Goal: Task Accomplishment & Management: Complete application form

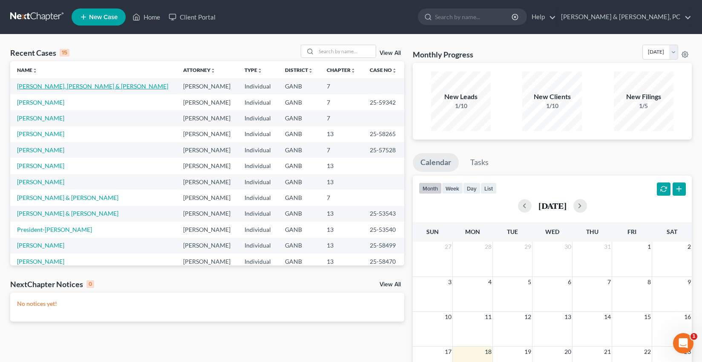
click at [50, 88] on link "[PERSON_NAME], [PERSON_NAME] & [PERSON_NAME]" at bounding box center [92, 86] width 151 height 7
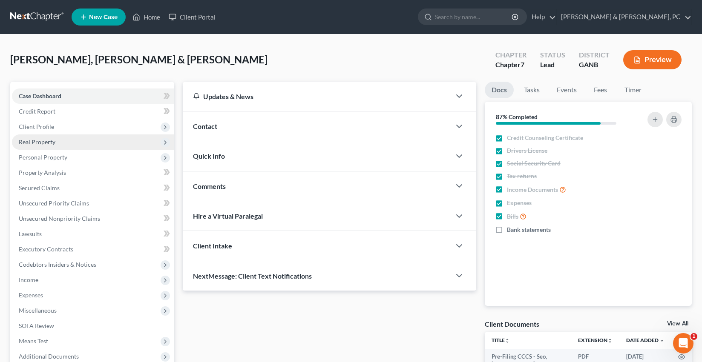
click at [50, 144] on span "Real Property" at bounding box center [37, 141] width 37 height 7
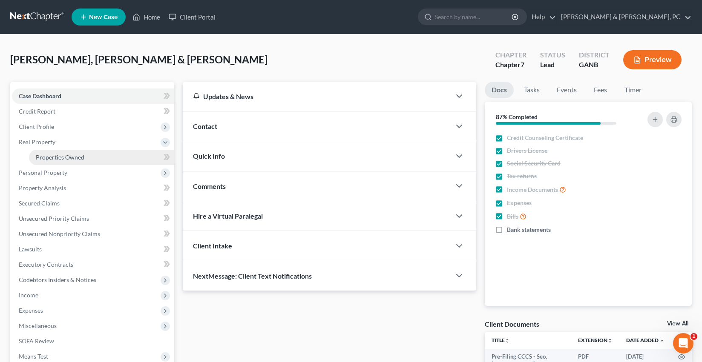
click at [51, 153] on link "Properties Owned" at bounding box center [101, 157] width 145 height 15
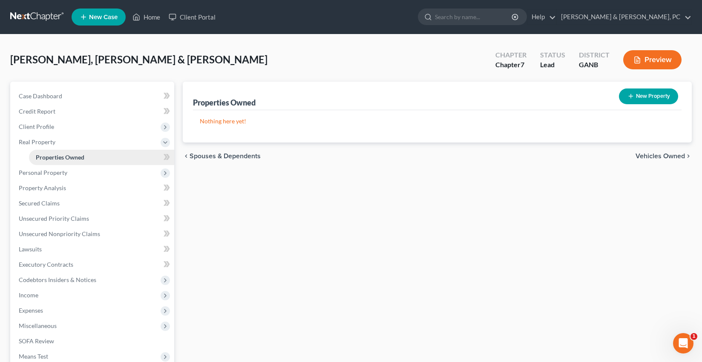
scroll to position [0, 0]
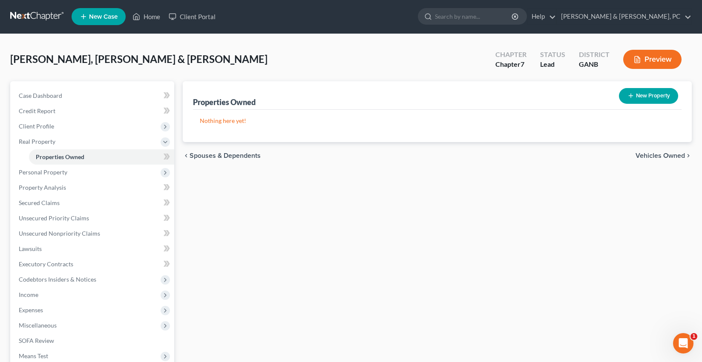
drag, startPoint x: 50, startPoint y: 170, endPoint x: 50, endPoint y: 185, distance: 15.3
click at [50, 170] on span "Personal Property" at bounding box center [43, 172] width 49 height 7
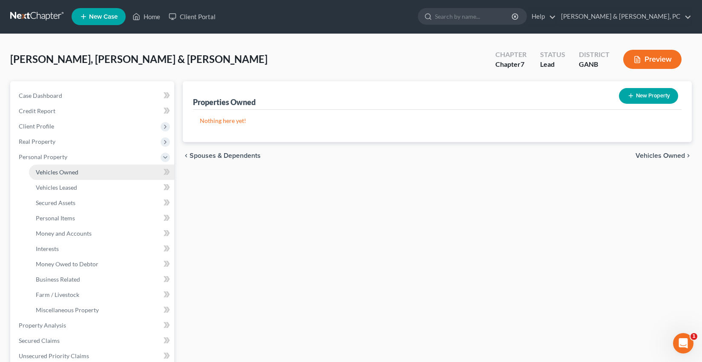
click at [50, 185] on ul "Vehicles Owned Vehicles Leased Machinery and Vehicles Office Related" at bounding box center [93, 241] width 162 height 153
click at [53, 169] on span "Vehicles Owned" at bounding box center [57, 172] width 43 height 7
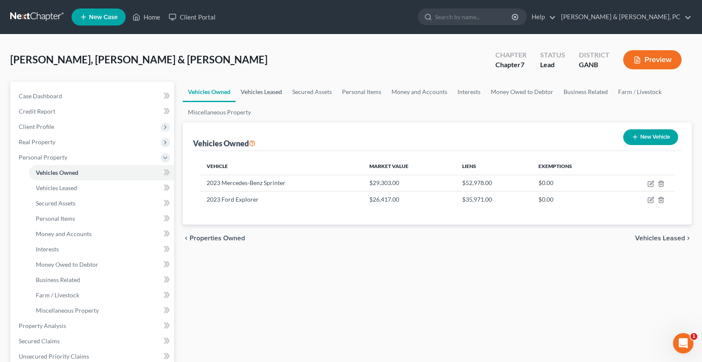
click at [269, 92] on link "Vehicles Leased" at bounding box center [262, 92] width 52 height 20
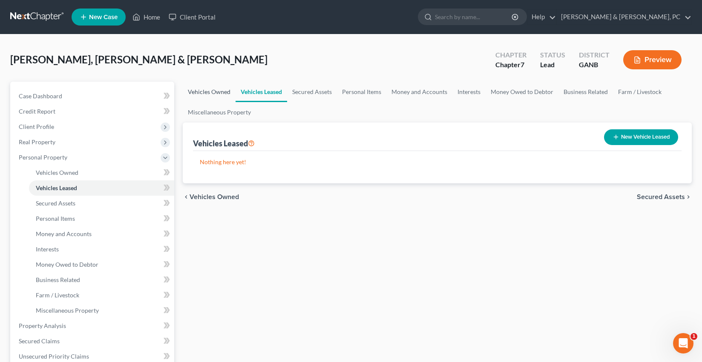
click at [208, 92] on link "Vehicles Owned" at bounding box center [209, 92] width 53 height 20
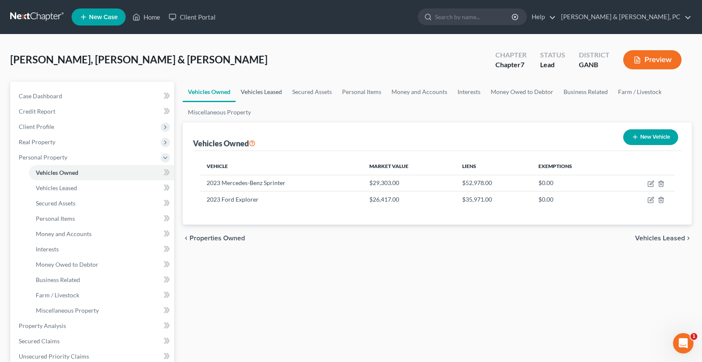
click at [241, 91] on link "Vehicles Leased" at bounding box center [262, 92] width 52 height 20
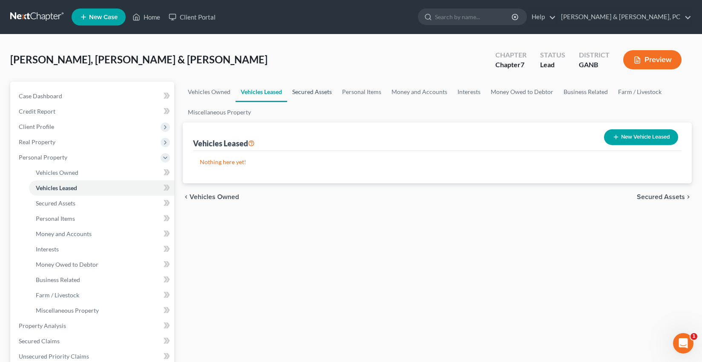
click at [295, 89] on link "Secured Assets" at bounding box center [312, 92] width 50 height 20
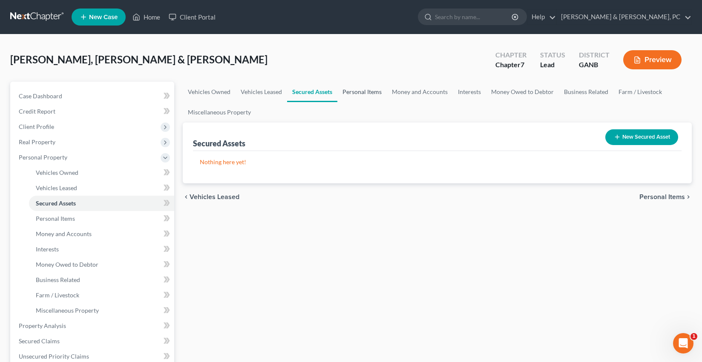
click at [374, 93] on link "Personal Items" at bounding box center [361, 92] width 49 height 20
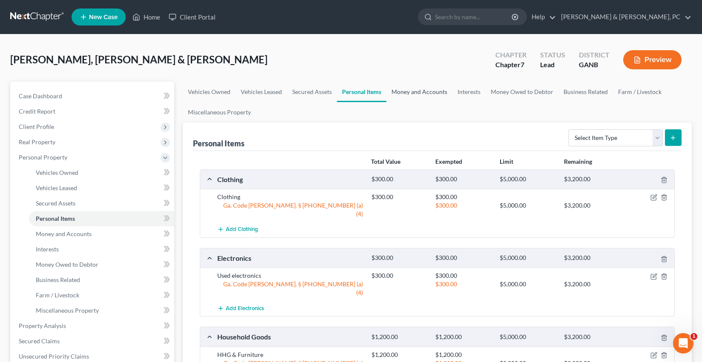
click at [415, 96] on link "Money and Accounts" at bounding box center [419, 92] width 66 height 20
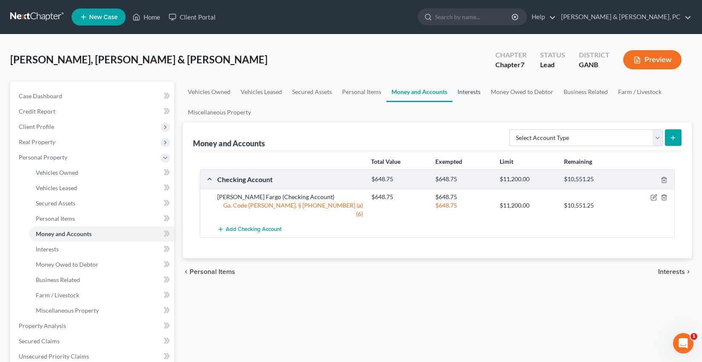
click at [466, 95] on link "Interests" at bounding box center [468, 92] width 33 height 20
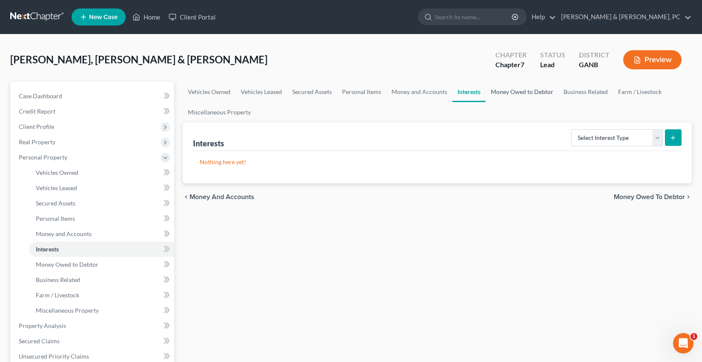
click at [487, 94] on link "Money Owed to Debtor" at bounding box center [522, 92] width 73 height 20
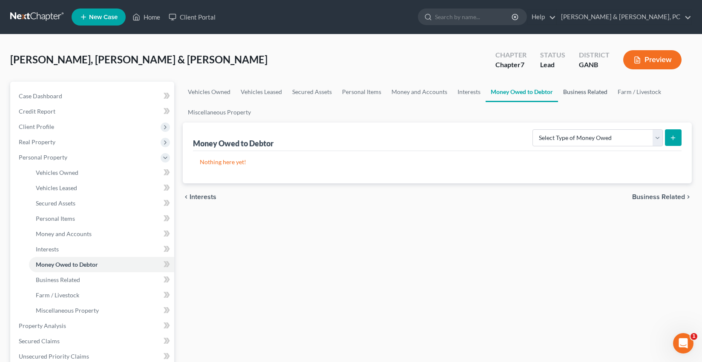
click at [577, 90] on link "Business Related" at bounding box center [585, 92] width 55 height 20
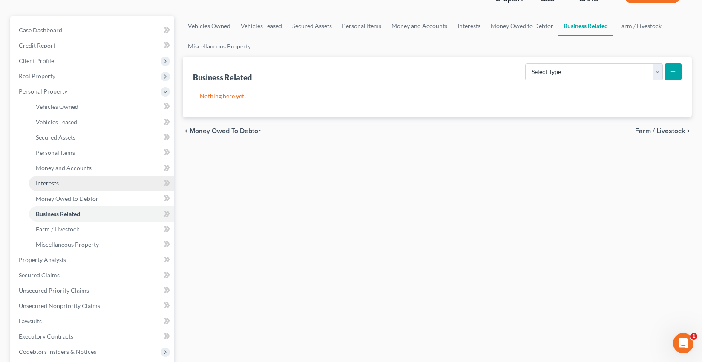
scroll to position [87, 0]
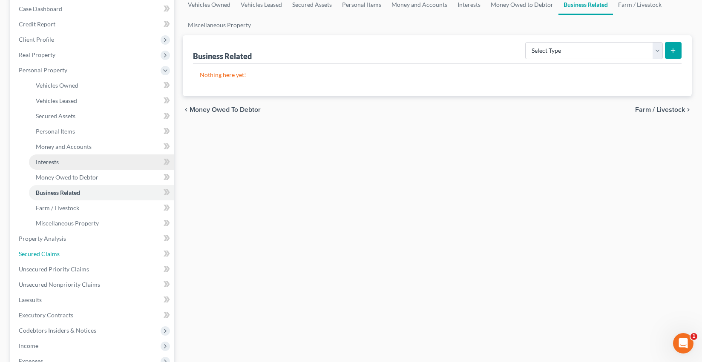
click at [41, 253] on span "Secured Claims" at bounding box center [39, 253] width 41 height 7
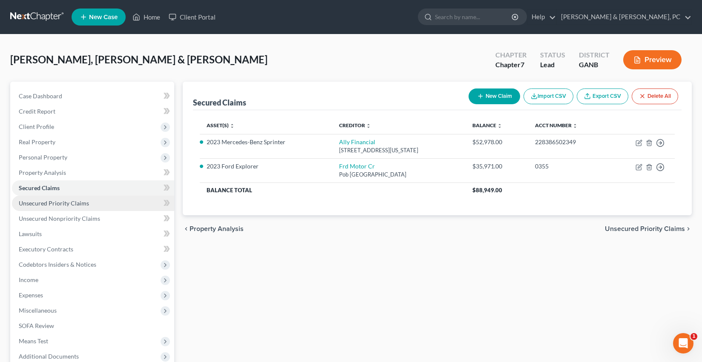
click at [49, 201] on span "Unsecured Priority Claims" at bounding box center [54, 203] width 70 height 7
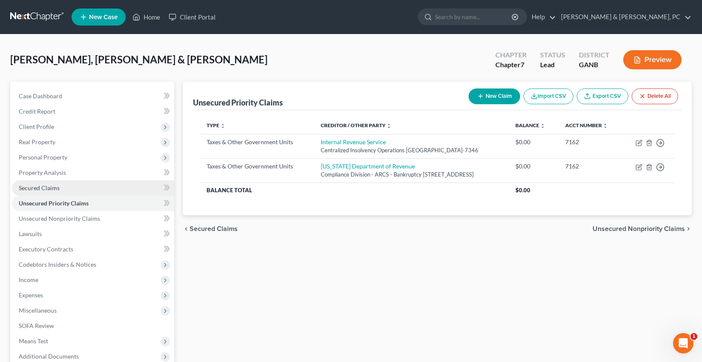
click at [49, 194] on link "Secured Claims" at bounding box center [93, 188] width 162 height 15
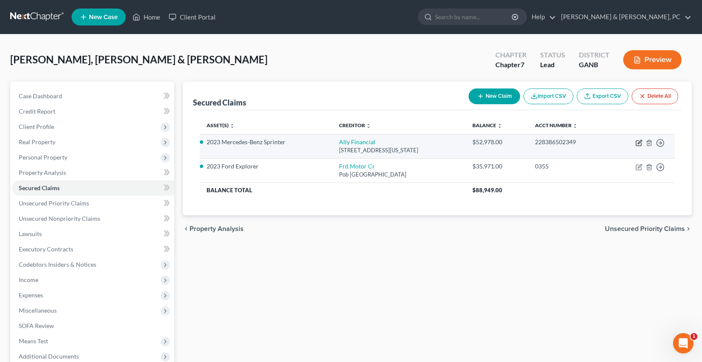
click at [636, 145] on icon "button" at bounding box center [638, 143] width 5 height 5
select select "37"
select select "2"
select select "0"
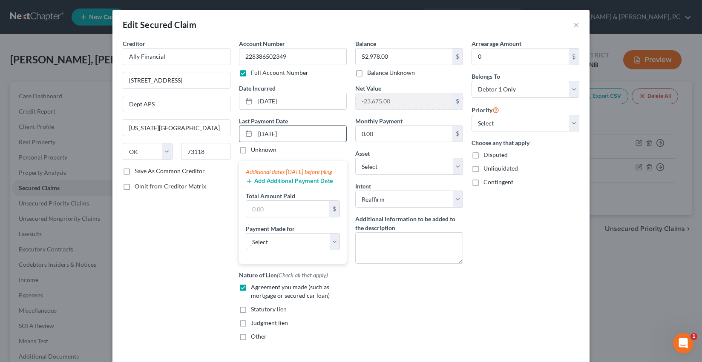
drag, startPoint x: 284, startPoint y: 134, endPoint x: 244, endPoint y: 133, distance: 40.5
click at [244, 133] on div "05/29/2025" at bounding box center [293, 134] width 108 height 17
type input "7/30/2025"
click at [270, 217] on input "text" at bounding box center [287, 209] width 83 height 16
click at [255, 250] on select "Select Car Credit Card Loan Repayment Mortgage Other Suppliers Or Vendors" at bounding box center [293, 241] width 94 height 17
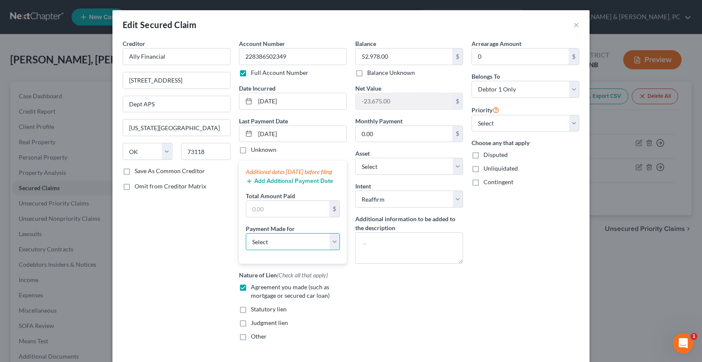
select select "0"
click at [246, 242] on select "Select Car Credit Card Loan Repayment Mortgage Other Suppliers Or Vendors" at bounding box center [293, 241] width 94 height 17
click at [283, 217] on input "text" at bounding box center [287, 209] width 83 height 16
type input "1,198"
click at [284, 185] on button "Add Additional Payment Date" at bounding box center [289, 181] width 87 height 7
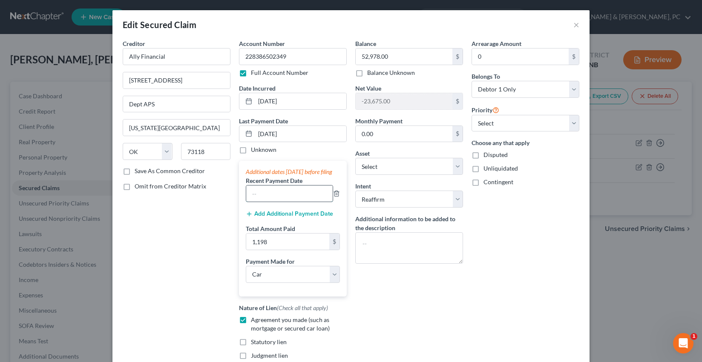
click at [282, 199] on input "text" at bounding box center [289, 194] width 86 height 16
type input "06/30/2025"
click at [421, 302] on div "Balance 52,978.00 $ Balance Unknown Balance Undetermined 52,978.00 $ Balance Un…" at bounding box center [409, 210] width 116 height 342
click at [497, 124] on select "Select 1st 2nd 3rd 4th 5th 6th 7th 8th 9th 10th 11th 12th 13th 14th 15th 16th 1…" at bounding box center [525, 123] width 108 height 17
select select "0"
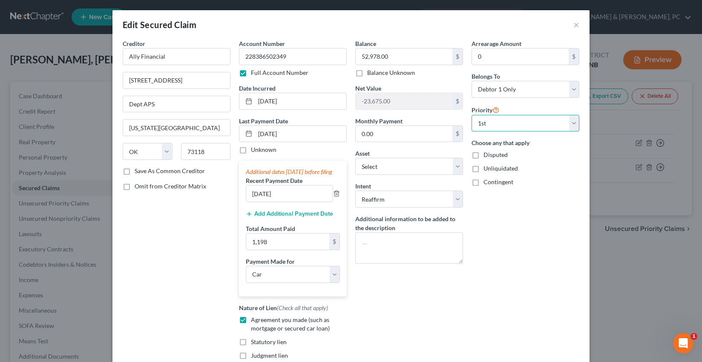
click at [471, 115] on select "Select 1st 2nd 3rd 4th 5th 6th 7th 8th 9th 10th 11th 12th 13th 14th 15th 16th 1…" at bounding box center [525, 123] width 108 height 17
click at [517, 220] on div "Arrearage Amount 0 $ Belongs To * Select Debtor 1 Only Debtor 2 Only Debtor 1 A…" at bounding box center [525, 210] width 116 height 342
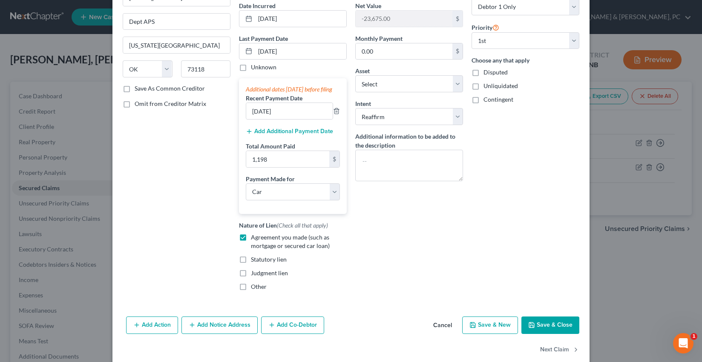
scroll to position [105, 0]
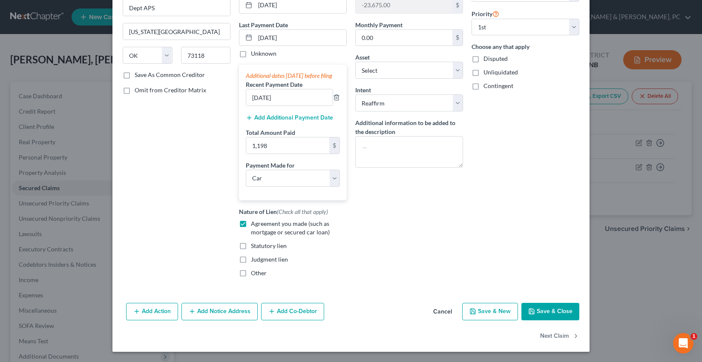
click at [551, 311] on button "Save & Close" at bounding box center [550, 312] width 58 height 18
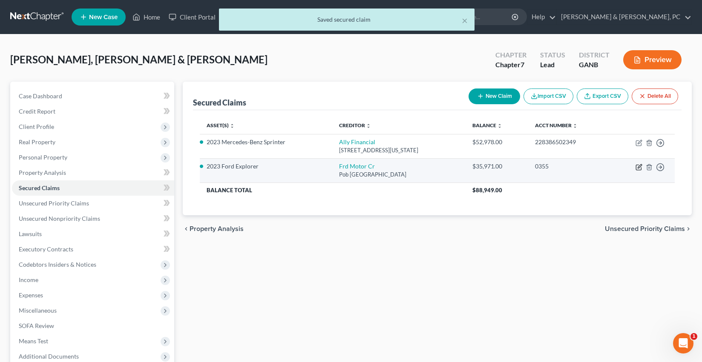
click at [640, 164] on icon "button" at bounding box center [638, 167] width 7 height 7
select select "30"
select select "0"
select select "7"
select select "2"
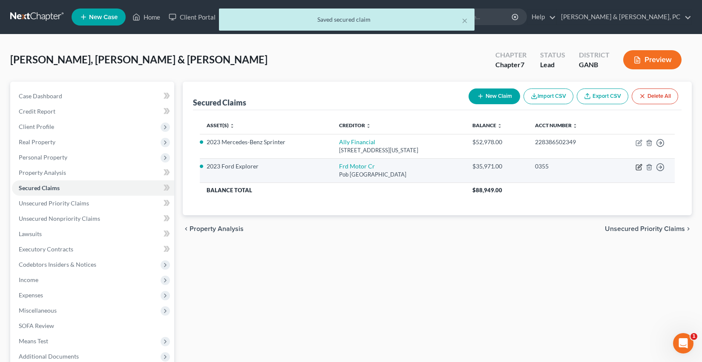
select select "0"
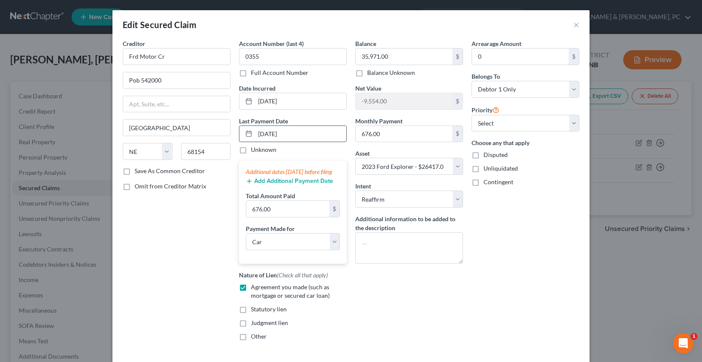
click at [271, 134] on input "06/05/2025" at bounding box center [300, 134] width 91 height 16
click at [294, 185] on button "Add Additional Payment Date" at bounding box center [289, 181] width 87 height 7
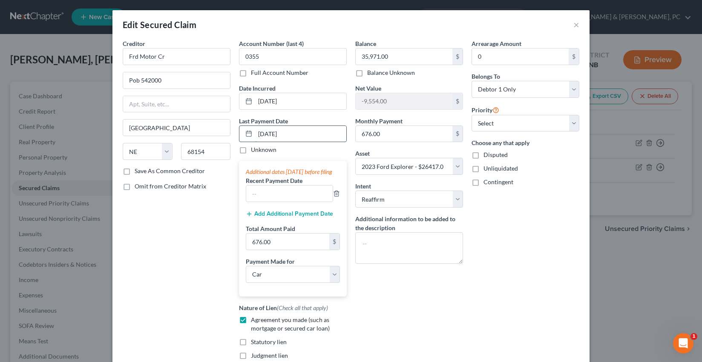
click at [264, 135] on input "06/05/2025" at bounding box center [300, 134] width 91 height 16
type input "07/05/2025"
drag, startPoint x: 275, startPoint y: 193, endPoint x: 275, endPoint y: 201, distance: 8.1
click at [275, 185] on label "Recent Payment Date" at bounding box center [274, 180] width 57 height 9
click at [275, 201] on input "text" at bounding box center [289, 194] width 86 height 16
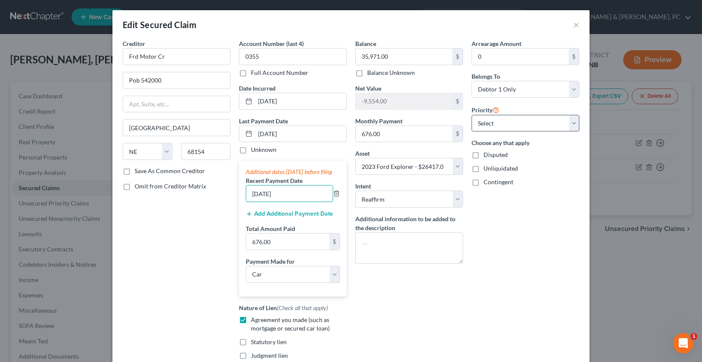
type input "08/05/2025"
click at [503, 127] on select "Select 1st 2nd 3rd 4th 5th 6th 7th 8th 9th 10th 11th 12th 13th 14th 15th 16th 1…" at bounding box center [525, 123] width 108 height 17
select select "0"
click at [471, 115] on select "Select 1st 2nd 3rd 4th 5th 6th 7th 8th 9th 10th 11th 12th 13th 14th 15th 16th 1…" at bounding box center [525, 123] width 108 height 17
click at [542, 202] on div "Arrearage Amount 0 $ Belongs To * Select Debtor 1 Only Debtor 2 Only Debtor 1 A…" at bounding box center [525, 210] width 116 height 342
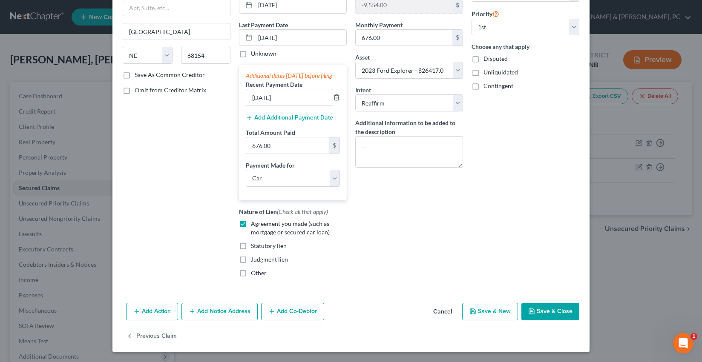
click at [566, 312] on button "Save & Close" at bounding box center [550, 312] width 58 height 18
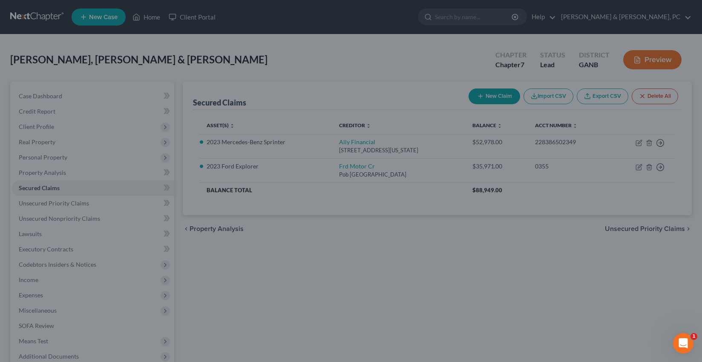
select select "7"
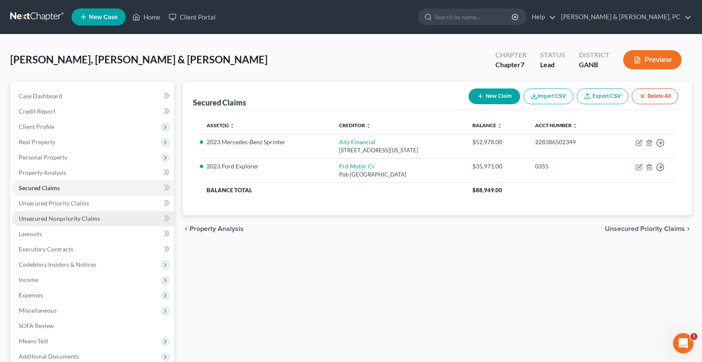
click at [89, 215] on span "Unsecured Nonpriority Claims" at bounding box center [59, 218] width 81 height 7
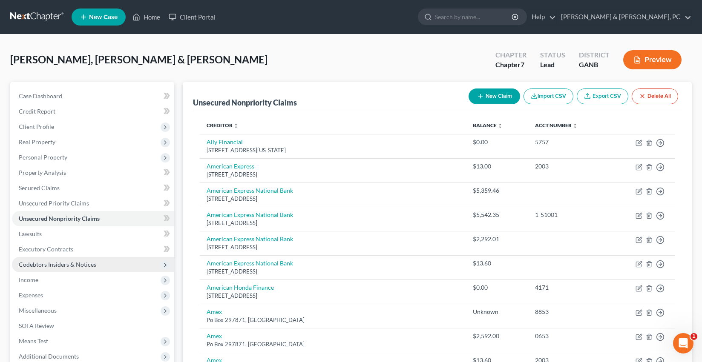
click at [74, 266] on span "Codebtors Insiders & Notices" at bounding box center [58, 264] width 78 height 7
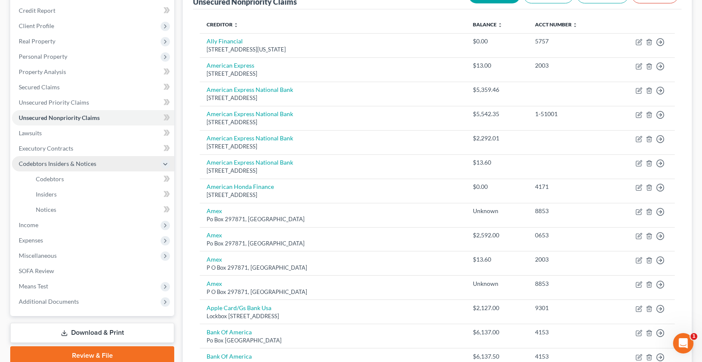
scroll to position [121, 0]
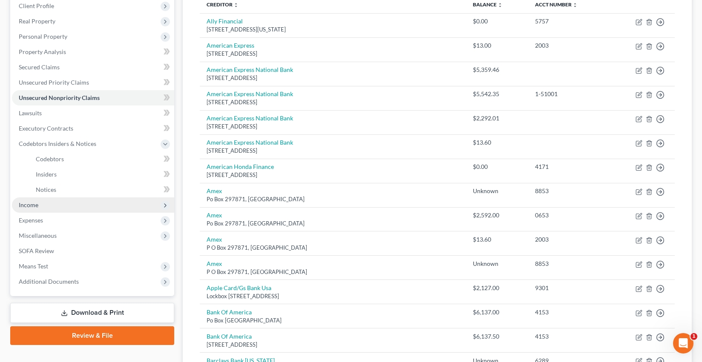
click at [51, 206] on span "Income" at bounding box center [93, 205] width 162 height 15
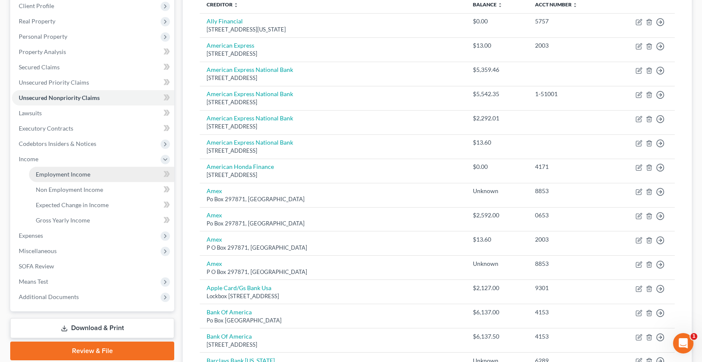
click at [52, 174] on span "Employment Income" at bounding box center [63, 174] width 55 height 7
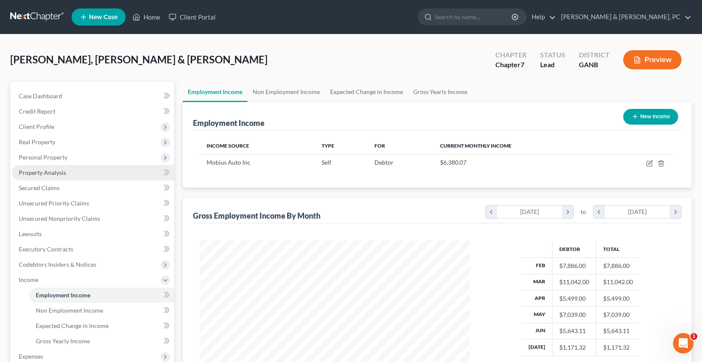
scroll to position [152, 287]
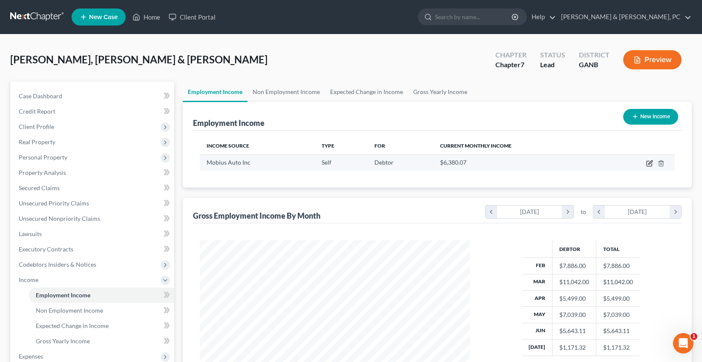
click at [648, 163] on icon "button" at bounding box center [649, 163] width 7 height 7
select select "1"
select select "10"
select select "0"
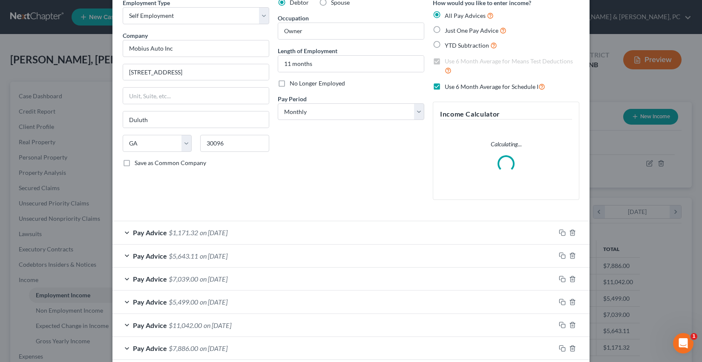
scroll to position [86, 0]
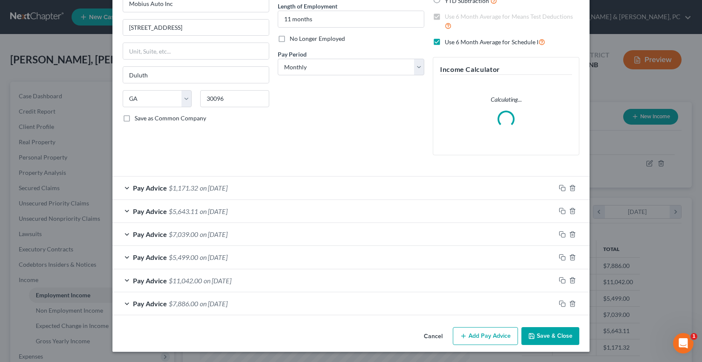
click at [195, 186] on span "$1,171.32" at bounding box center [183, 188] width 29 height 8
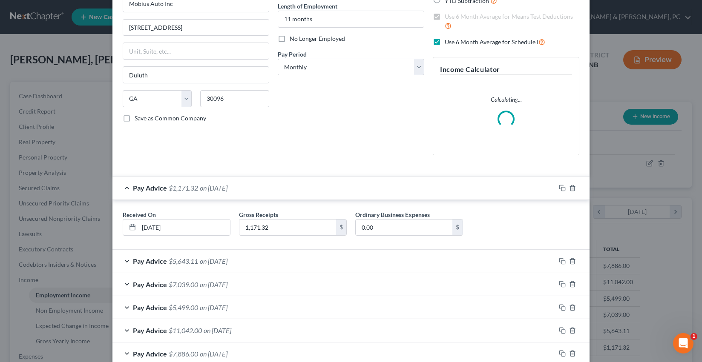
scroll to position [135, 0]
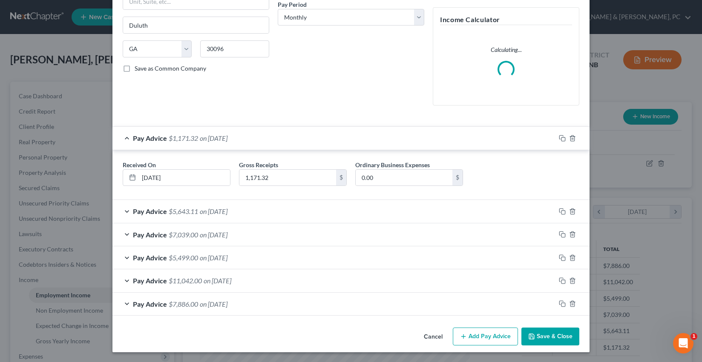
click at [196, 207] on span "$5,643.11" at bounding box center [183, 211] width 29 height 8
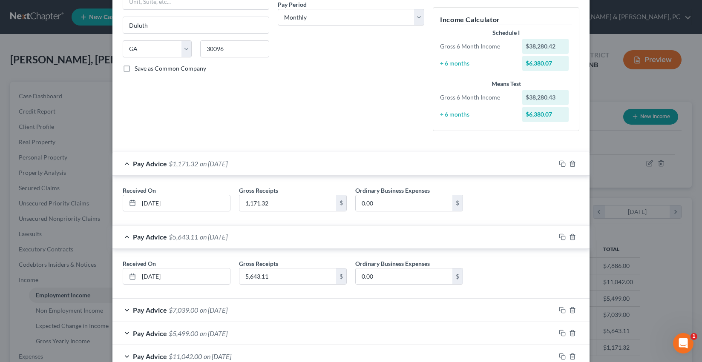
click at [193, 163] on span "$1,171.32" at bounding box center [183, 164] width 29 height 8
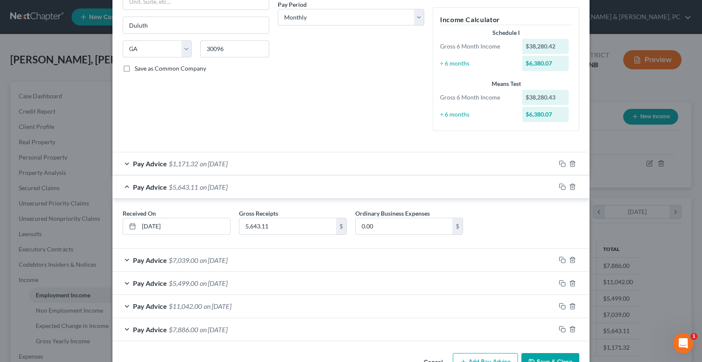
click at [199, 186] on div "Pay Advice $5,643.11 on 06/30/2025" at bounding box center [333, 187] width 443 height 23
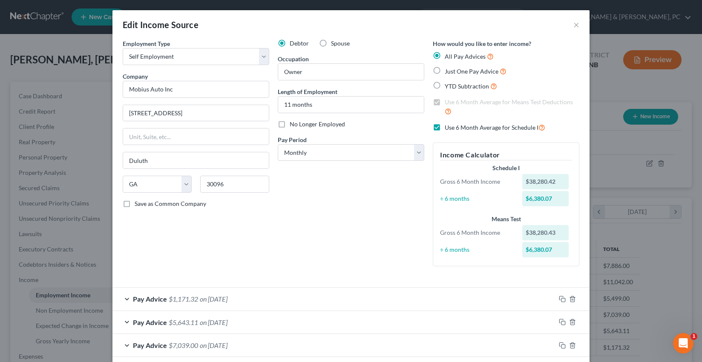
scroll to position [111, 0]
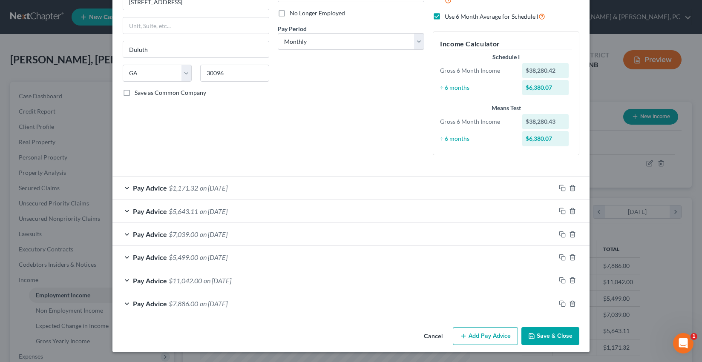
click at [552, 339] on button "Save & Close" at bounding box center [550, 337] width 58 height 18
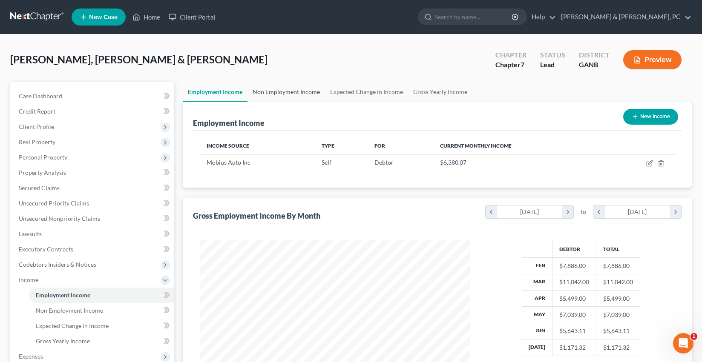
click at [317, 93] on link "Non Employment Income" at bounding box center [286, 92] width 78 height 20
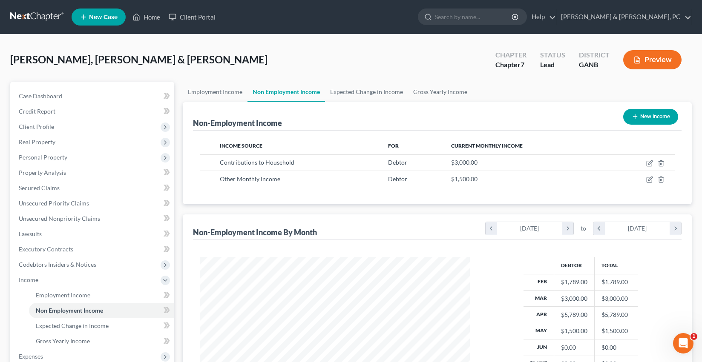
scroll to position [152, 287]
click at [646, 163] on icon "button" at bounding box center [649, 163] width 7 height 7
select select "8"
select select "0"
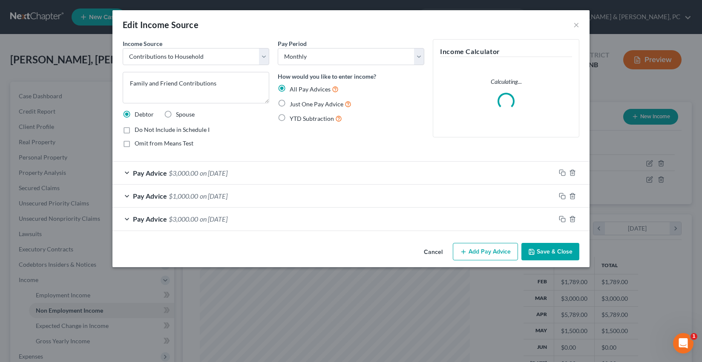
click at [549, 246] on button "Save & Close" at bounding box center [550, 252] width 58 height 18
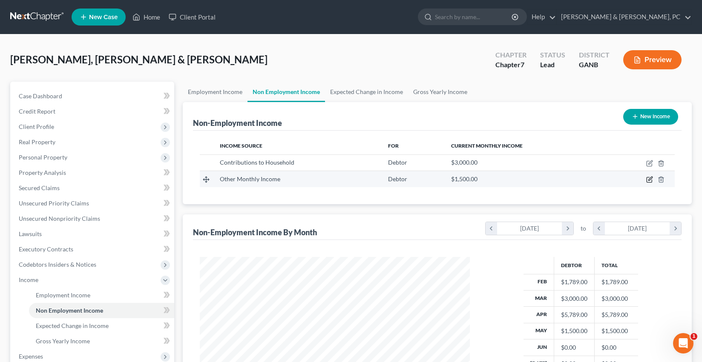
click at [650, 181] on icon "button" at bounding box center [649, 179] width 7 height 7
select select "13"
select select "0"
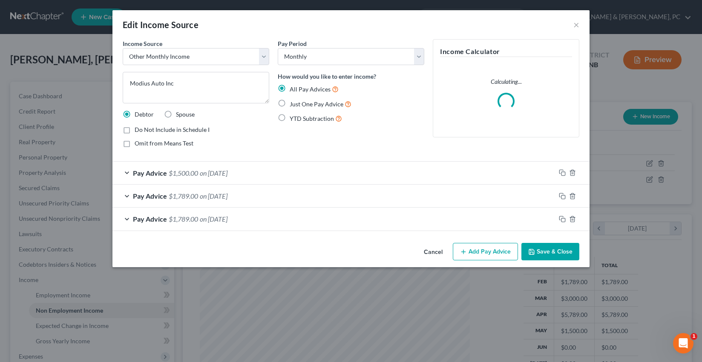
click at [551, 253] on button "Save & Close" at bounding box center [550, 252] width 58 height 18
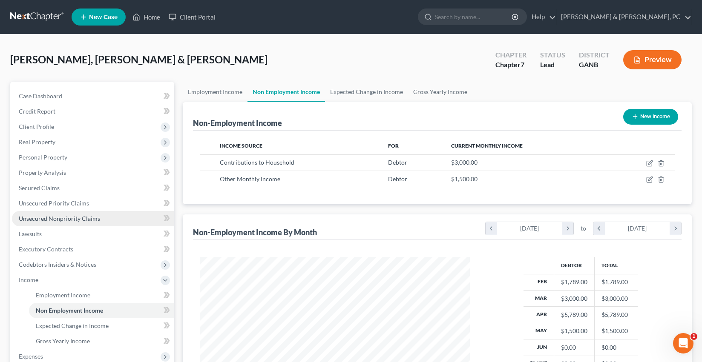
scroll to position [151, 0]
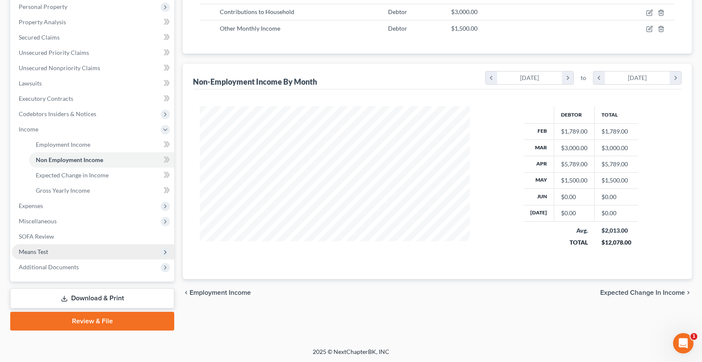
click at [53, 244] on span "Means Test" at bounding box center [93, 251] width 162 height 15
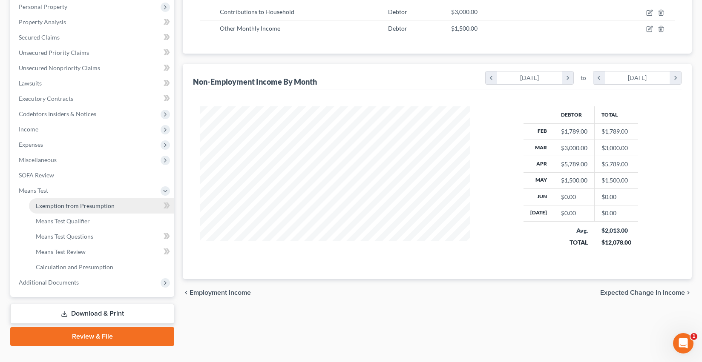
click at [60, 207] on span "Exemption from Presumption" at bounding box center [75, 205] width 79 height 7
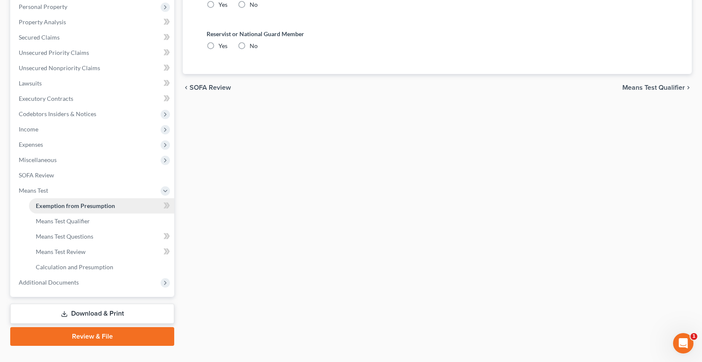
radio input "true"
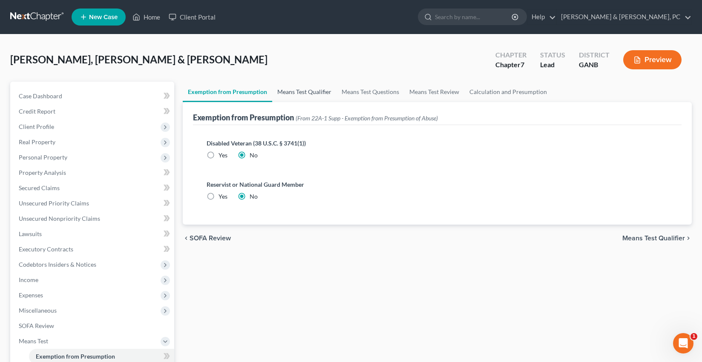
click at [306, 93] on link "Means Test Qualifier" at bounding box center [304, 92] width 64 height 20
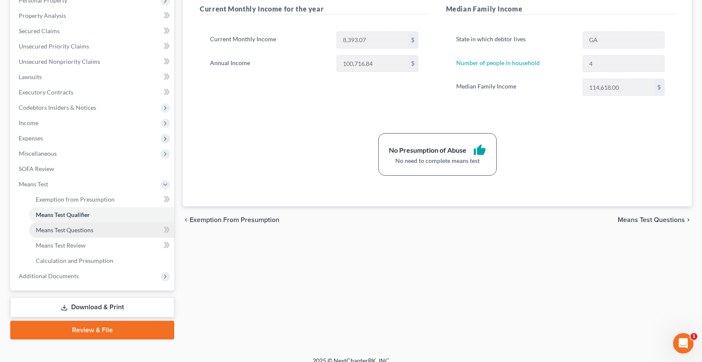
scroll to position [166, 0]
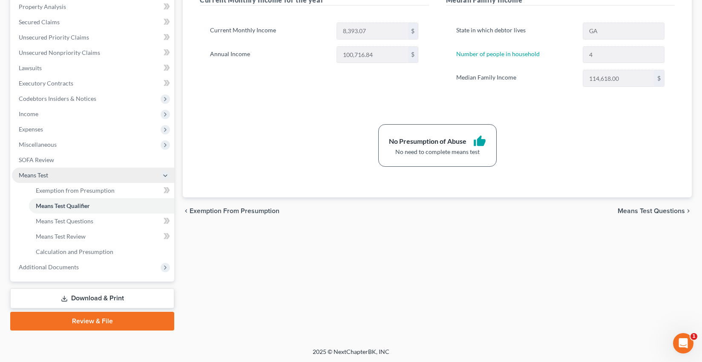
click at [52, 177] on span "Means Test" at bounding box center [93, 175] width 162 height 15
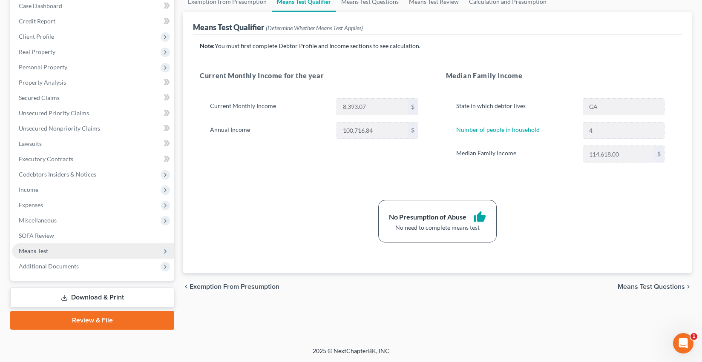
scroll to position [89, 0]
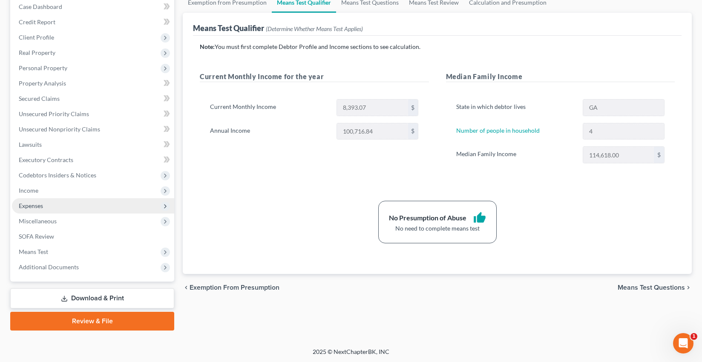
click at [58, 210] on span "Expenses" at bounding box center [93, 205] width 162 height 15
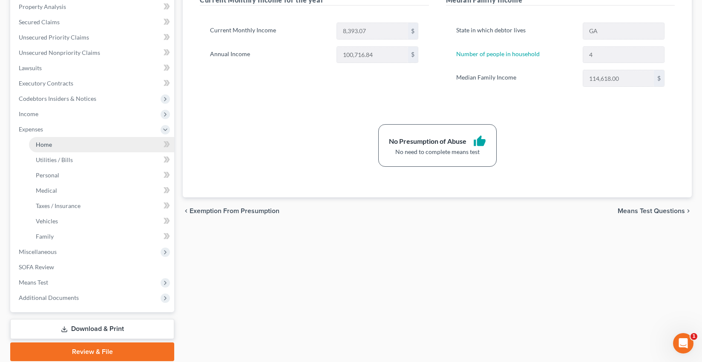
click at [58, 148] on link "Home" at bounding box center [101, 144] width 145 height 15
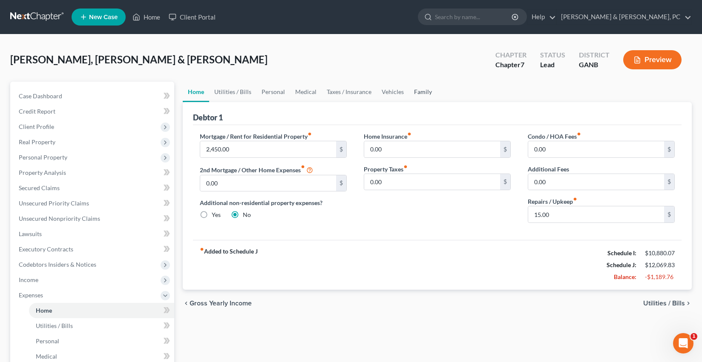
click at [424, 92] on link "Family" at bounding box center [423, 92] width 28 height 20
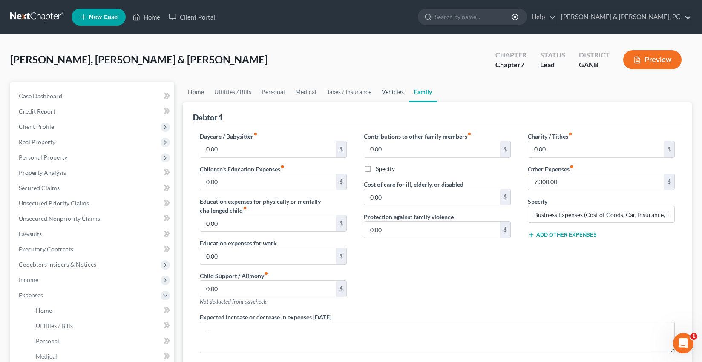
click at [386, 95] on link "Vehicles" at bounding box center [393, 92] width 32 height 20
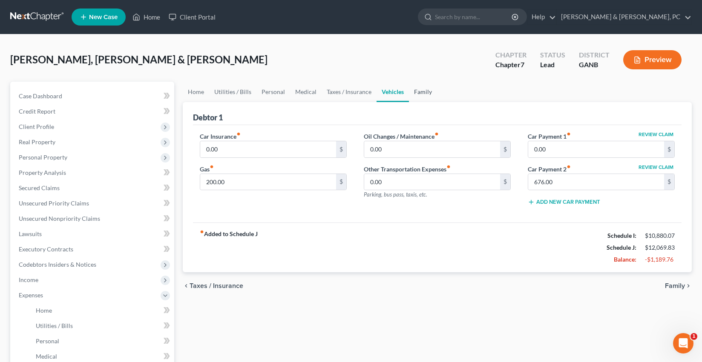
click at [425, 93] on link "Family" at bounding box center [423, 92] width 28 height 20
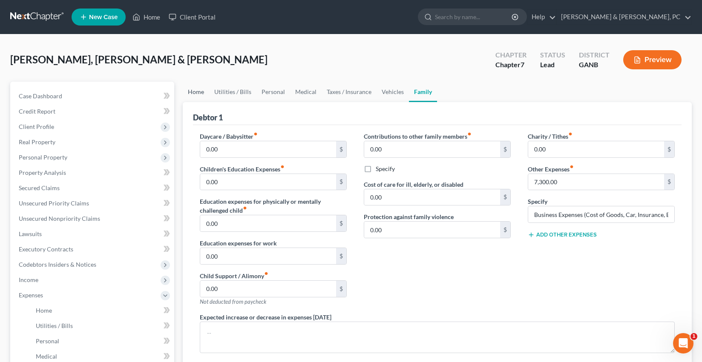
click at [195, 89] on link "Home" at bounding box center [196, 92] width 26 height 20
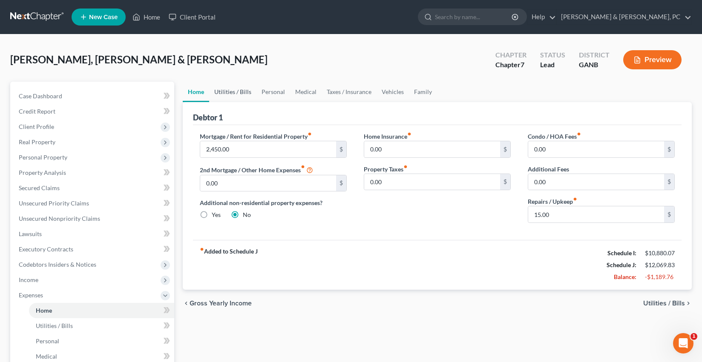
click at [229, 89] on link "Utilities / Bills" at bounding box center [232, 92] width 47 height 20
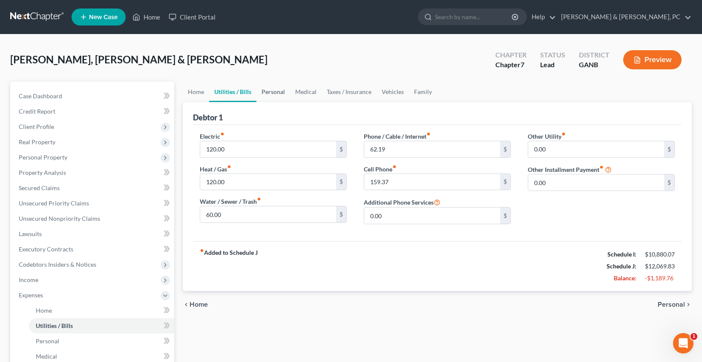
click at [267, 89] on link "Personal" at bounding box center [273, 92] width 34 height 20
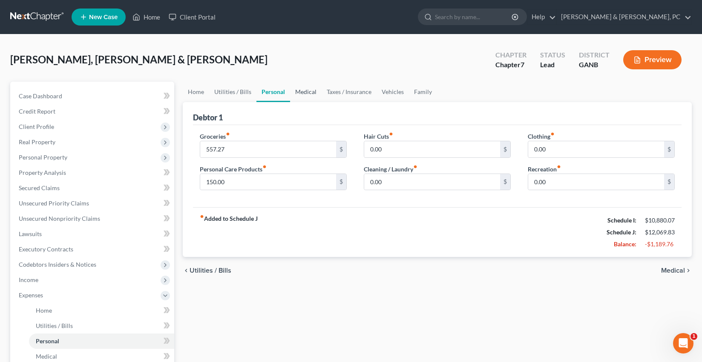
click at [309, 91] on link "Medical" at bounding box center [306, 92] width 32 height 20
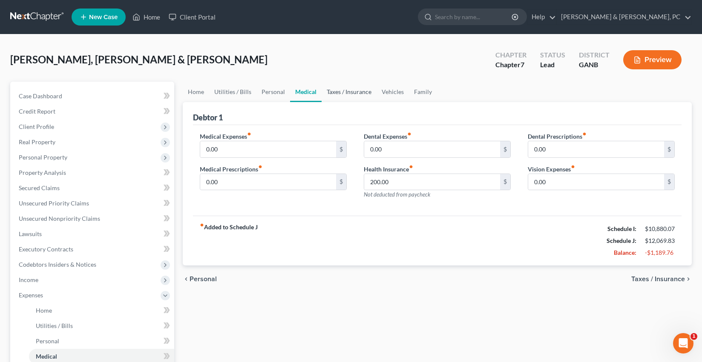
click at [359, 94] on link "Taxes / Insurance" at bounding box center [349, 92] width 55 height 20
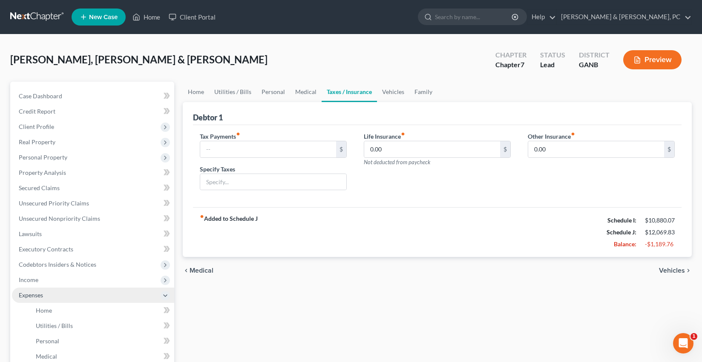
click at [95, 295] on span "Expenses" at bounding box center [93, 295] width 162 height 15
click at [28, 16] on link at bounding box center [37, 16] width 55 height 15
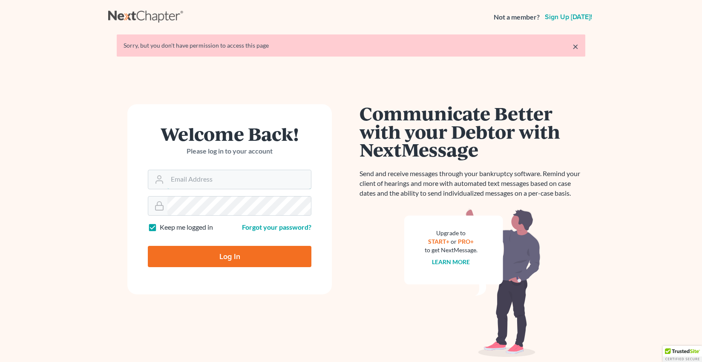
type input "[PERSON_NAME][EMAIL_ADDRESS][DOMAIN_NAME]"
click at [190, 265] on input "Log In" at bounding box center [230, 256] width 164 height 21
type input "Thinking..."
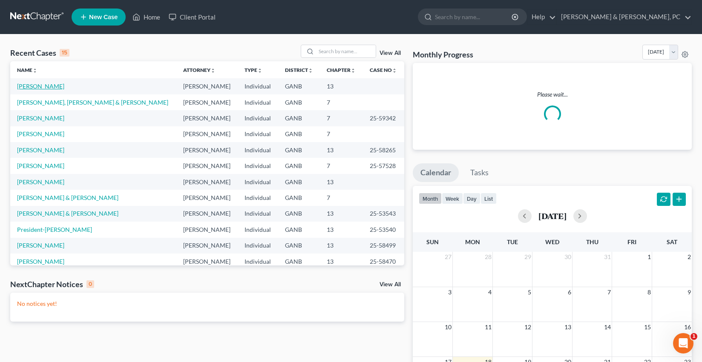
click at [42, 89] on link "[PERSON_NAME]" at bounding box center [40, 86] width 47 height 7
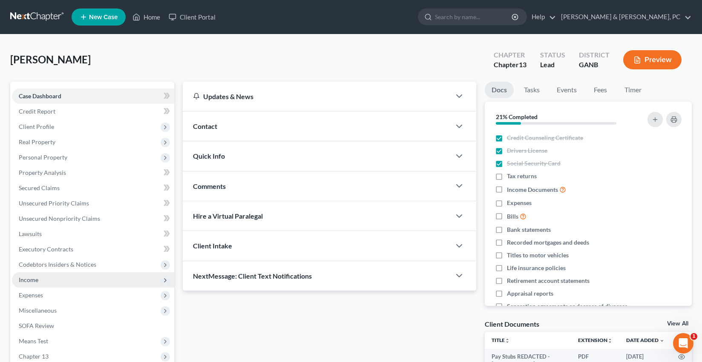
click at [85, 283] on span "Income" at bounding box center [93, 280] width 162 height 15
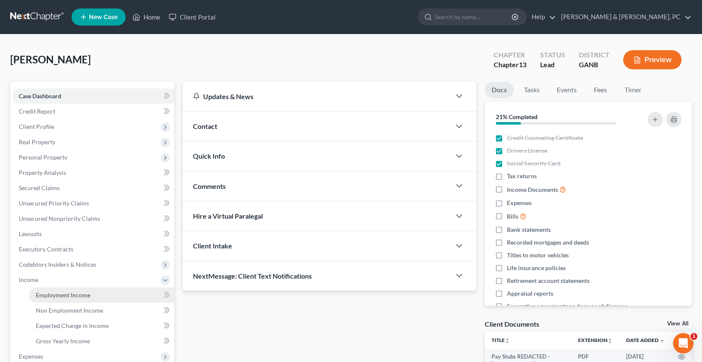
click at [85, 289] on link "Employment Income" at bounding box center [101, 295] width 145 height 15
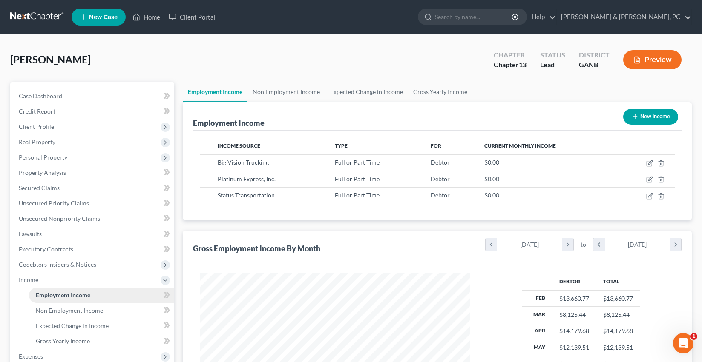
scroll to position [152, 287]
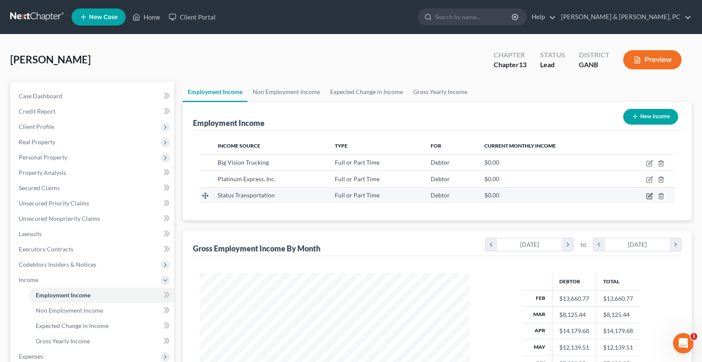
click at [651, 195] on icon "button" at bounding box center [649, 196] width 7 height 7
select select "0"
select select "10"
select select "3"
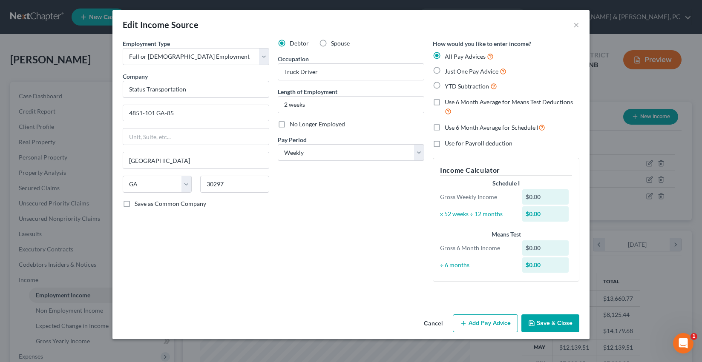
click at [497, 324] on button "Add Pay Advice" at bounding box center [485, 324] width 65 height 18
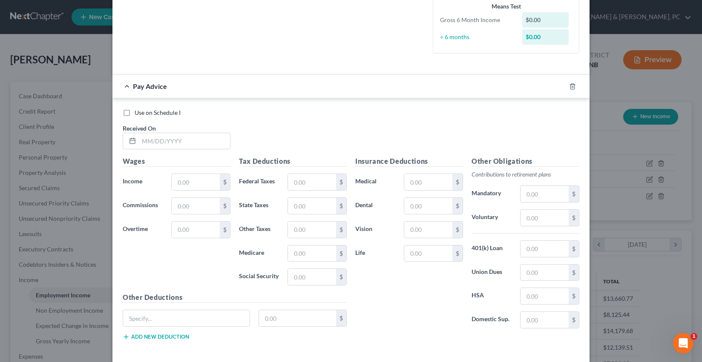
scroll to position [229, 0]
click at [146, 141] on input "text" at bounding box center [184, 140] width 91 height 16
type input "08/25/2025"
click at [180, 185] on input "text" at bounding box center [196, 181] width 48 height 16
type input "500"
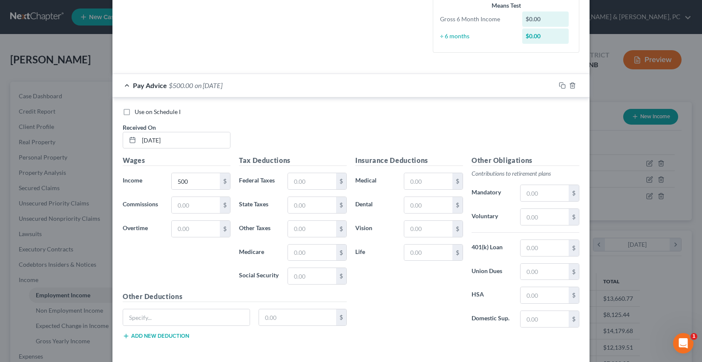
click at [274, 148] on div "Use on Schedule I Received On * 08/25/2025" at bounding box center [350, 132] width 465 height 48
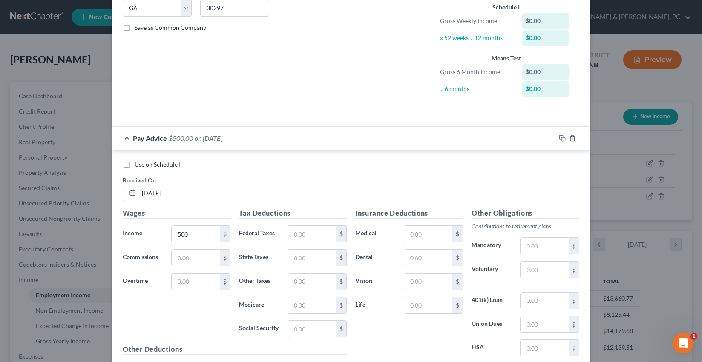
scroll to position [267, 0]
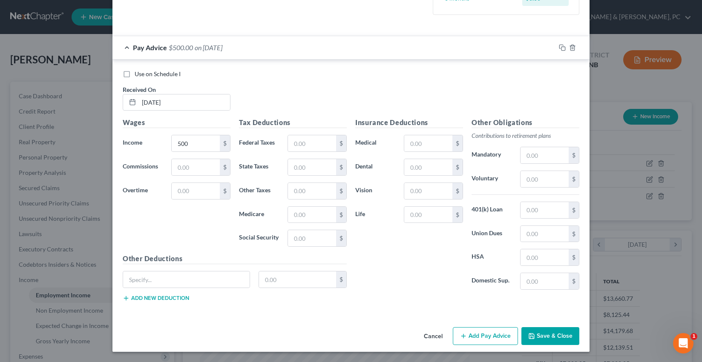
click at [552, 341] on button "Save & Close" at bounding box center [550, 337] width 58 height 18
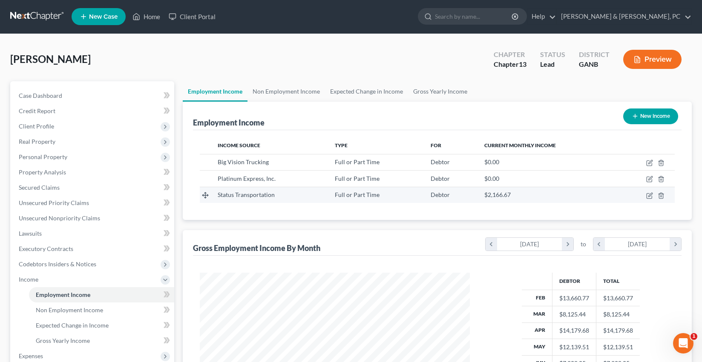
scroll to position [1, 0]
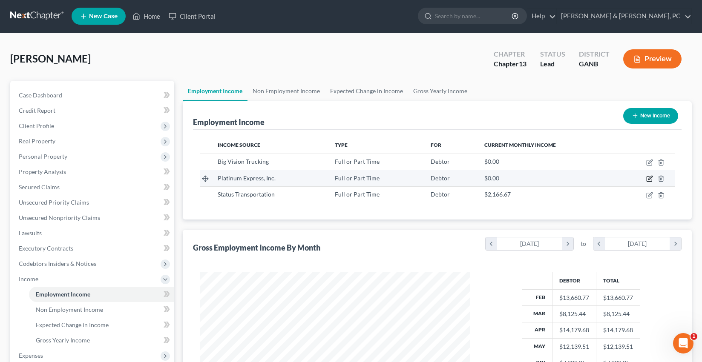
click at [651, 176] on icon "button" at bounding box center [650, 178] width 4 height 4
select select "0"
select select "36"
select select "3"
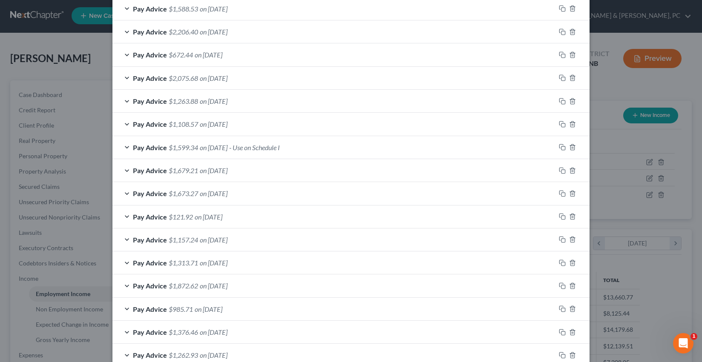
scroll to position [355, 0]
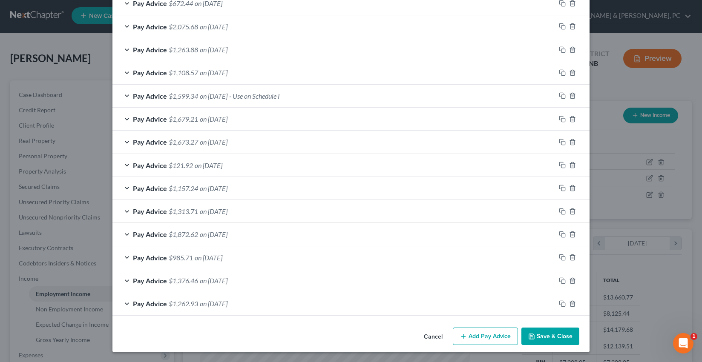
click at [568, 333] on button "Save & Close" at bounding box center [550, 337] width 58 height 18
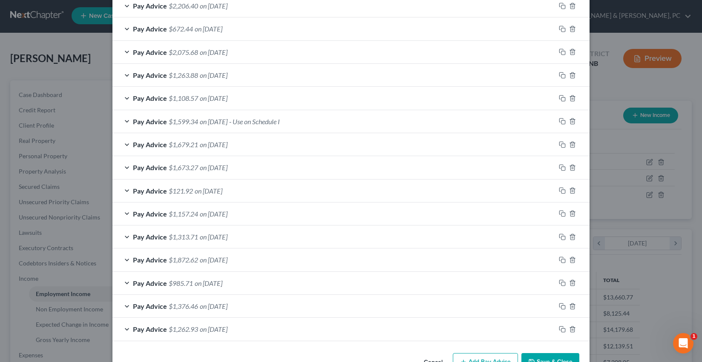
scroll to position [381, 0]
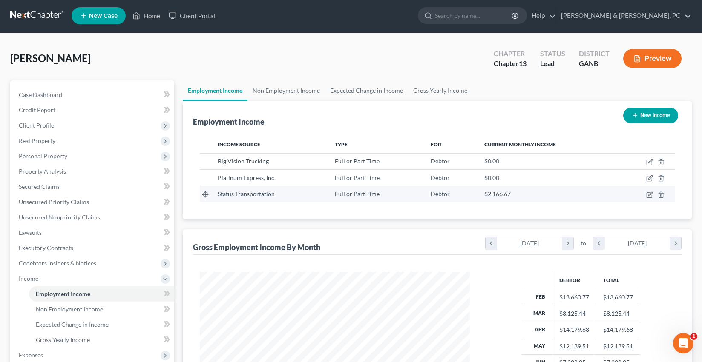
click at [646, 195] on td at bounding box center [646, 194] width 58 height 16
click at [649, 193] on icon "button" at bounding box center [649, 195] width 7 height 7
select select "0"
select select "10"
select select "3"
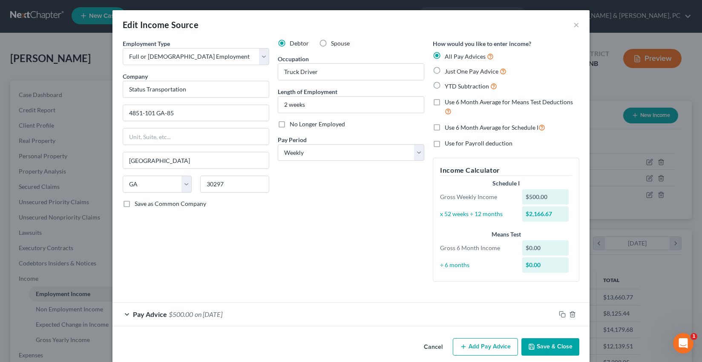
click at [290, 125] on label "No Longer Employed" at bounding box center [317, 124] width 55 height 9
click at [293, 125] on input "No Longer Employed" at bounding box center [296, 123] width 6 height 6
click at [290, 125] on label "No Longer Employed" at bounding box center [317, 124] width 55 height 9
click at [293, 125] on input "No Longer Employed" at bounding box center [296, 123] width 6 height 6
checkbox input "false"
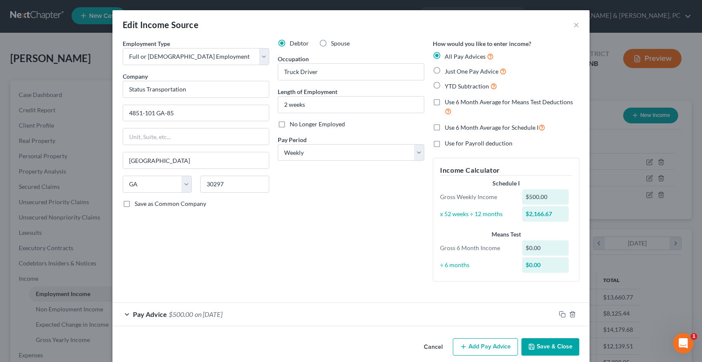
click at [534, 342] on button "Save & Close" at bounding box center [550, 348] width 58 height 18
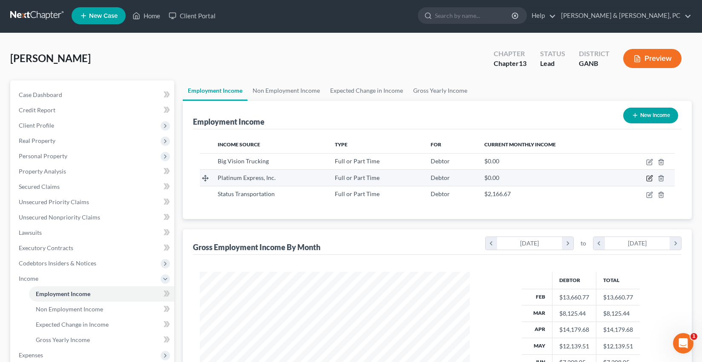
click at [647, 178] on icon "button" at bounding box center [649, 178] width 7 height 7
select select "0"
select select "36"
select select "3"
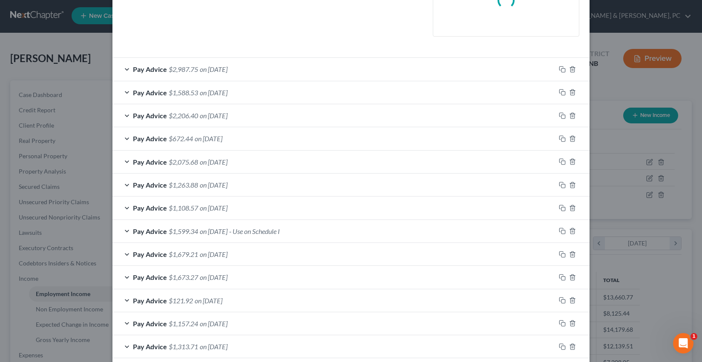
scroll to position [355, 0]
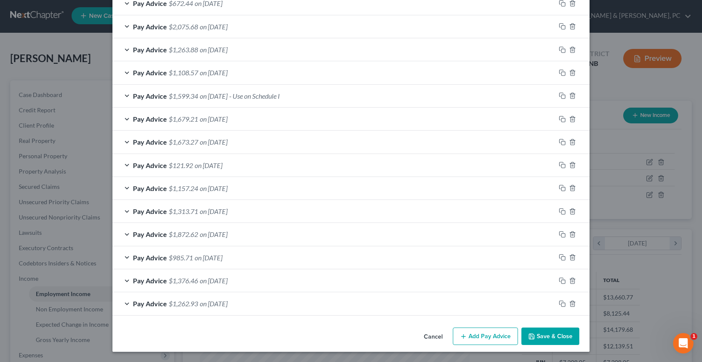
click at [552, 339] on button "Save & Close" at bounding box center [550, 337] width 58 height 18
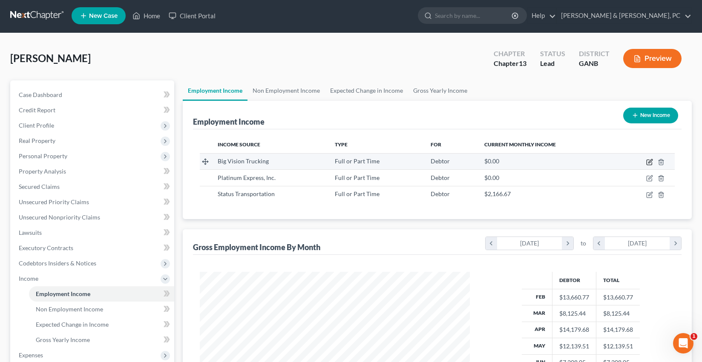
click at [649, 160] on icon "button" at bounding box center [649, 162] width 7 height 7
select select "0"
select select "10"
select select "3"
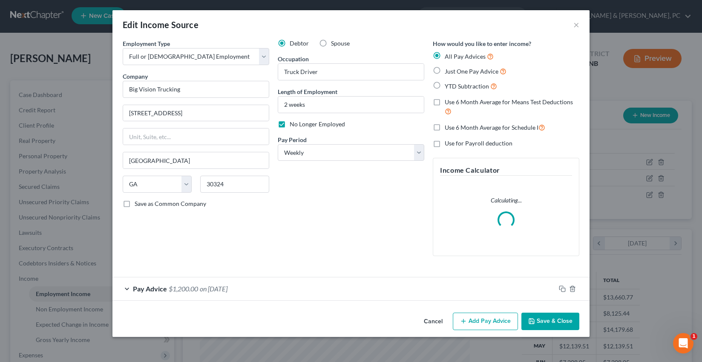
click at [542, 323] on button "Save & Close" at bounding box center [550, 322] width 58 height 18
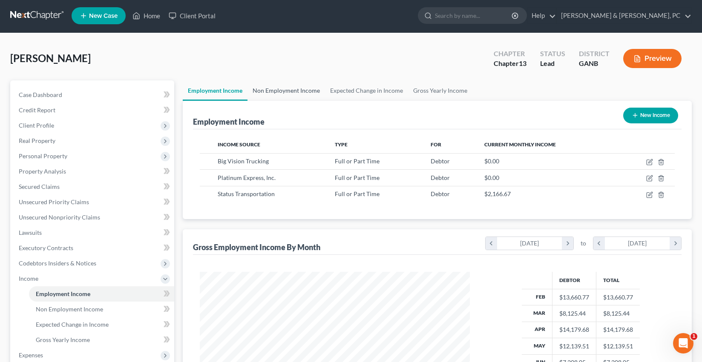
click at [310, 93] on link "Non Employment Income" at bounding box center [286, 90] width 78 height 20
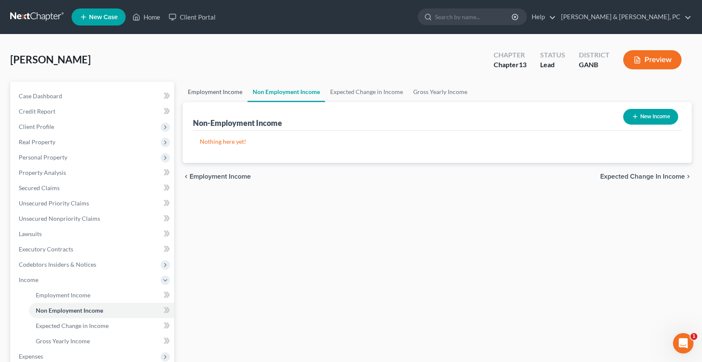
click at [199, 92] on link "Employment Income" at bounding box center [215, 92] width 65 height 20
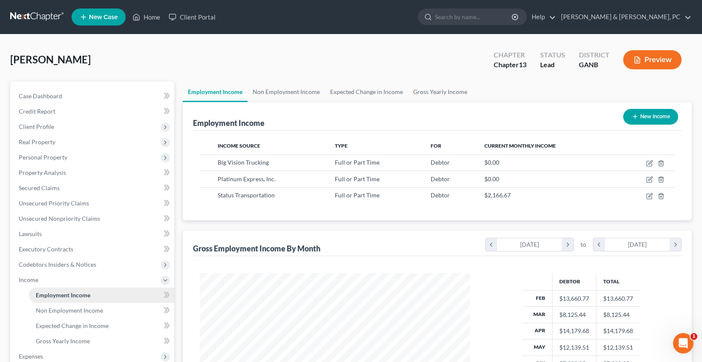
scroll to position [152, 287]
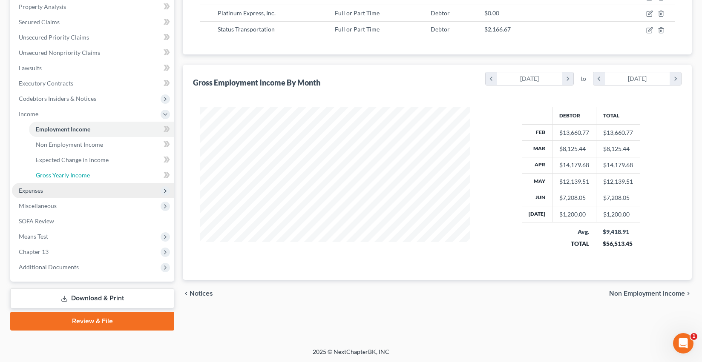
click at [77, 181] on link "Gross Yearly Income" at bounding box center [101, 175] width 145 height 15
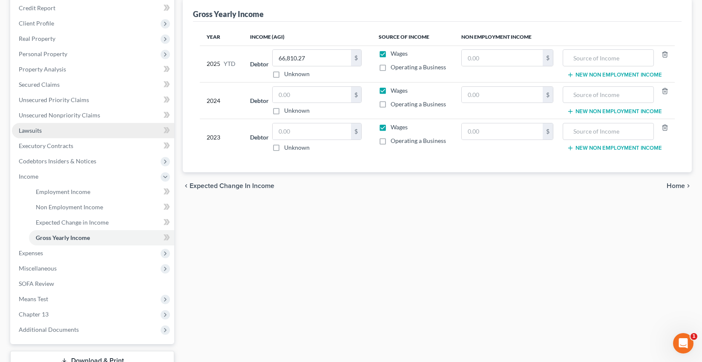
scroll to position [126, 0]
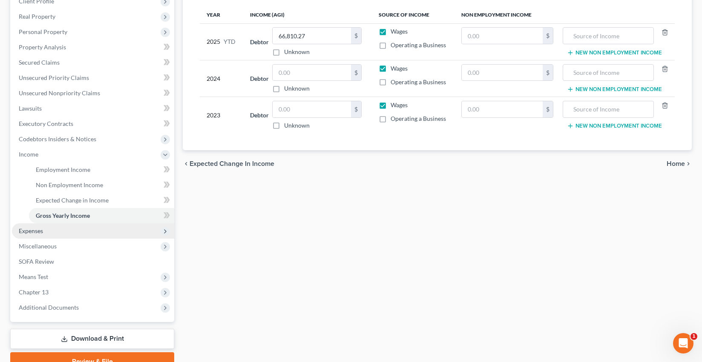
click at [75, 232] on span "Expenses" at bounding box center [93, 231] width 162 height 15
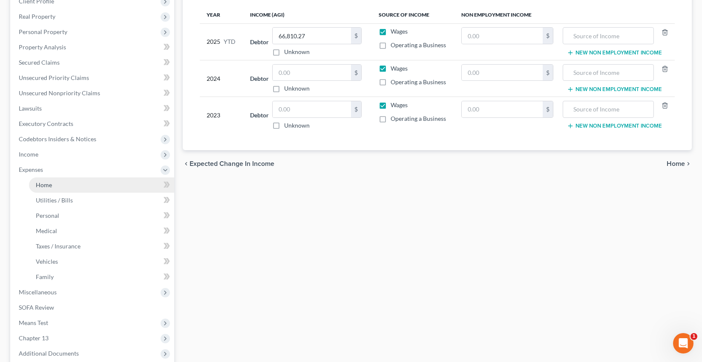
click at [72, 187] on link "Home" at bounding box center [101, 185] width 145 height 15
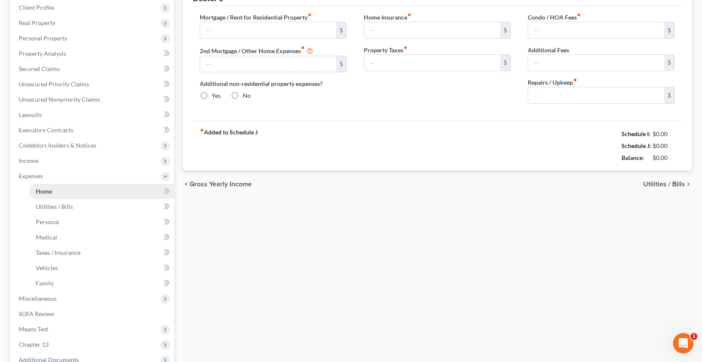
type input "1,154.39"
type input "0.00"
radio input "true"
type input "0.00"
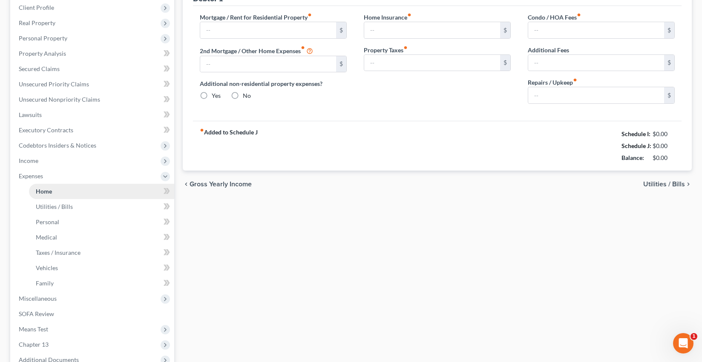
type input "0.00"
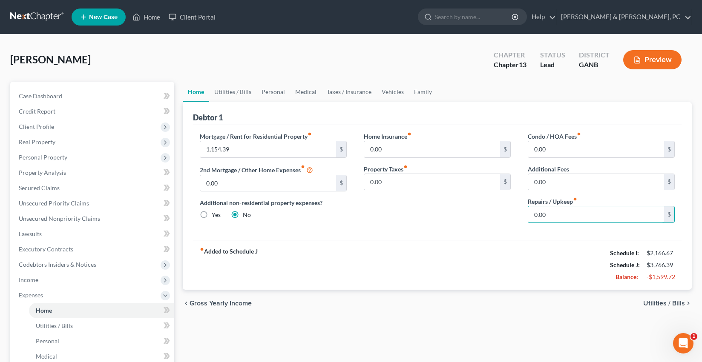
drag, startPoint x: 519, startPoint y: 214, endPoint x: 496, endPoint y: 214, distance: 23.0
click at [496, 214] on div "Mortgage / Rent for Residential Property fiber_manual_record 1,154.39 $ 2nd Mor…" at bounding box center [437, 181] width 492 height 98
drag, startPoint x: 549, startPoint y: 216, endPoint x: 497, endPoint y: 214, distance: 52.0
click at [504, 214] on div "Mortgage / Rent for Residential Property fiber_manual_record 1,154.39 $ 2nd Mor…" at bounding box center [437, 181] width 492 height 98
type input "5"
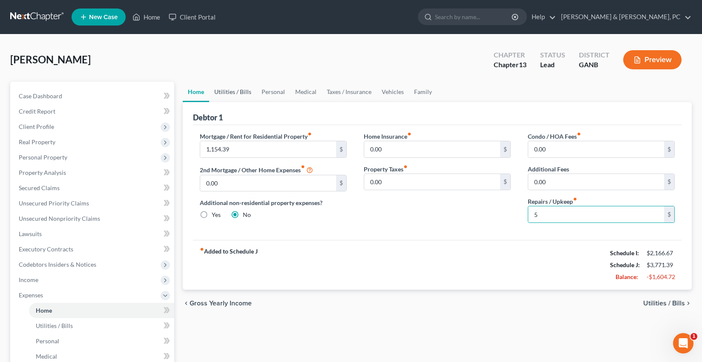
click at [214, 88] on link "Utilities / Bills" at bounding box center [232, 92] width 47 height 20
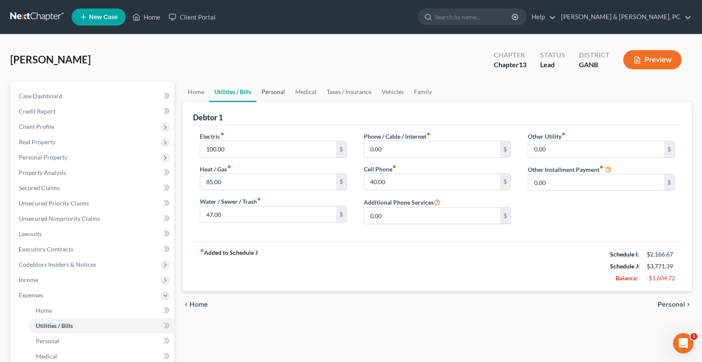
click at [282, 89] on link "Personal" at bounding box center [273, 92] width 34 height 20
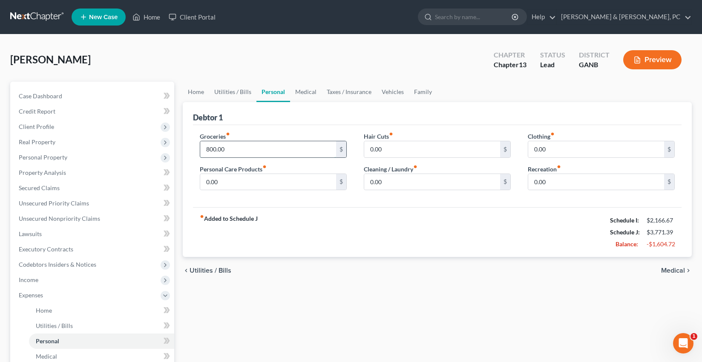
drag, startPoint x: 252, startPoint y: 147, endPoint x: 259, endPoint y: 152, distance: 8.4
click at [259, 152] on input "800.00" at bounding box center [268, 149] width 136 height 16
type input "300"
type input "15"
click at [316, 94] on link "Medical" at bounding box center [306, 92] width 32 height 20
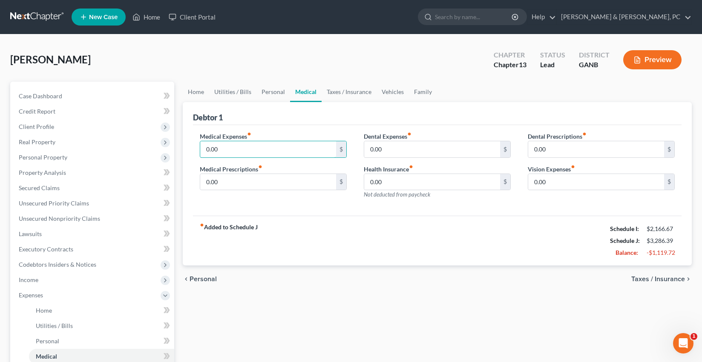
drag, startPoint x: 197, startPoint y: 150, endPoint x: 187, endPoint y: 150, distance: 10.2
click at [187, 150] on div "Debtor 1 Medical Expenses fiber_manual_record 0.00 $ Medical Prescriptions fibe…" at bounding box center [437, 184] width 509 height 164
drag, startPoint x: 233, startPoint y: 151, endPoint x: 193, endPoint y: 149, distance: 39.7
click at [193, 149] on div "Medical Expenses fiber_manual_record 0.00 $ Medical Prescriptions fiber_manual_…" at bounding box center [273, 169] width 164 height 74
type input "5"
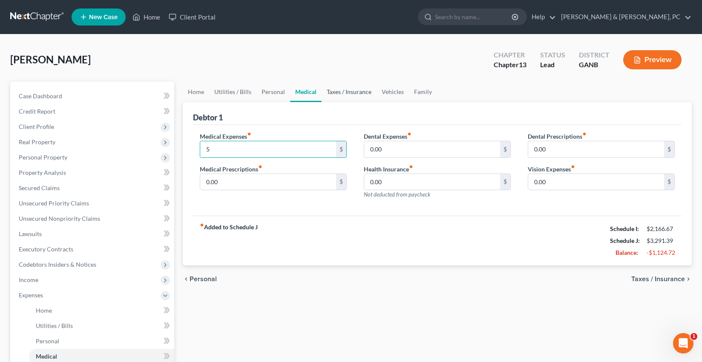
click at [354, 92] on link "Taxes / Insurance" at bounding box center [349, 92] width 55 height 20
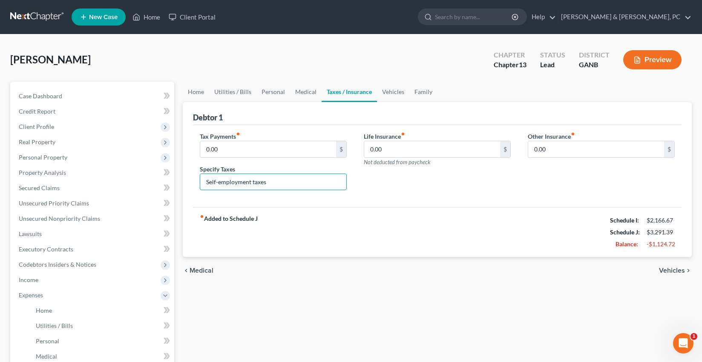
drag, startPoint x: 260, startPoint y: 183, endPoint x: 191, endPoint y: 180, distance: 69.1
click at [191, 180] on div "Tax Payments fiber_manual_record 0.00 $ Specify Taxes Self-employment taxes" at bounding box center [273, 165] width 164 height 66
click at [368, 167] on div "Life Insurance fiber_manual_record 0.00 $ Not deducted from paycheck" at bounding box center [437, 165] width 164 height 66
click at [397, 92] on link "Vehicles" at bounding box center [393, 92] width 32 height 20
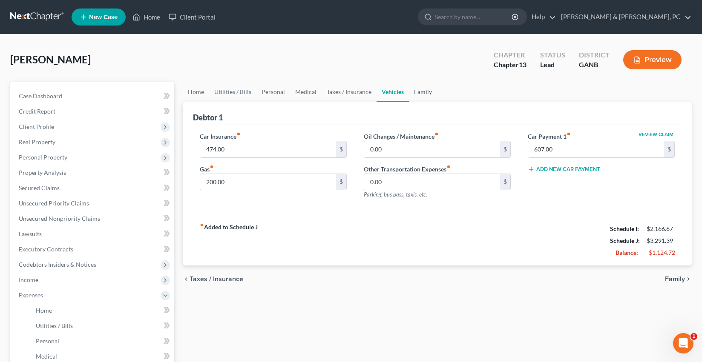
click at [414, 91] on link "Family" at bounding box center [423, 92] width 28 height 20
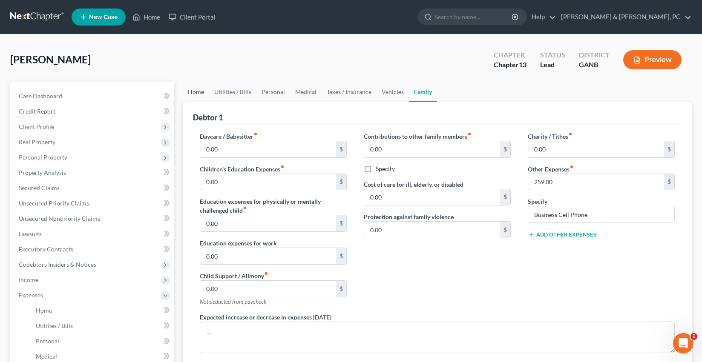
click at [193, 92] on link "Home" at bounding box center [196, 92] width 26 height 20
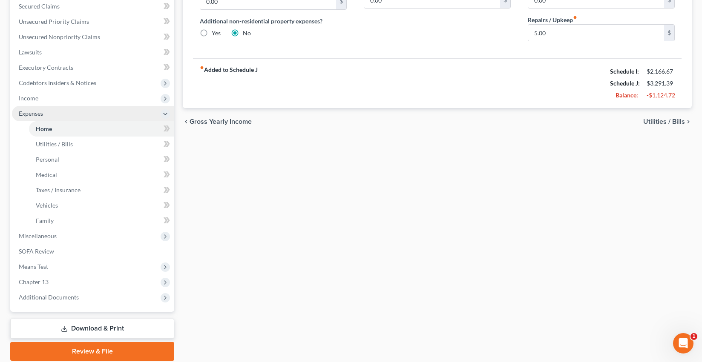
click at [25, 106] on span "Expenses" at bounding box center [93, 113] width 162 height 15
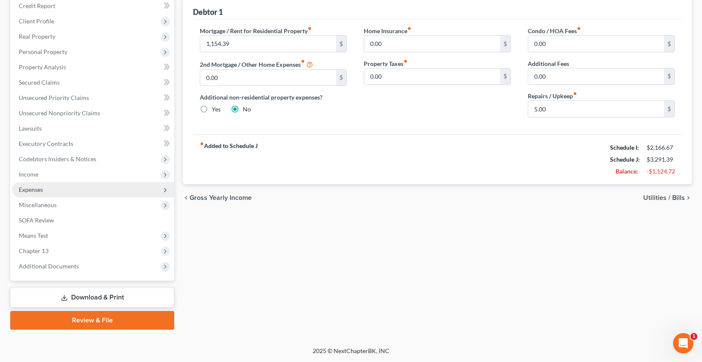
scroll to position [105, 0]
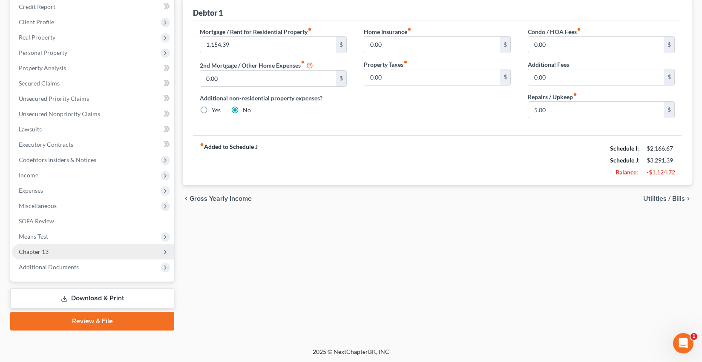
click at [56, 246] on span "Chapter 13" at bounding box center [93, 251] width 162 height 15
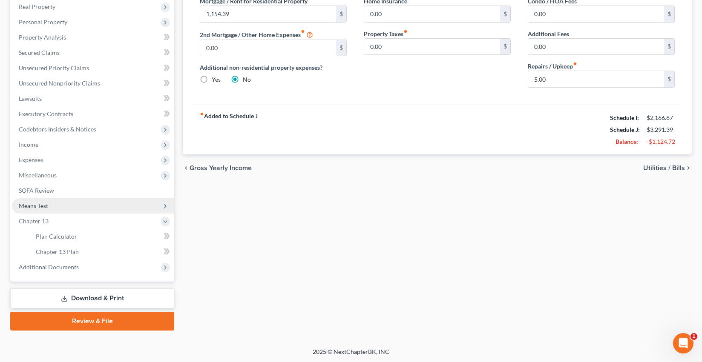
click at [49, 208] on span "Means Test" at bounding box center [93, 205] width 162 height 15
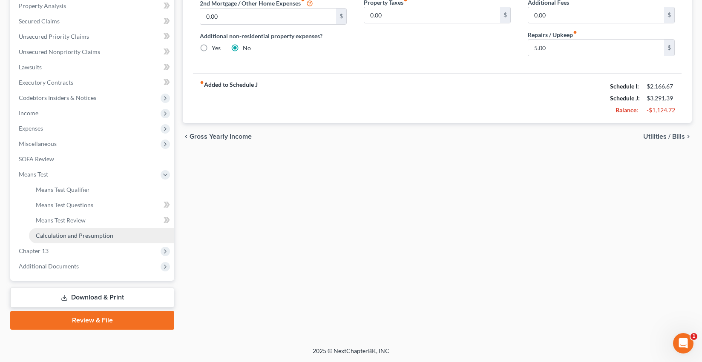
scroll to position [166, 0]
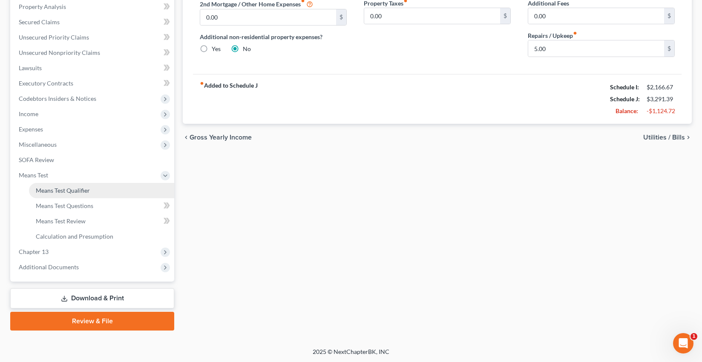
click at [55, 187] on span "Means Test Qualifier" at bounding box center [63, 190] width 54 height 7
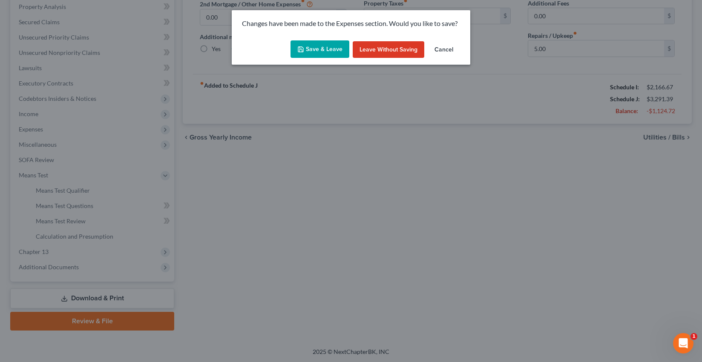
click at [322, 51] on button "Save & Leave" at bounding box center [319, 49] width 59 height 18
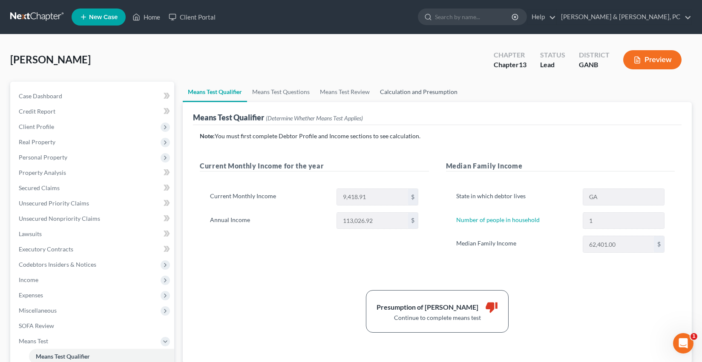
click at [402, 97] on link "Calculation and Presumption" at bounding box center [419, 92] width 88 height 20
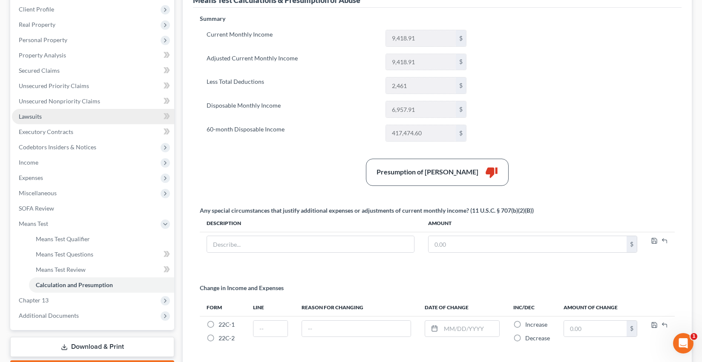
scroll to position [117, 0]
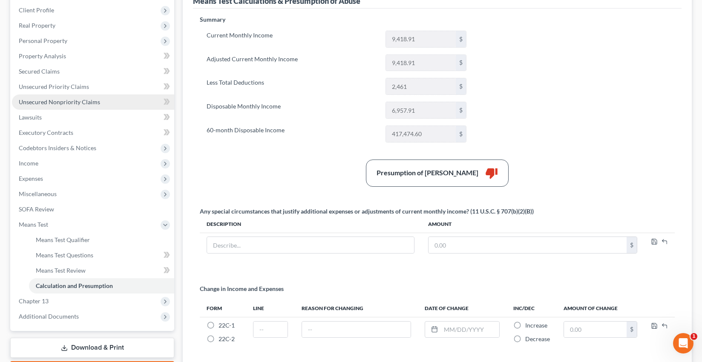
click at [76, 109] on ul "Case Dashboard Payments Invoices Payments Payments Credit Report Client Profile" at bounding box center [93, 148] width 162 height 353
click at [76, 106] on link "Unsecured Nonpriority Claims" at bounding box center [93, 102] width 162 height 15
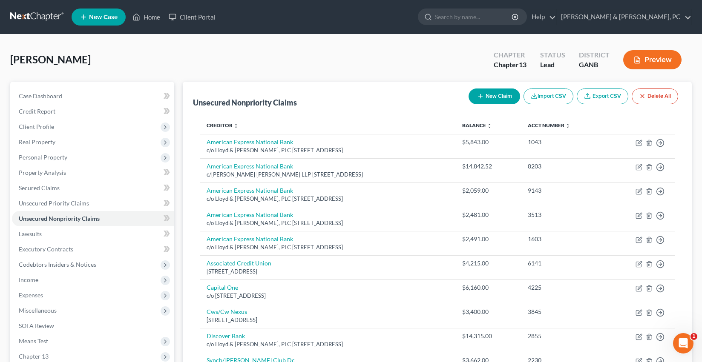
click at [375, 57] on div "Pompey, William Upgraded Chapter Chapter 13 Status Lead District GANB Preview" at bounding box center [350, 63] width 681 height 37
click at [43, 279] on span "Income" at bounding box center [93, 280] width 162 height 15
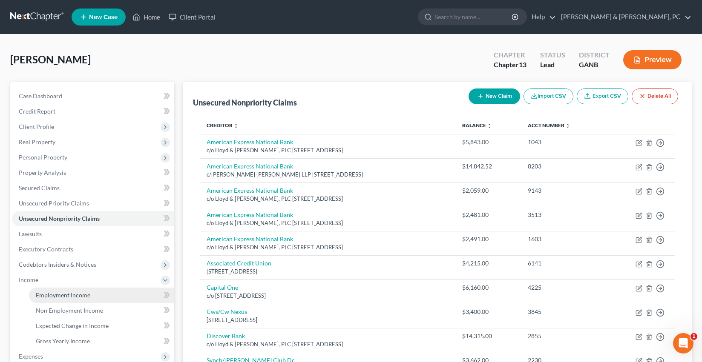
click at [45, 292] on span "Employment Income" at bounding box center [63, 295] width 55 height 7
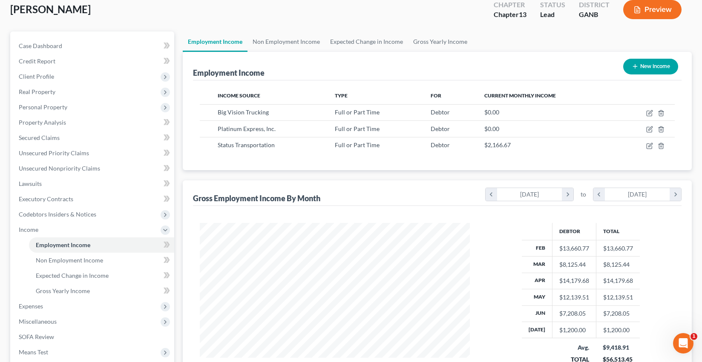
scroll to position [63, 0]
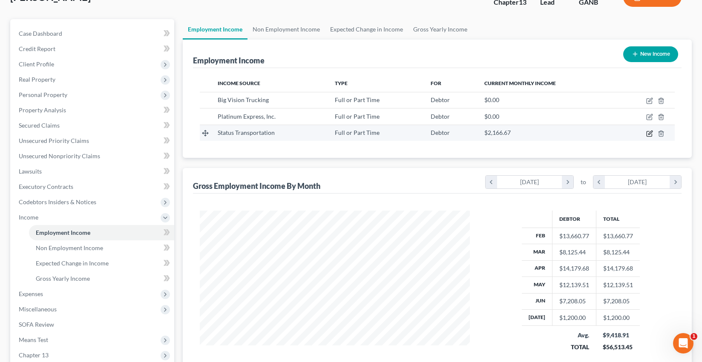
click at [648, 135] on icon "button" at bounding box center [649, 133] width 7 height 7
select select "0"
select select "10"
select select "3"
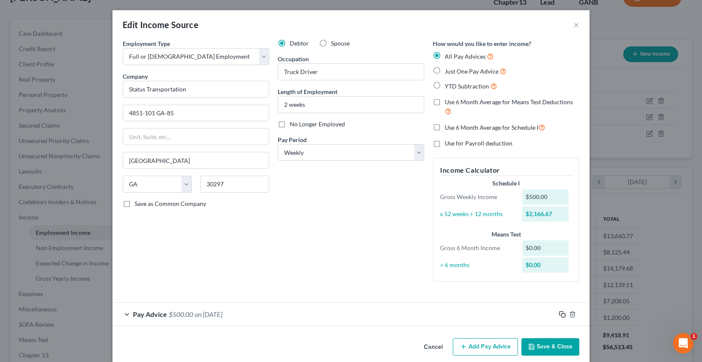
click at [561, 312] on icon "button" at bounding box center [562, 314] width 7 height 7
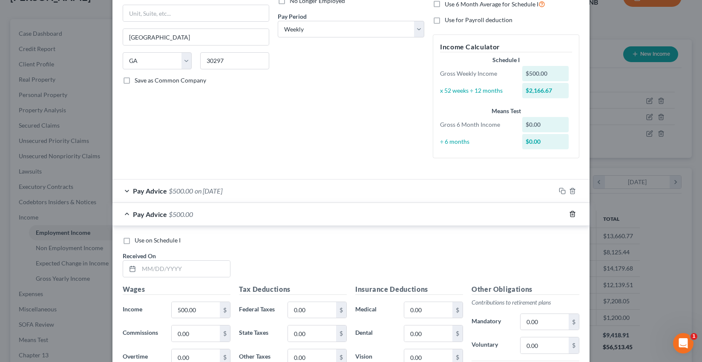
click at [574, 213] on icon "button" at bounding box center [572, 215] width 4 height 6
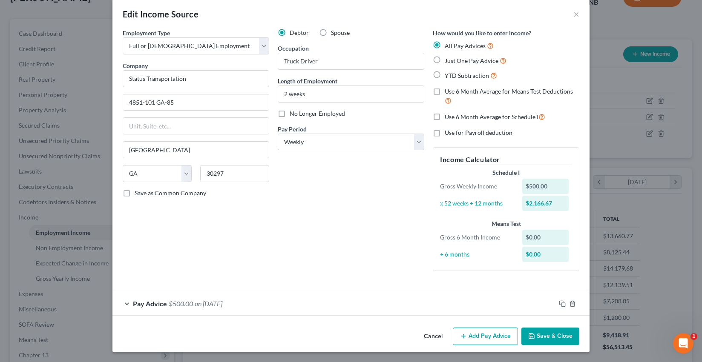
click at [177, 305] on span "$500.00" at bounding box center [181, 304] width 24 height 8
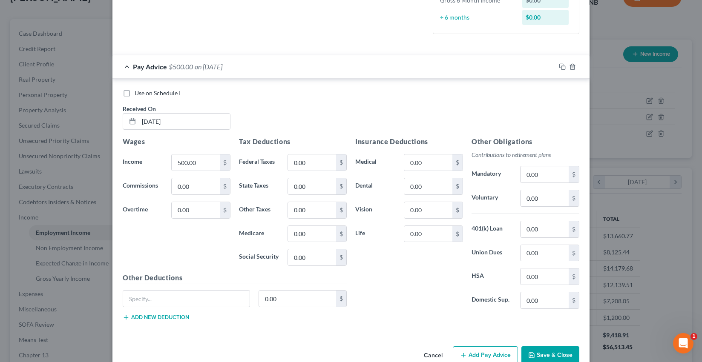
scroll to position [267, 0]
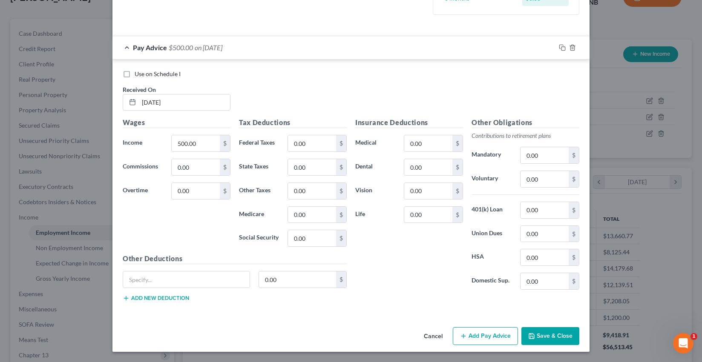
click at [557, 340] on button "Save & Close" at bounding box center [550, 337] width 58 height 18
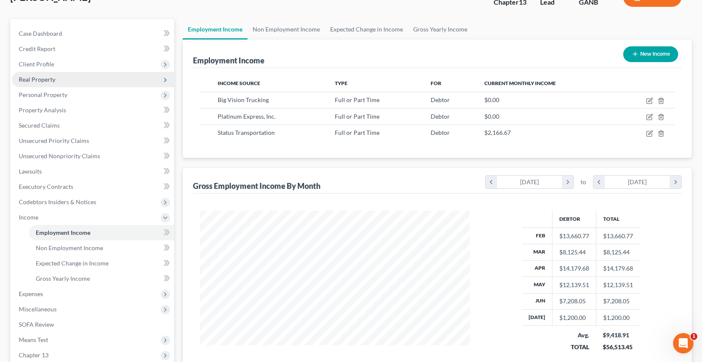
drag, startPoint x: 45, startPoint y: 75, endPoint x: 46, endPoint y: 84, distance: 8.6
click at [45, 76] on span "Real Property" at bounding box center [37, 79] width 37 height 7
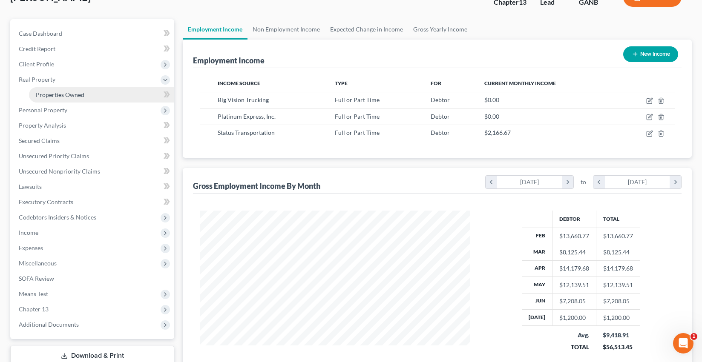
click at [47, 88] on link "Properties Owned" at bounding box center [101, 94] width 145 height 15
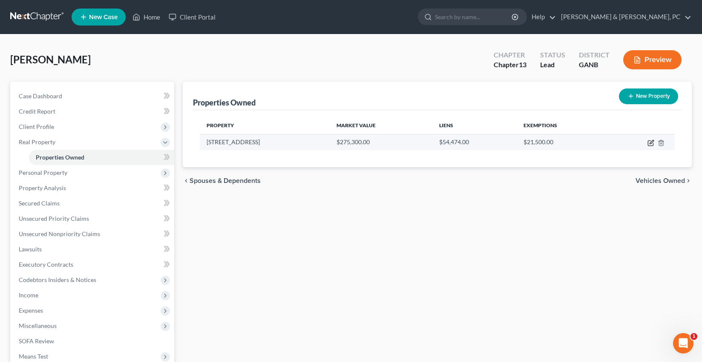
click at [653, 144] on icon "button" at bounding box center [650, 143] width 5 height 5
select select "10"
select select "0"
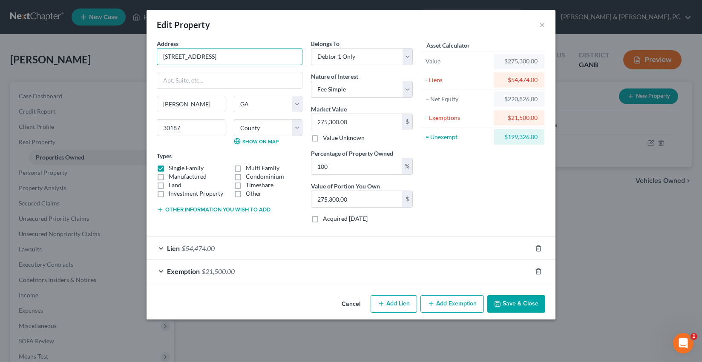
drag, startPoint x: 262, startPoint y: 61, endPoint x: 154, endPoint y: 53, distance: 107.7
click at [154, 53] on div "Address * 7217 Wildflower Walk Winston State AL AK AR AZ CA CO CT DE DC FL GA G…" at bounding box center [229, 134] width 154 height 191
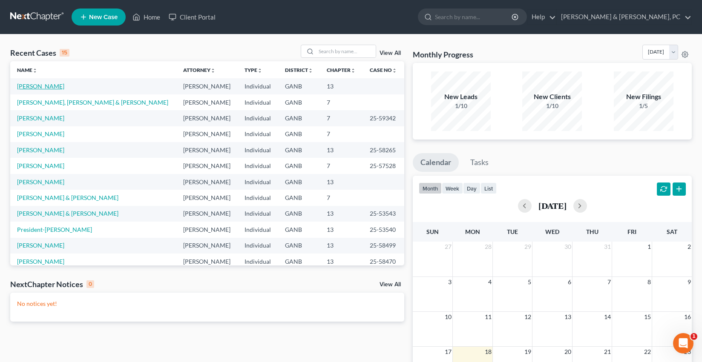
click at [46, 88] on link "[PERSON_NAME]" at bounding box center [40, 86] width 47 height 7
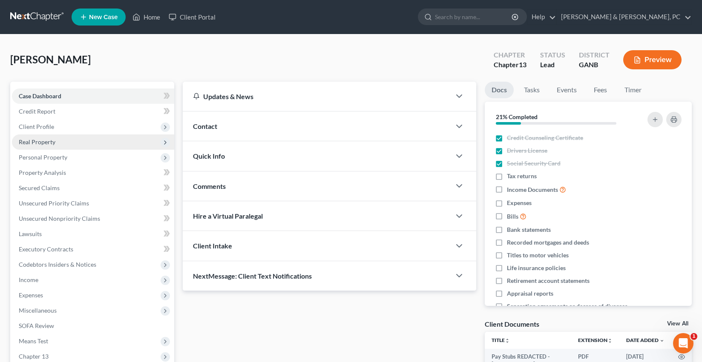
click at [52, 141] on span "Real Property" at bounding box center [37, 141] width 37 height 7
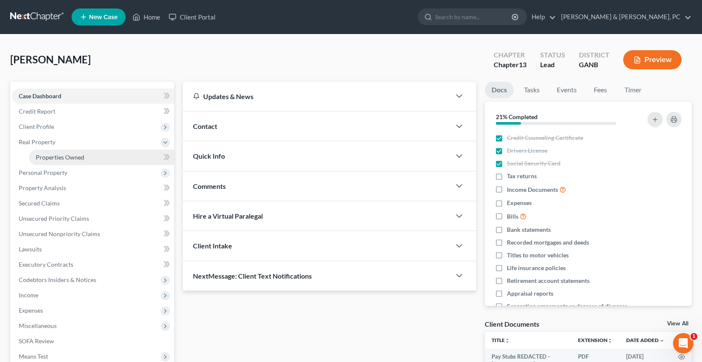
click at [52, 154] on span "Properties Owned" at bounding box center [60, 157] width 49 height 7
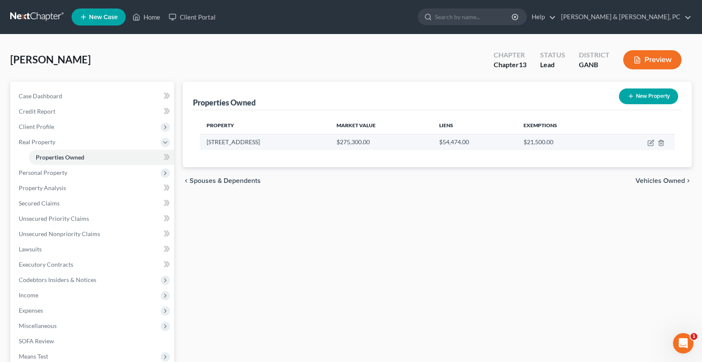
click at [242, 143] on td "7217 Wildflower Walk" at bounding box center [265, 142] width 130 height 16
click at [651, 142] on icon "button" at bounding box center [652, 142] width 4 height 4
select select "10"
select select "47"
select select "0"
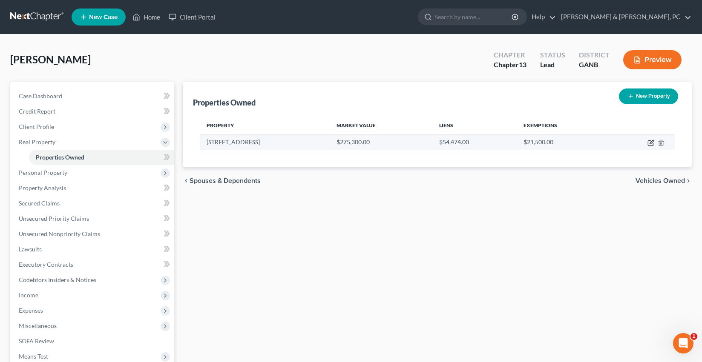
select select "0"
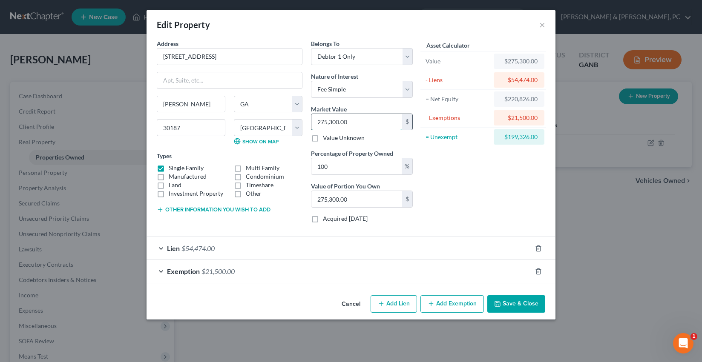
drag, startPoint x: 361, startPoint y: 123, endPoint x: 332, endPoint y: 124, distance: 29.4
click at [332, 124] on input "275,300.00" at bounding box center [356, 122] width 91 height 16
type input "275,00.00"
type input "27,500.00"
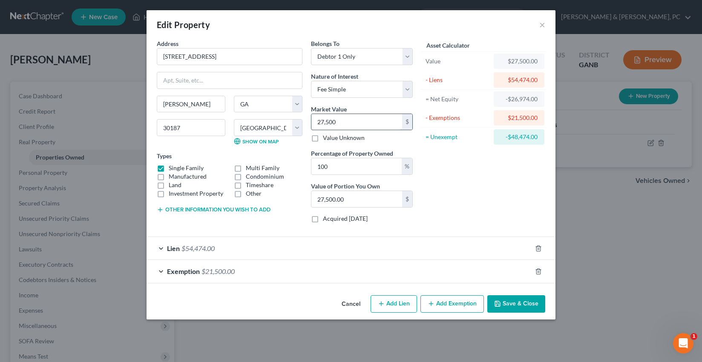
type input "27,50"
type input "2,750.00"
type input "2,75"
type input "275.00"
type input "2750"
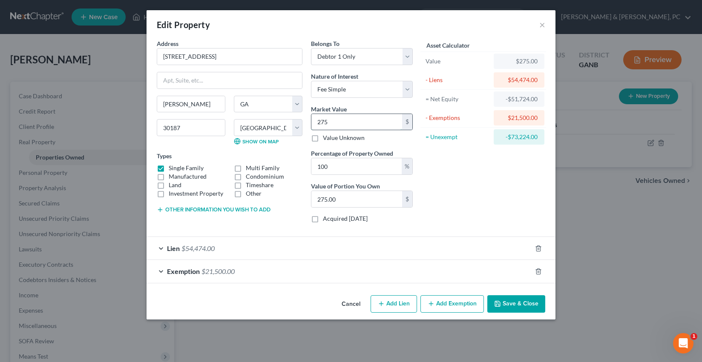
type input "2,750.00"
type input "2,7500"
type input "27,500.00"
type input "27,5000"
type input "275,000.00"
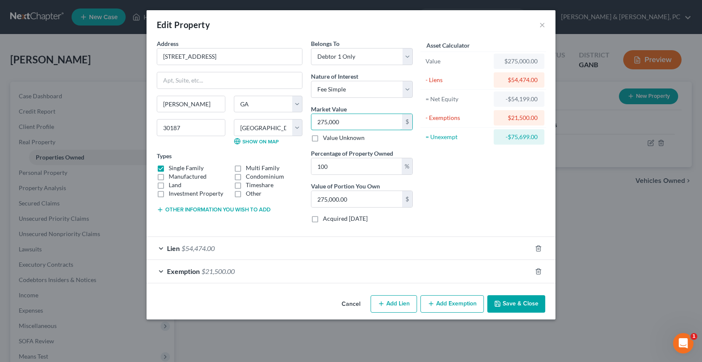
type input "275,000"
click at [474, 192] on div "Asset Calculator Value $275,000.00 - Liens $54,474.00 = Net Equity -$54,199.00 …" at bounding box center [483, 134] width 132 height 191
click at [517, 307] on button "Save & Close" at bounding box center [516, 305] width 58 height 18
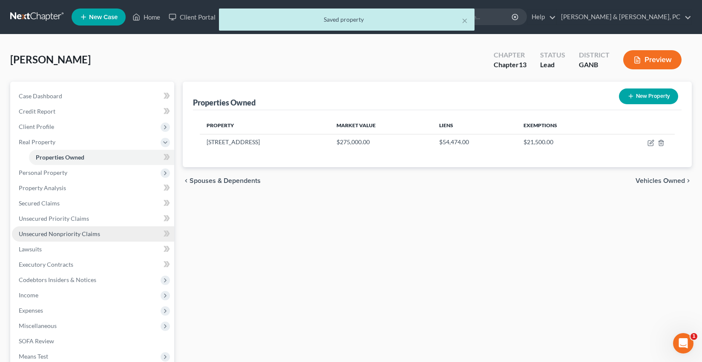
click at [46, 235] on span "Unsecured Nonpriority Claims" at bounding box center [59, 233] width 81 height 7
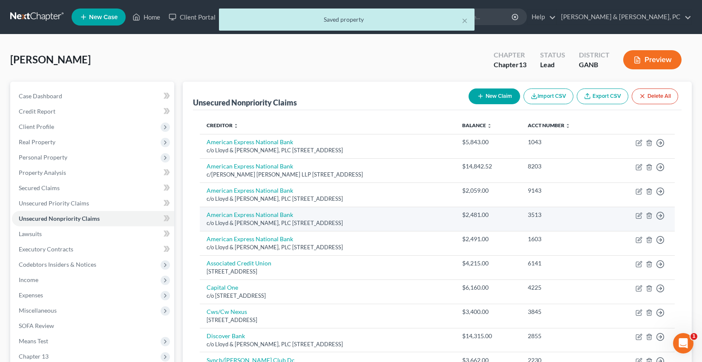
scroll to position [155, 0]
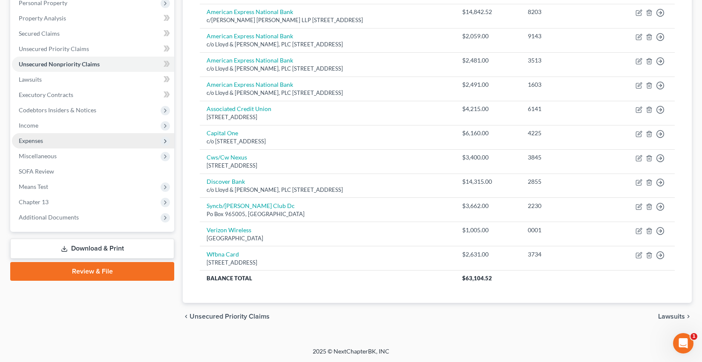
click at [57, 144] on span "Expenses" at bounding box center [93, 140] width 162 height 15
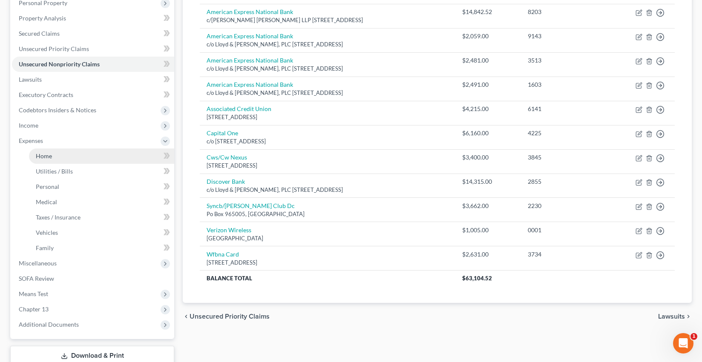
click at [58, 154] on link "Home" at bounding box center [101, 156] width 145 height 15
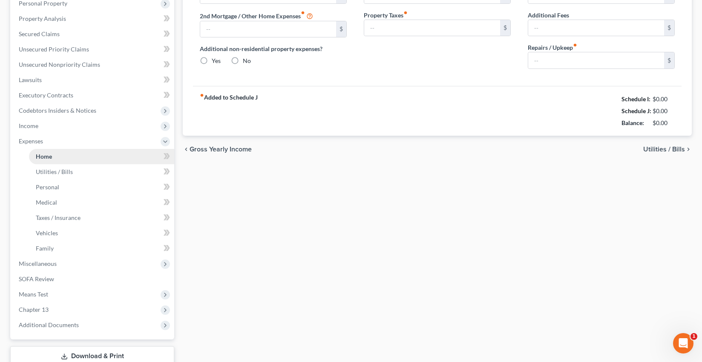
type input "1,154.39"
type input "0.00"
radio input "true"
type input "0.00"
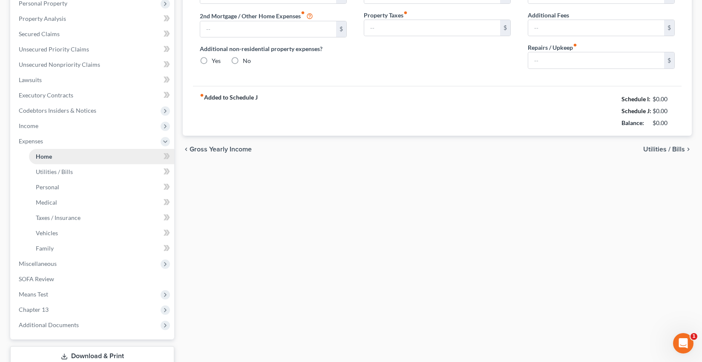
type input "0.00"
type input "5.00"
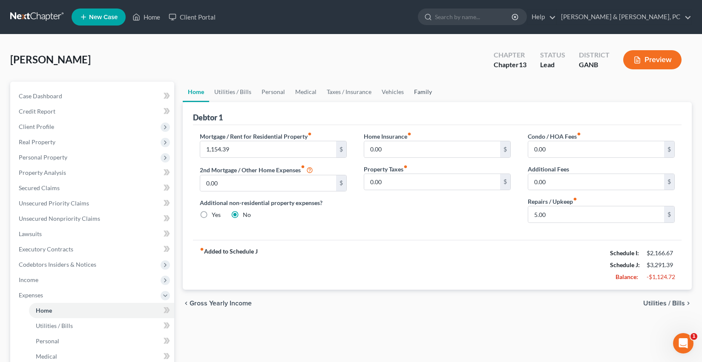
click at [411, 91] on link "Family" at bounding box center [423, 92] width 28 height 20
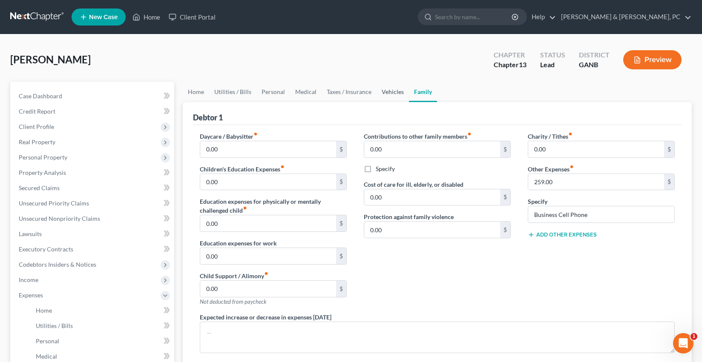
click at [392, 92] on link "Vehicles" at bounding box center [393, 92] width 32 height 20
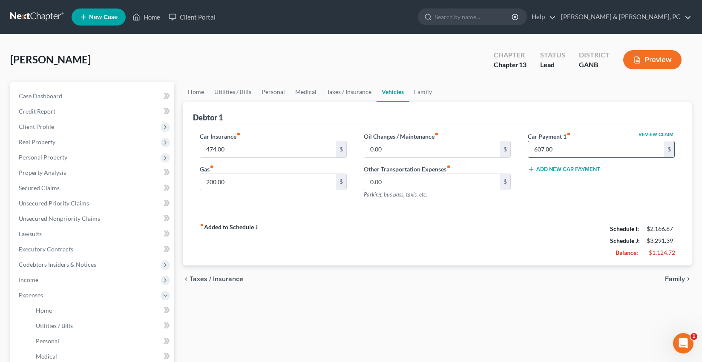
drag, startPoint x: 555, startPoint y: 149, endPoint x: 595, endPoint y: 151, distance: 40.1
click at [595, 151] on input "607.00" at bounding box center [596, 149] width 136 height 16
type input "0"
click at [417, 93] on link "Family" at bounding box center [423, 92] width 28 height 20
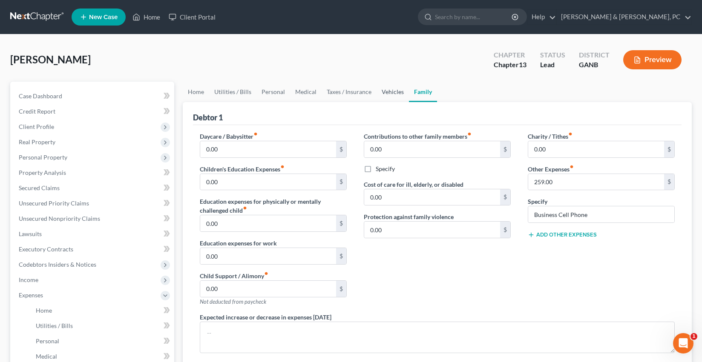
click at [391, 92] on link "Vehicles" at bounding box center [393, 92] width 32 height 20
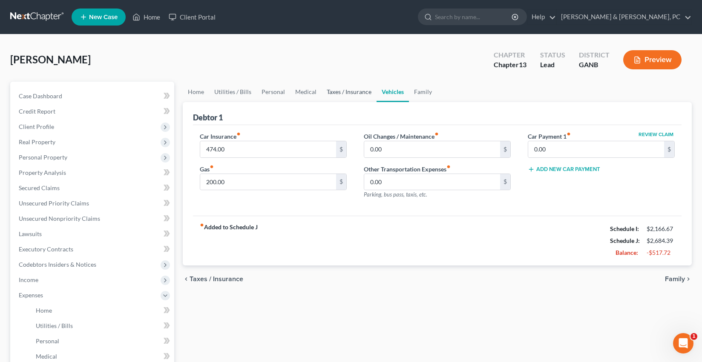
click at [359, 90] on link "Taxes / Insurance" at bounding box center [349, 92] width 55 height 20
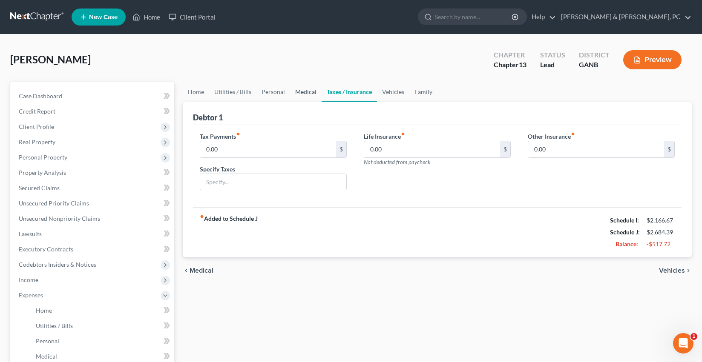
click at [290, 87] on link "Medical" at bounding box center [306, 92] width 32 height 20
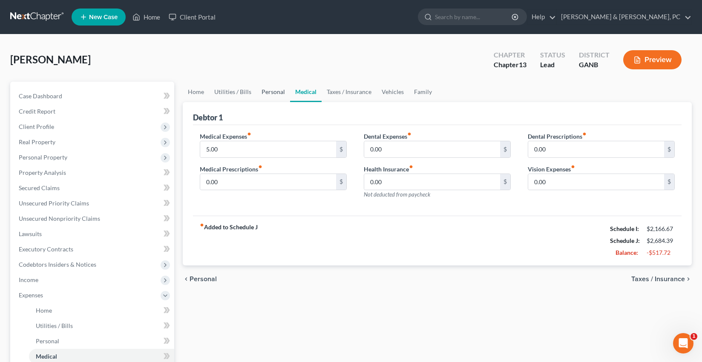
click at [275, 90] on link "Personal" at bounding box center [273, 92] width 34 height 20
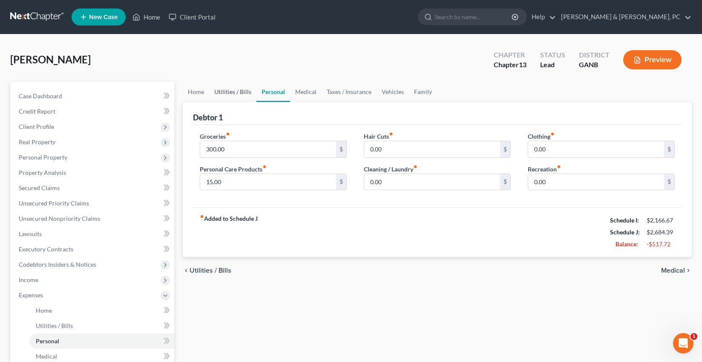
click at [245, 90] on link "Utilities / Bills" at bounding box center [232, 92] width 47 height 20
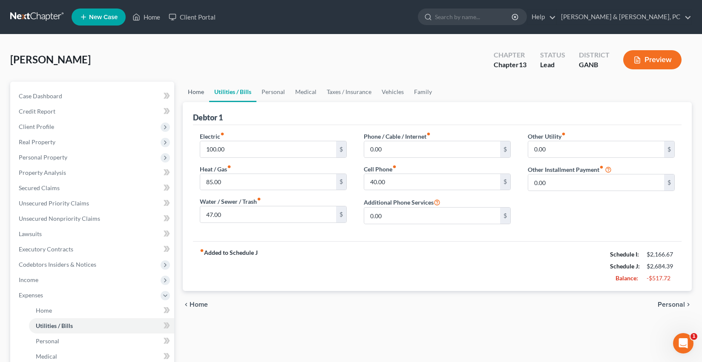
click at [197, 90] on link "Home" at bounding box center [196, 92] width 26 height 20
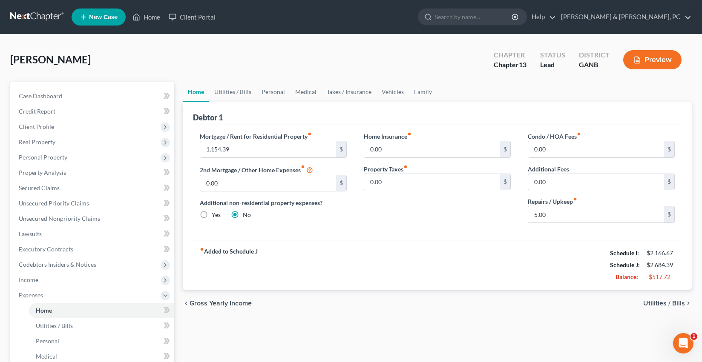
click at [453, 238] on div "Mortgage / Rent for Residential Property fiber_manual_record 1,154.39 $ 2nd Mor…" at bounding box center [437, 182] width 489 height 115
click at [96, 280] on span "Income" at bounding box center [93, 280] width 162 height 15
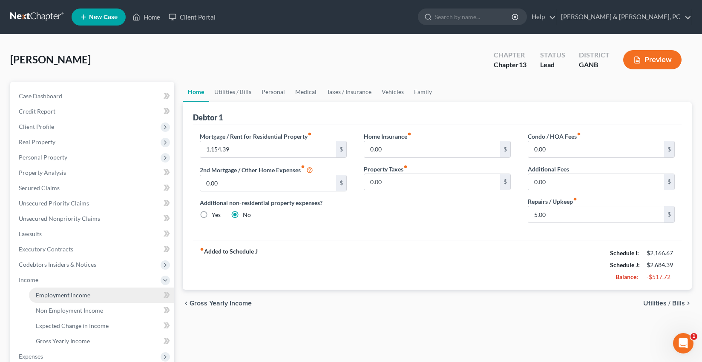
click at [94, 301] on link "Employment Income" at bounding box center [101, 295] width 145 height 15
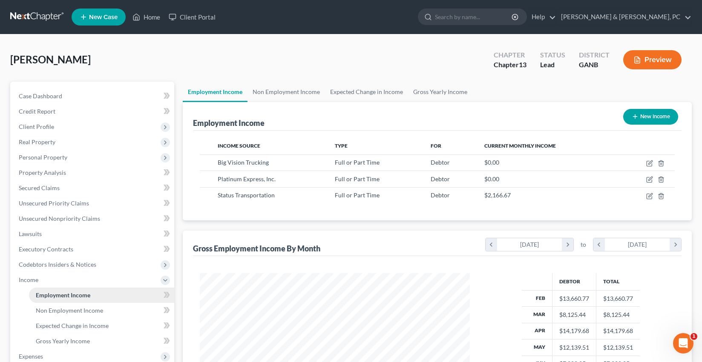
scroll to position [152, 287]
click at [84, 197] on link "Unsecured Priority Claims" at bounding box center [93, 203] width 162 height 15
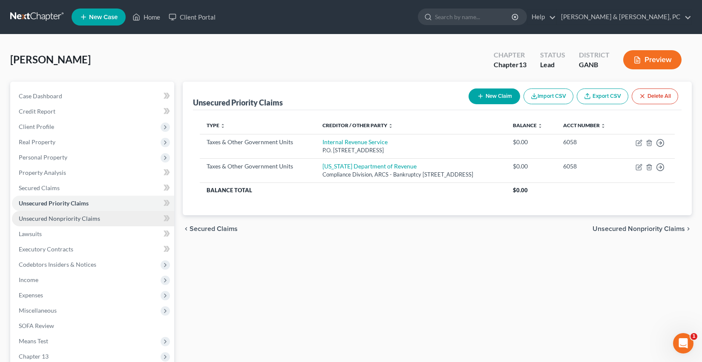
click at [86, 213] on link "Unsecured Nonpriority Claims" at bounding box center [93, 218] width 162 height 15
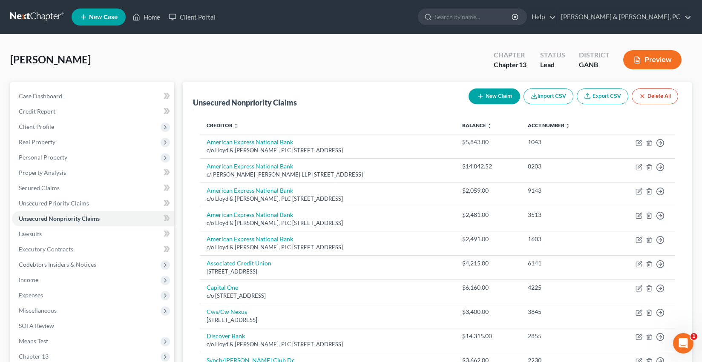
scroll to position [0, 0]
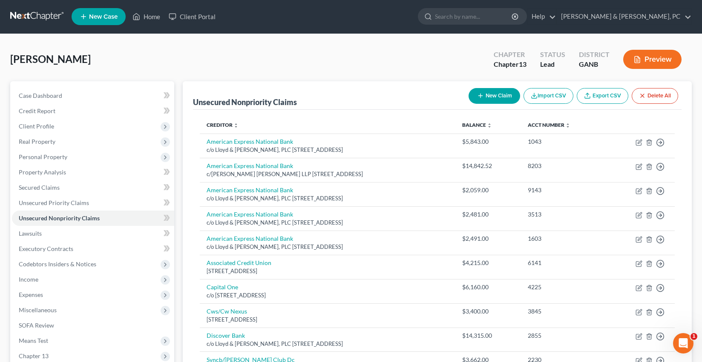
click at [676, 149] on div "Creditor expand_more expand_less unfold_more Balance expand_more expand_less un…" at bounding box center [437, 284] width 489 height 348
click at [55, 293] on span "Expenses" at bounding box center [93, 294] width 162 height 15
click at [55, 308] on link "Home" at bounding box center [101, 310] width 145 height 15
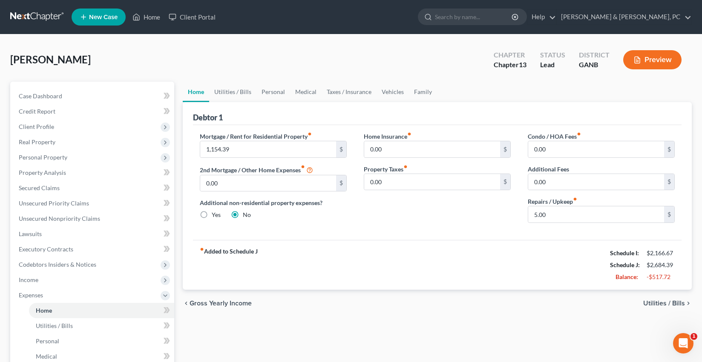
click at [354, 57] on div "Pompey, William Upgraded Chapter Chapter 13 Status Lead District GANB Preview" at bounding box center [350, 63] width 681 height 37
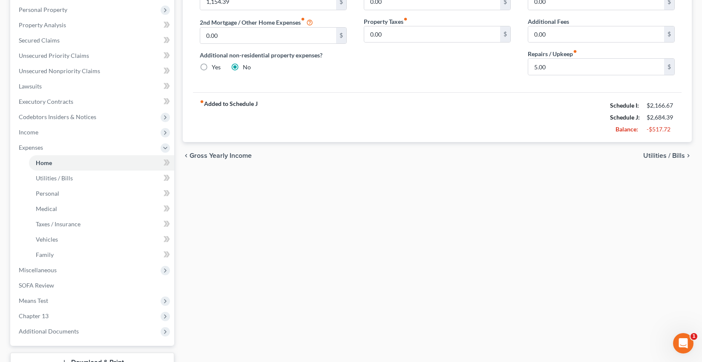
scroll to position [149, 0]
click at [71, 303] on span "Means Test" at bounding box center [93, 299] width 162 height 15
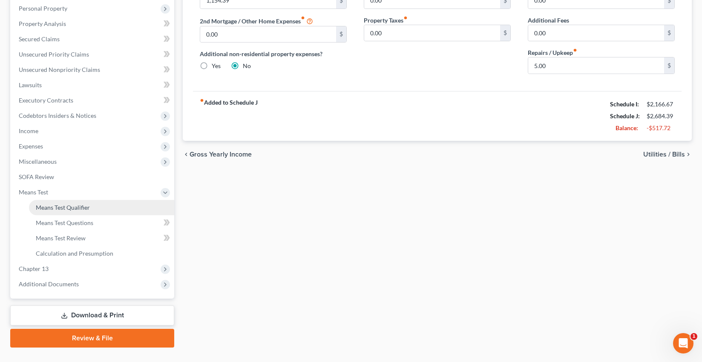
click at [76, 213] on link "Means Test Qualifier" at bounding box center [101, 207] width 145 height 15
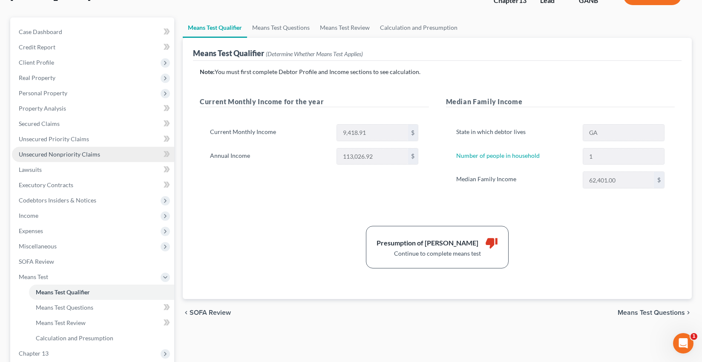
scroll to position [66, 0]
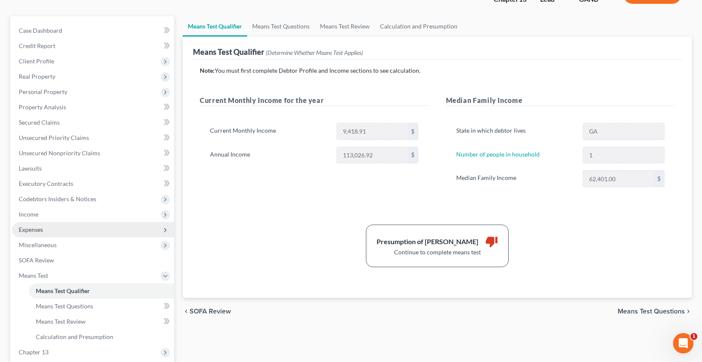
click at [72, 234] on span "Expenses" at bounding box center [93, 229] width 162 height 15
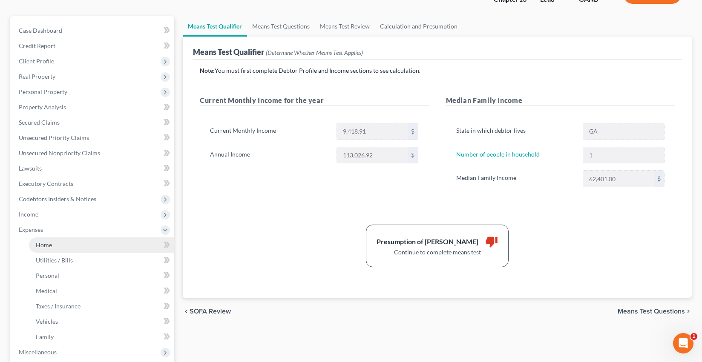
click at [76, 243] on link "Home" at bounding box center [101, 245] width 145 height 15
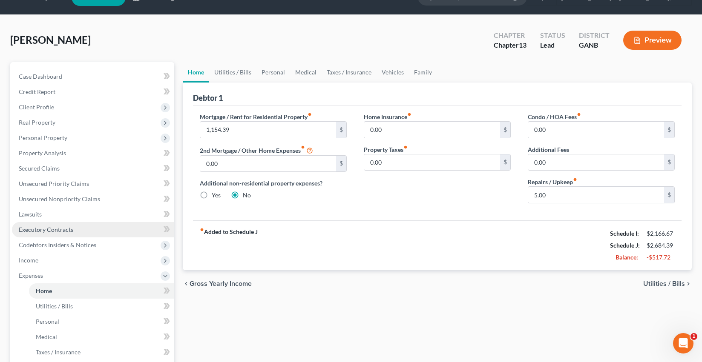
scroll to position [20, 0]
click at [233, 75] on link "Utilities / Bills" at bounding box center [232, 72] width 47 height 20
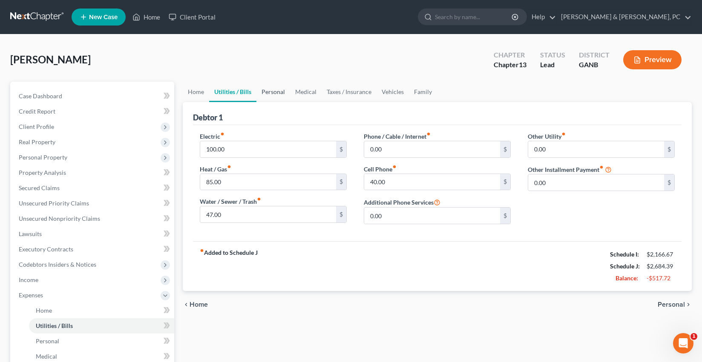
click at [269, 94] on link "Personal" at bounding box center [273, 92] width 34 height 20
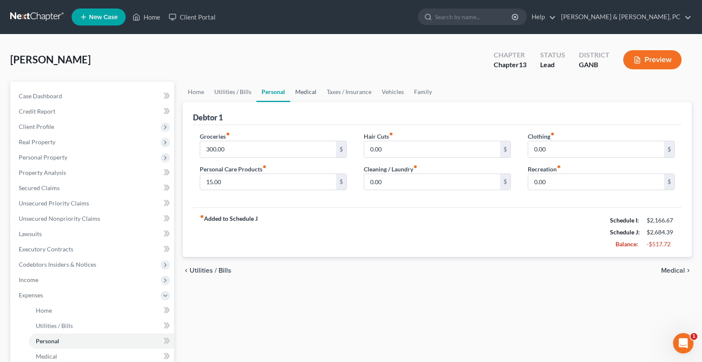
click at [305, 94] on link "Medical" at bounding box center [306, 92] width 32 height 20
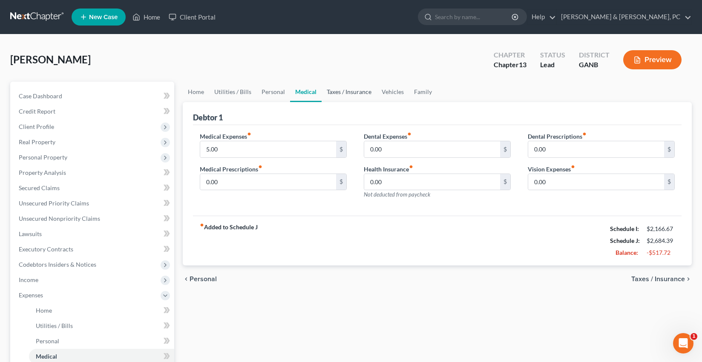
click at [331, 94] on link "Taxes / Insurance" at bounding box center [349, 92] width 55 height 20
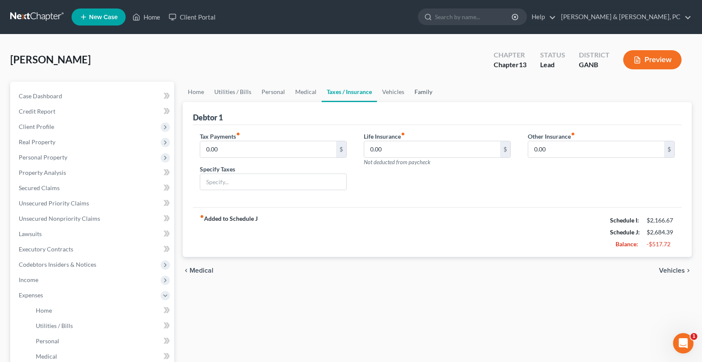
click at [409, 91] on link "Family" at bounding box center [423, 92] width 28 height 20
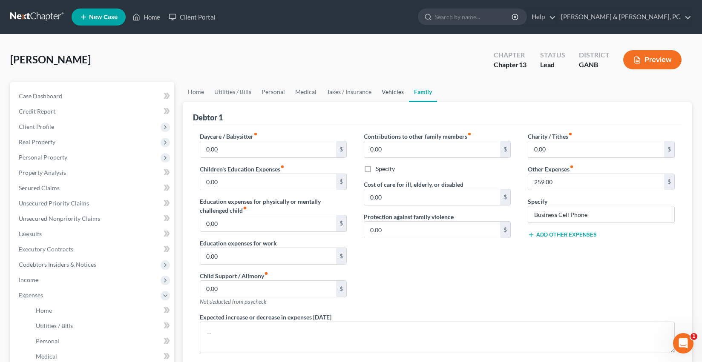
click at [395, 92] on link "Vehicles" at bounding box center [393, 92] width 32 height 20
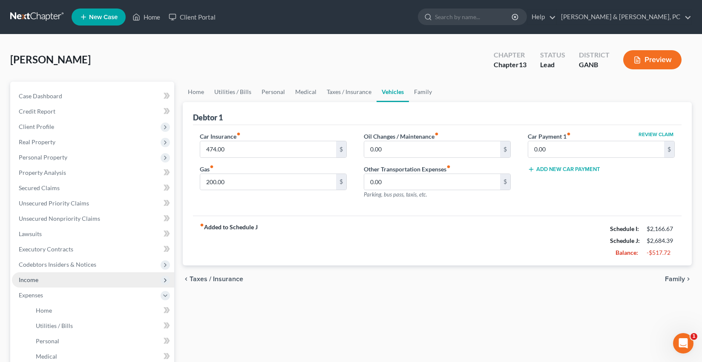
click at [43, 283] on span "Income" at bounding box center [93, 280] width 162 height 15
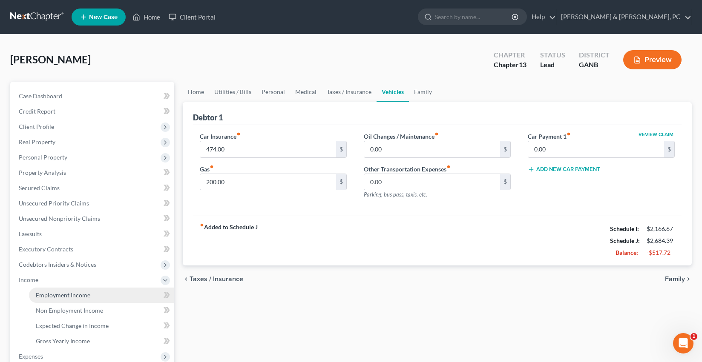
click at [43, 295] on span "Employment Income" at bounding box center [63, 295] width 55 height 7
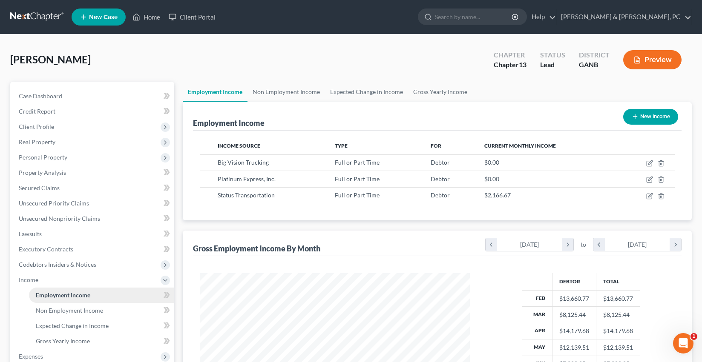
scroll to position [152, 287]
click at [648, 161] on icon "button" at bounding box center [649, 163] width 5 height 5
select select "0"
select select "10"
select select "3"
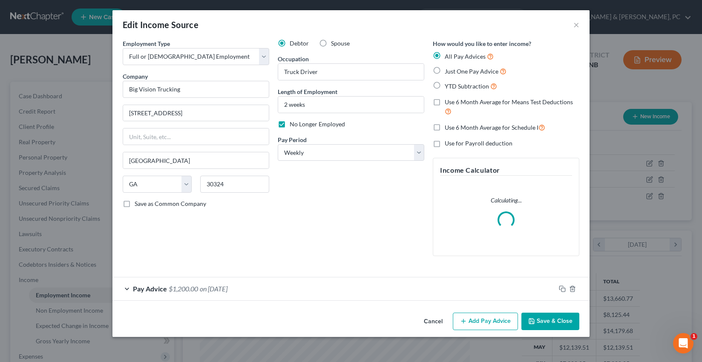
click at [565, 318] on button "Save & Close" at bounding box center [550, 322] width 58 height 18
click at [565, 313] on button "Save & Close" at bounding box center [550, 322] width 58 height 18
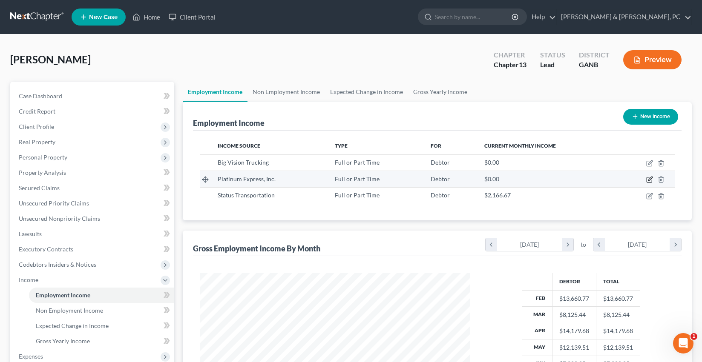
click at [648, 180] on icon "button" at bounding box center [649, 179] width 7 height 7
select select "0"
select select "36"
select select "3"
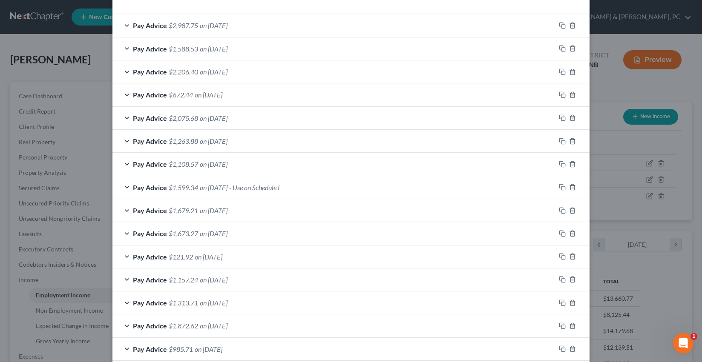
scroll to position [355, 0]
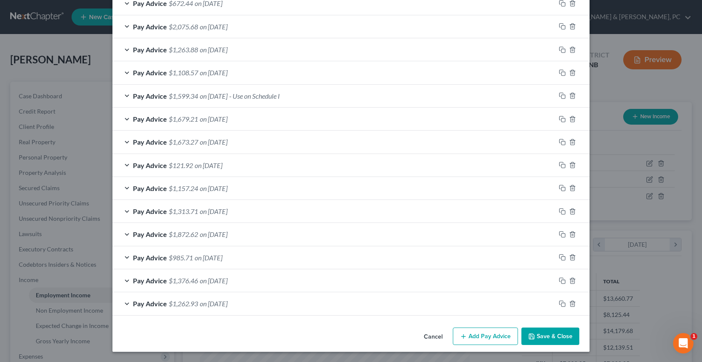
click at [547, 337] on button "Save & Close" at bounding box center [550, 337] width 58 height 18
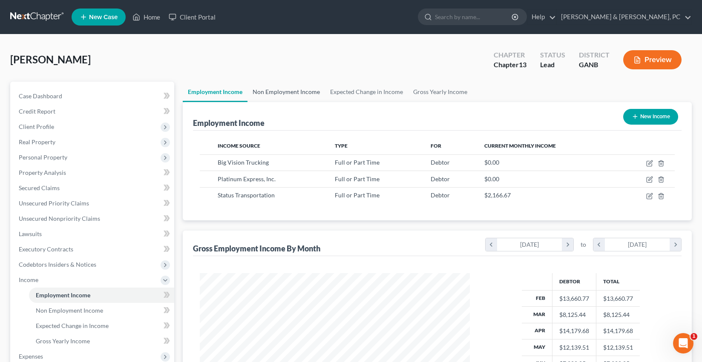
click at [280, 95] on link "Non Employment Income" at bounding box center [286, 92] width 78 height 20
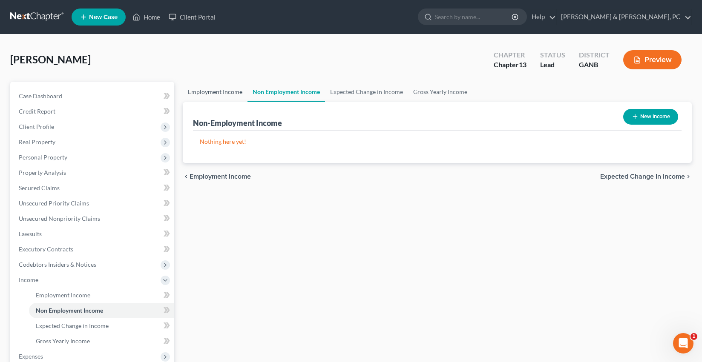
click at [214, 95] on link "Employment Income" at bounding box center [215, 92] width 65 height 20
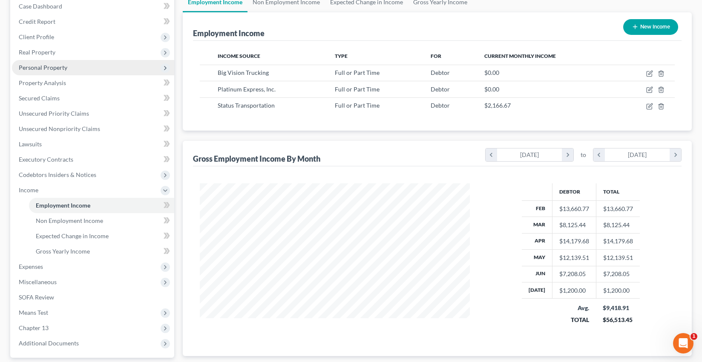
scroll to position [89, 0]
click at [65, 71] on span "Personal Property" at bounding box center [43, 67] width 49 height 7
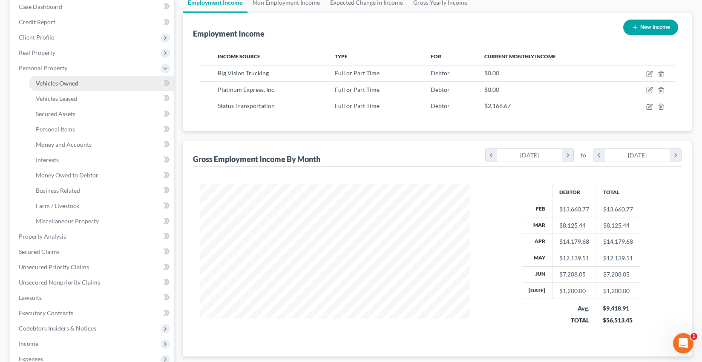
click at [68, 78] on link "Vehicles Owned" at bounding box center [101, 83] width 145 height 15
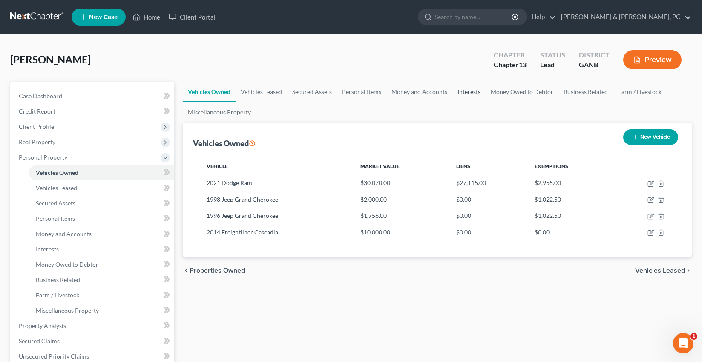
click at [471, 91] on link "Interests" at bounding box center [468, 92] width 33 height 20
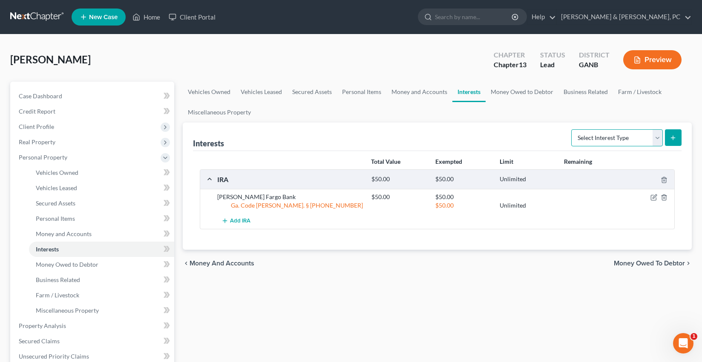
click at [636, 144] on select "Select Interest Type 401K Annuity Bond Education IRA Government Bond Government…" at bounding box center [617, 137] width 92 height 17
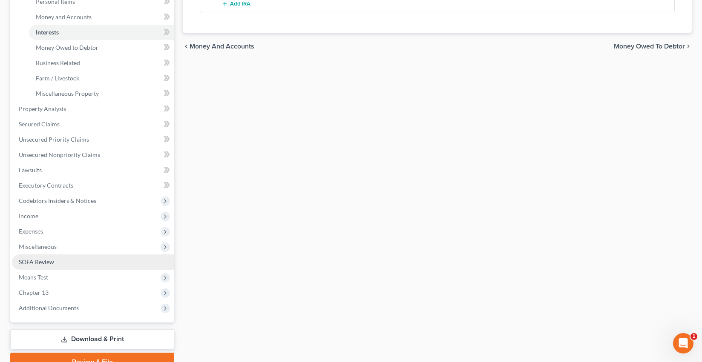
click at [52, 270] on li "Means Test Exemption from Presumption Means Test Qualifier Means Test Questions…" at bounding box center [93, 277] width 162 height 15
click at [52, 266] on link "SOFA Review" at bounding box center [93, 262] width 162 height 15
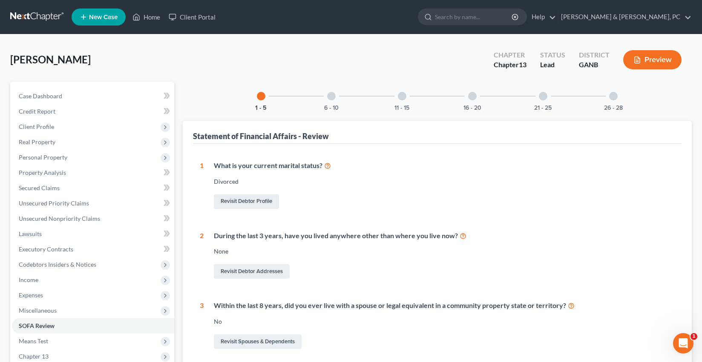
click at [611, 96] on div at bounding box center [613, 96] width 9 height 9
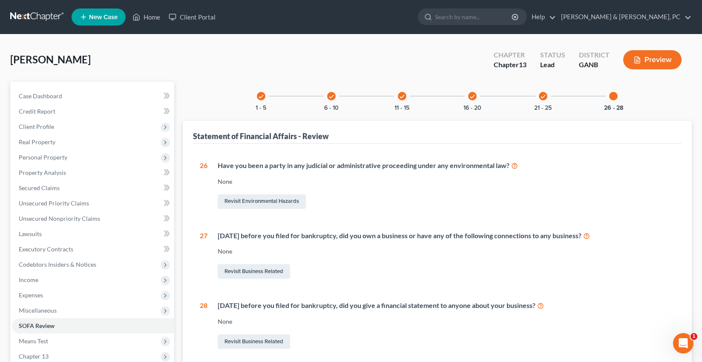
click at [541, 97] on icon "check" at bounding box center [543, 97] width 6 height 6
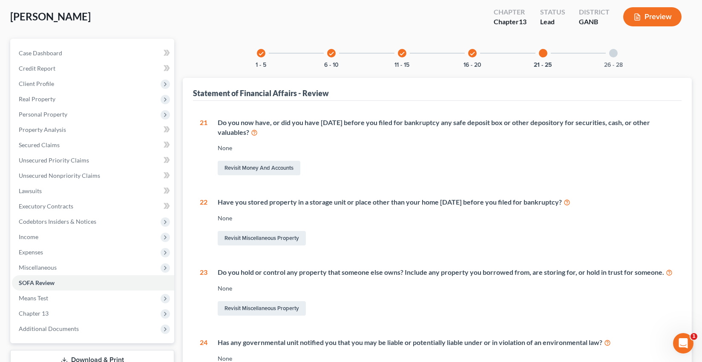
scroll to position [27, 0]
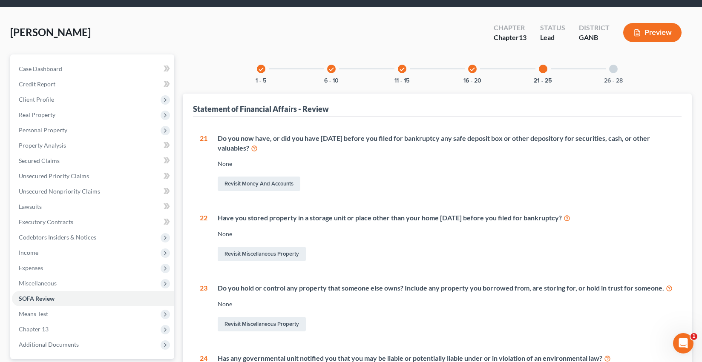
click at [471, 67] on icon "check" at bounding box center [472, 69] width 6 height 6
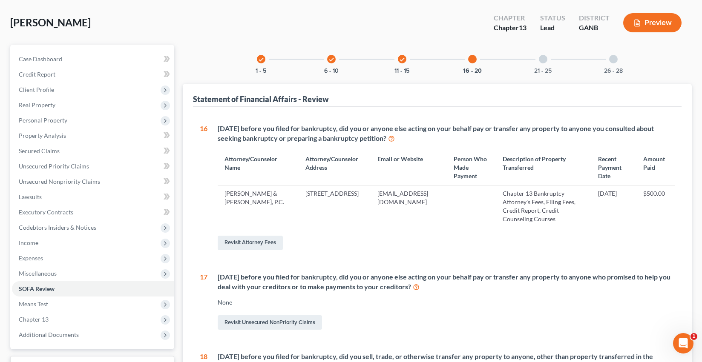
scroll to position [35, 0]
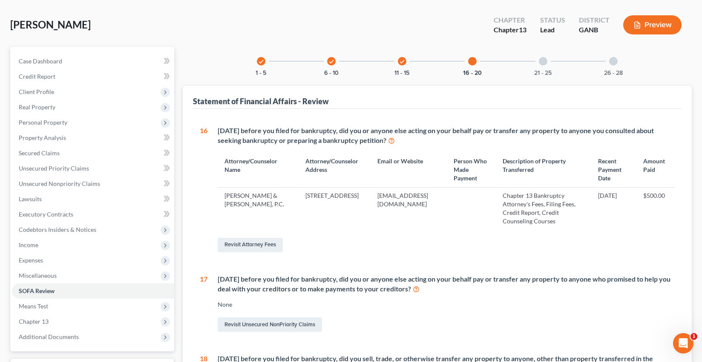
click at [541, 66] on div "21 - 25" at bounding box center [543, 61] width 29 height 29
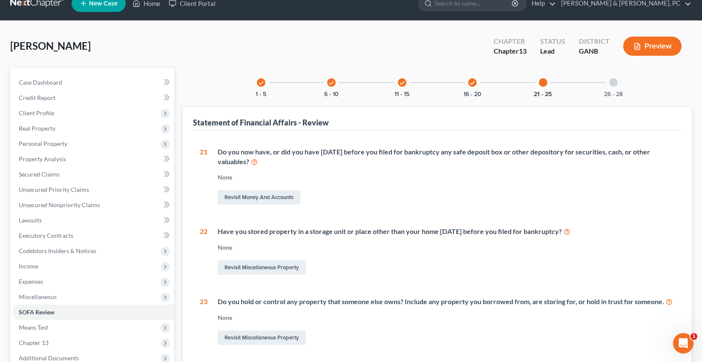
scroll to position [0, 0]
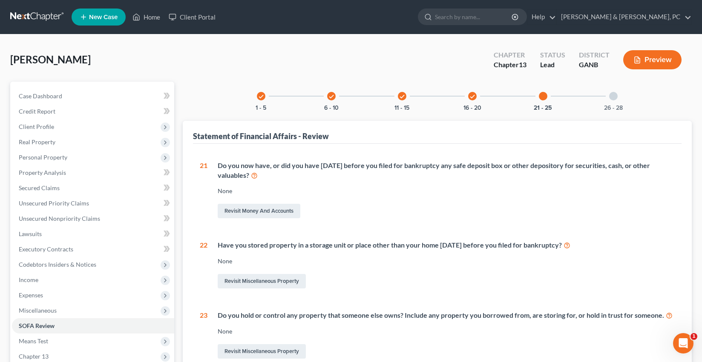
click at [610, 96] on div at bounding box center [613, 96] width 9 height 9
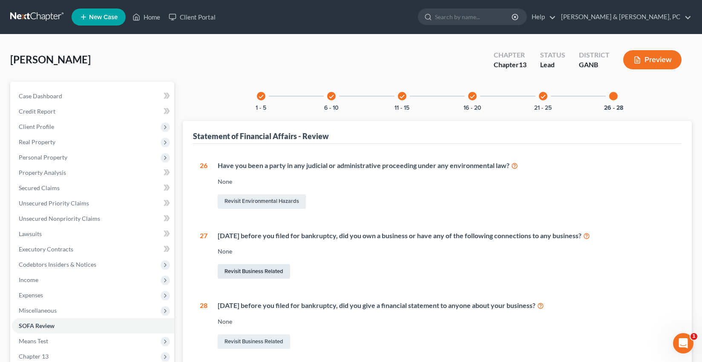
click at [275, 270] on link "Revisit Business Related" at bounding box center [254, 271] width 72 height 14
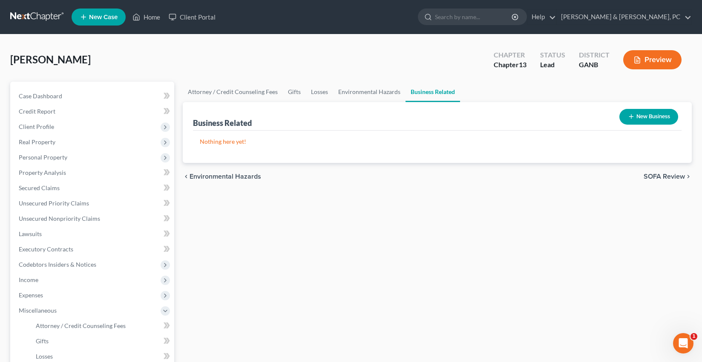
click at [644, 118] on button "New Business" at bounding box center [648, 117] width 59 height 16
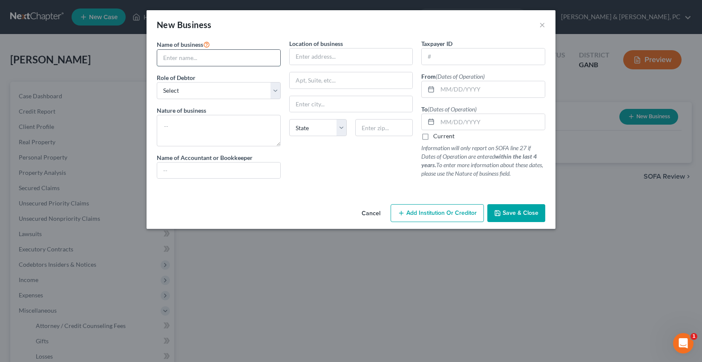
click at [252, 55] on input "text" at bounding box center [218, 58] width 123 height 16
type input "3PW Transport LLC"
click at [254, 97] on select "Select A member of a limited liability company (LLC) or limited liability partn…" at bounding box center [219, 90] width 124 height 17
select select "sole_proprietor"
click at [157, 82] on select "Select A member of a limited liability company (LLC) or limited liability partn…" at bounding box center [219, 90] width 124 height 17
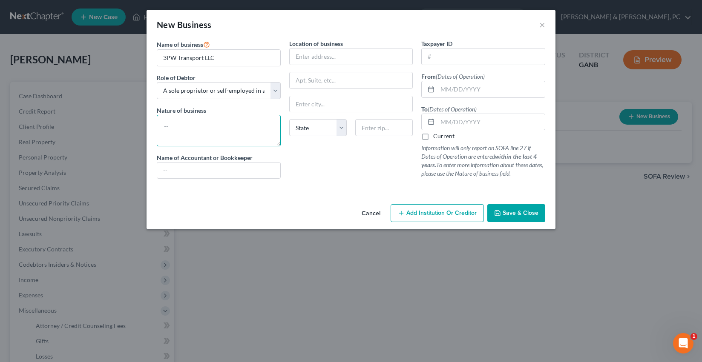
click at [236, 126] on textarea at bounding box center [219, 131] width 124 height 32
type textarea "Trucking"
click at [312, 54] on input "text" at bounding box center [351, 57] width 123 height 16
type input "7217 Wildflower Walk"
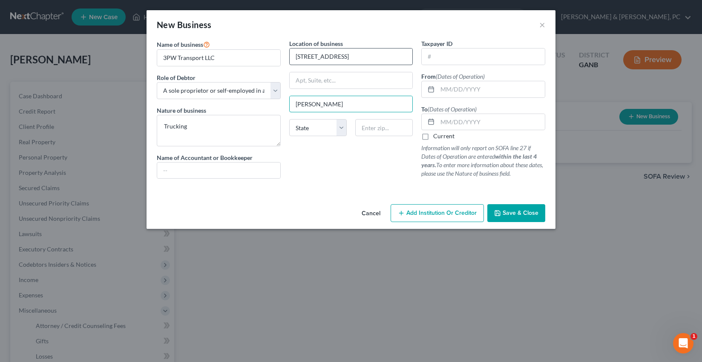
type input "Winston"
type input "30187"
select select "10"
click at [447, 88] on input "text" at bounding box center [490, 89] width 107 height 16
type input "[DATE]"
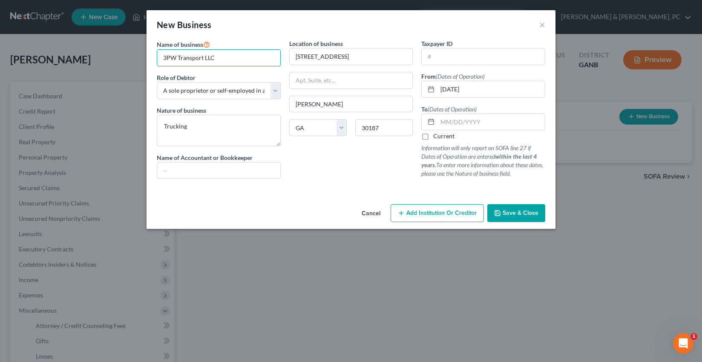
drag, startPoint x: 232, startPoint y: 57, endPoint x: 146, endPoint y: 91, distance: 92.7
click at [160, 59] on input "3PW Transport LLC" at bounding box center [218, 58] width 123 height 16
click at [525, 213] on span "Save & Close" at bounding box center [521, 213] width 36 height 7
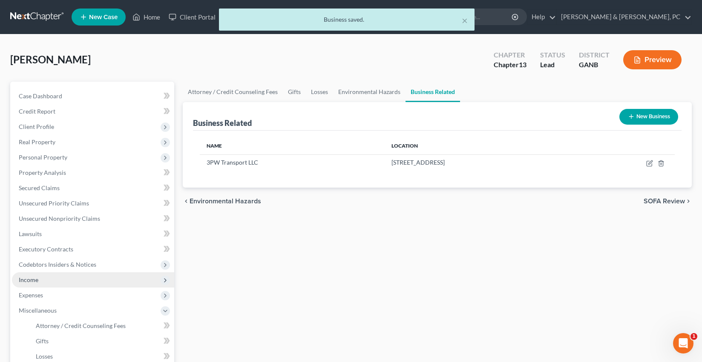
click at [67, 280] on span "Income" at bounding box center [93, 280] width 162 height 15
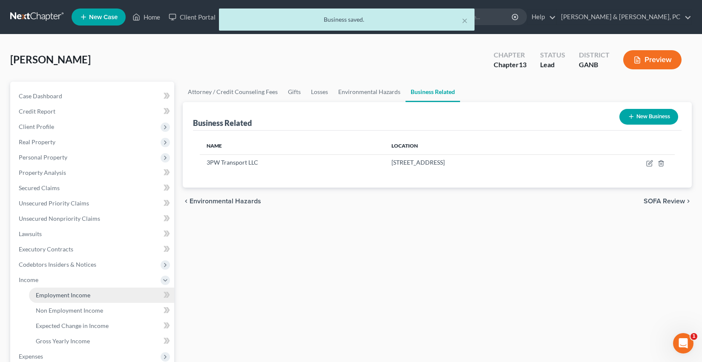
click at [69, 290] on link "Employment Income" at bounding box center [101, 295] width 145 height 15
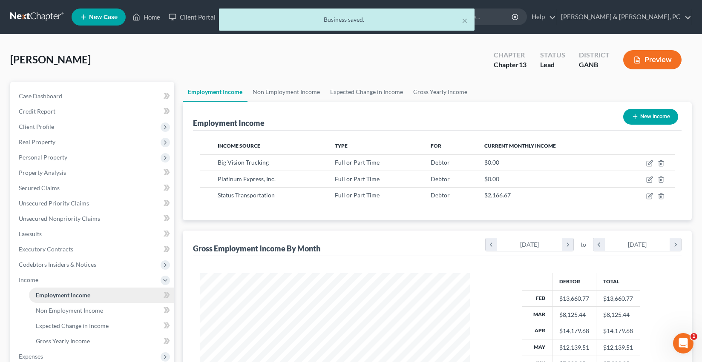
scroll to position [152, 287]
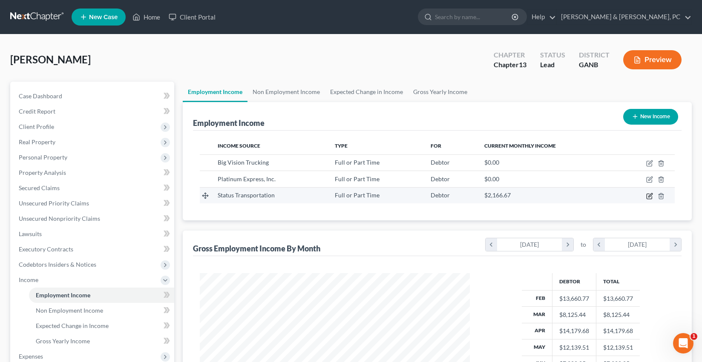
click at [650, 197] on icon "button" at bounding box center [649, 196] width 7 height 7
select select "0"
select select "10"
select select "3"
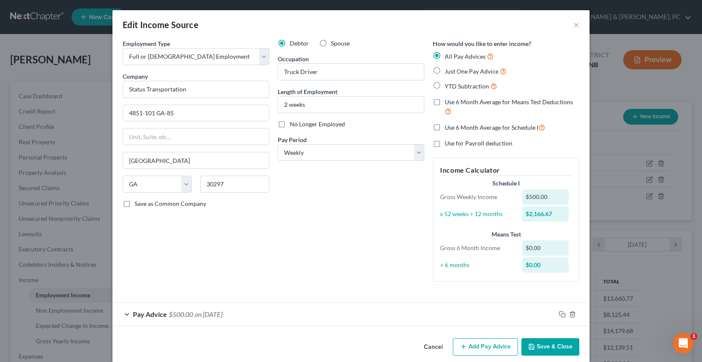
scroll to position [11, 0]
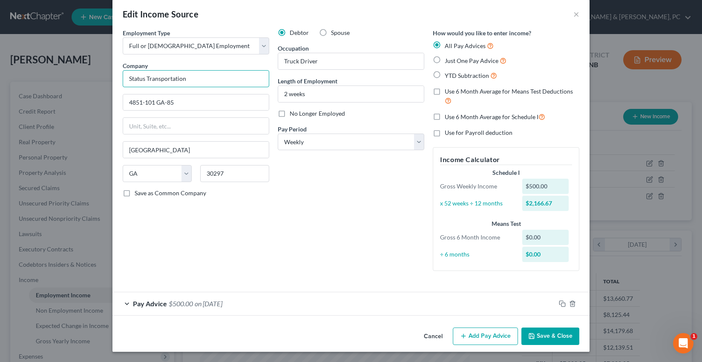
drag, startPoint x: 145, startPoint y: 78, endPoint x: 125, endPoint y: 78, distance: 20.4
click at [125, 78] on input "Status Transportation" at bounding box center [196, 78] width 147 height 17
click at [213, 78] on input "McDuffie Transportation" at bounding box center [196, 78] width 147 height 17
type input "McDuffie Transportation, LLC"
drag, startPoint x: 179, startPoint y: 101, endPoint x: 112, endPoint y: 101, distance: 66.9
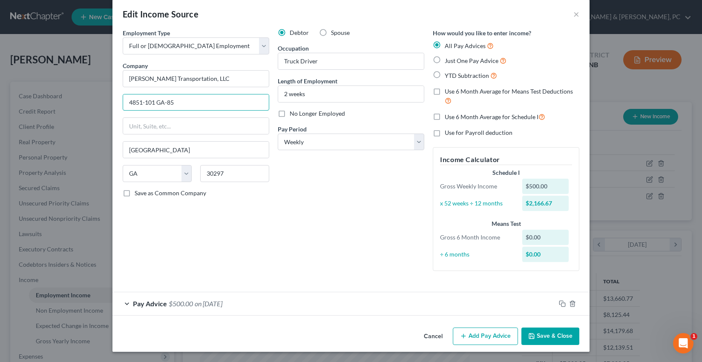
click at [112, 101] on div "Employment Type * Select Full or Part Time Employment Self Employment Company *…" at bounding box center [350, 177] width 477 height 296
drag, startPoint x: 227, startPoint y: 79, endPoint x: 115, endPoint y: 78, distance: 112.4
click at [115, 78] on div "Employment Type * Select Full or Part Time Employment Self Employment Company *…" at bounding box center [350, 177] width 477 height 296
drag, startPoint x: 192, startPoint y: 104, endPoint x: 124, endPoint y: 100, distance: 67.4
click at [124, 100] on input "4851-101 GA-85" at bounding box center [196, 103] width 146 height 16
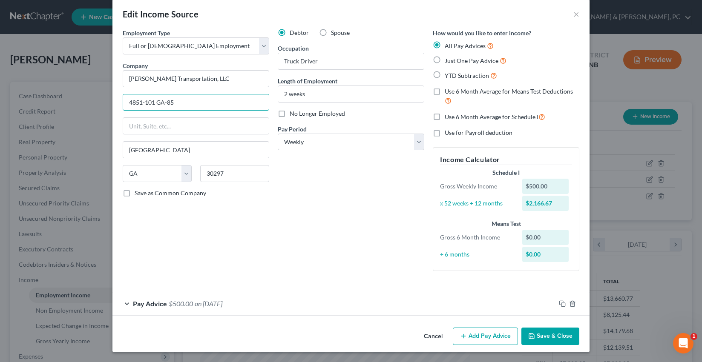
paste input "932 SALEM RD"
type input "932 SALEM RD"
drag, startPoint x: 204, startPoint y: 175, endPoint x: 198, endPoint y: 175, distance: 6.0
click at [198, 175] on div "30297" at bounding box center [235, 173] width 78 height 17
type input "29512"
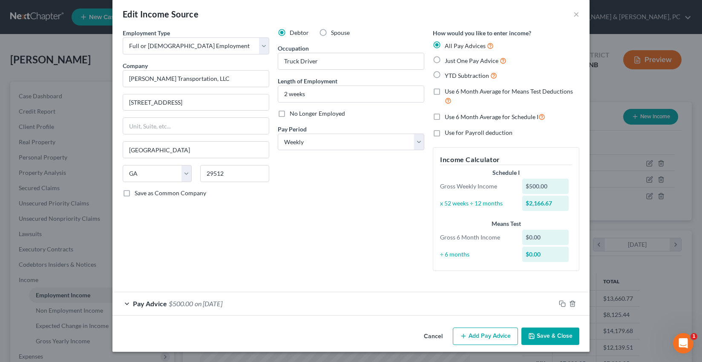
type input "Bennettsville"
select select "42"
click at [203, 305] on span "on 08/25/2025" at bounding box center [209, 304] width 28 height 8
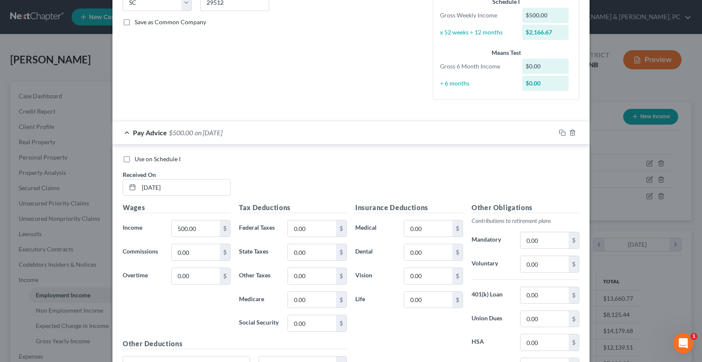
scroll to position [184, 0]
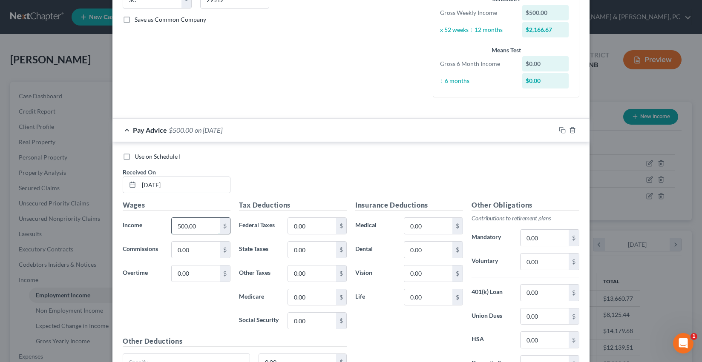
click at [172, 226] on input "500.00" at bounding box center [196, 226] width 48 height 16
drag, startPoint x: 194, startPoint y: 225, endPoint x: 163, endPoint y: 223, distance: 30.7
click at [163, 223] on div "Income * 500.00 $" at bounding box center [176, 226] width 116 height 17
type input "1,215"
click at [181, 186] on input "08/25/2025" at bounding box center [184, 185] width 91 height 16
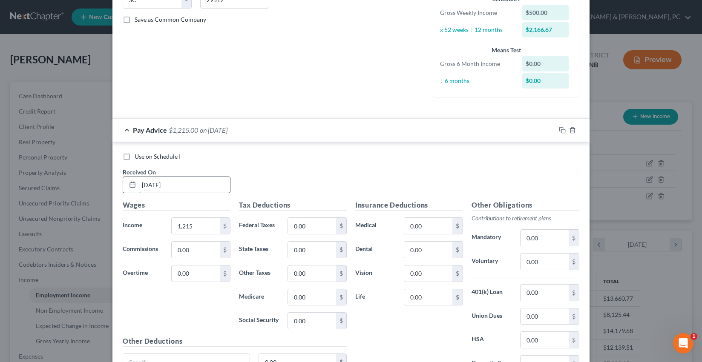
drag, startPoint x: 169, startPoint y: 185, endPoint x: 140, endPoint y: 183, distance: 28.6
click at [140, 183] on input "08/25/2025" at bounding box center [184, 185] width 91 height 16
click at [158, 185] on input "08/25/2025" at bounding box center [184, 185] width 91 height 16
type input "08/11/2025"
click at [305, 175] on div "Use on Schedule I Received On * 08/11/2025" at bounding box center [350, 176] width 465 height 48
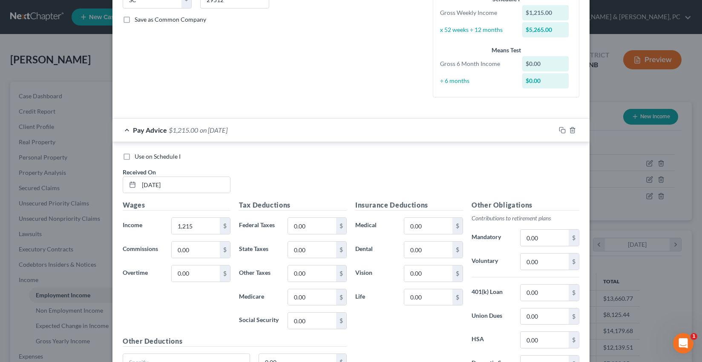
click at [243, 121] on div "Pay Advice $1,215.00 on 08/11/2025" at bounding box center [333, 130] width 443 height 23
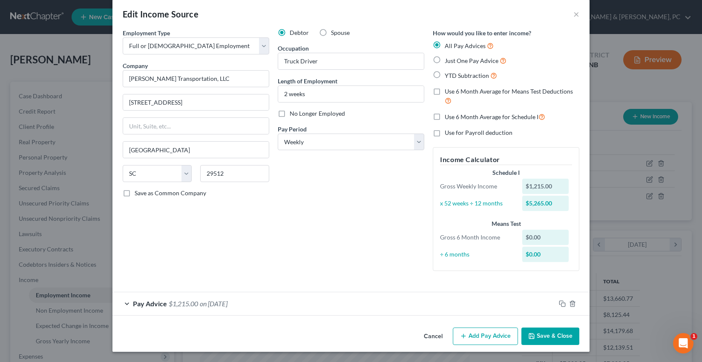
scroll to position [11, 0]
click at [561, 341] on button "Save & Close" at bounding box center [550, 337] width 58 height 18
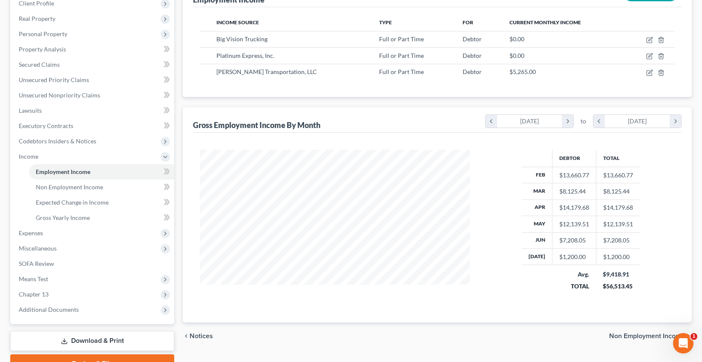
scroll to position [166, 0]
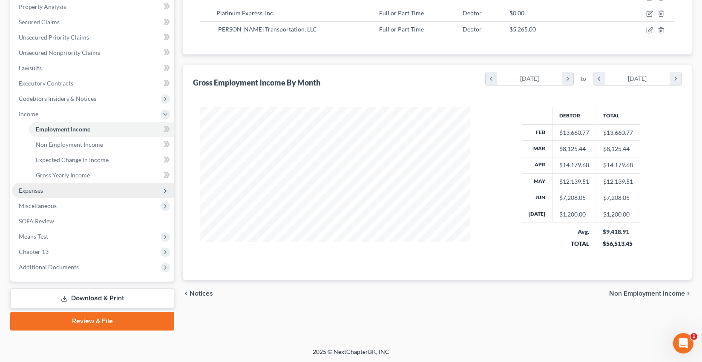
click at [62, 192] on span "Expenses" at bounding box center [93, 190] width 162 height 15
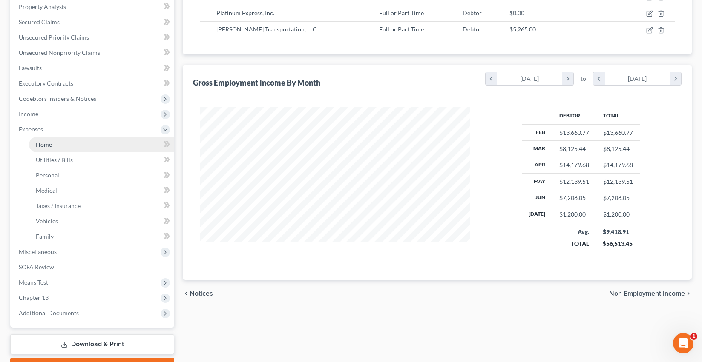
click at [63, 146] on link "Home" at bounding box center [101, 144] width 145 height 15
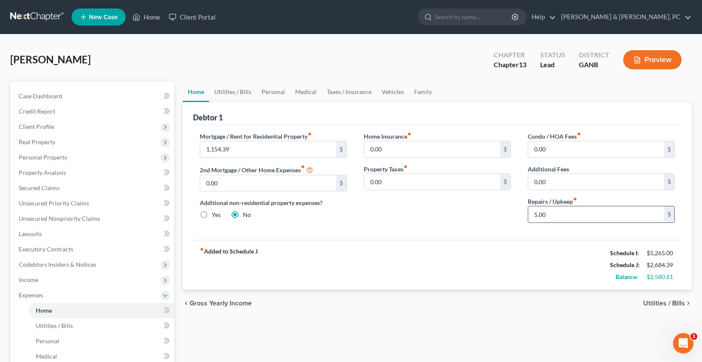
drag, startPoint x: 554, startPoint y: 217, endPoint x: 530, endPoint y: 215, distance: 23.9
click at [530, 215] on input "5.00" at bounding box center [596, 215] width 136 height 16
click at [519, 218] on div "Condo / HOA Fees fiber_manual_record 0.00 $ Additional Fees 0.00 $ Repairs / Up…" at bounding box center [601, 181] width 164 height 98
type input "50"
click at [234, 91] on link "Utilities / Bills" at bounding box center [232, 92] width 47 height 20
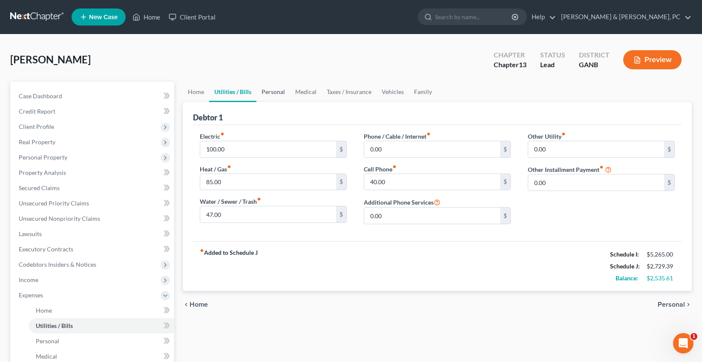
click at [271, 93] on link "Personal" at bounding box center [273, 92] width 34 height 20
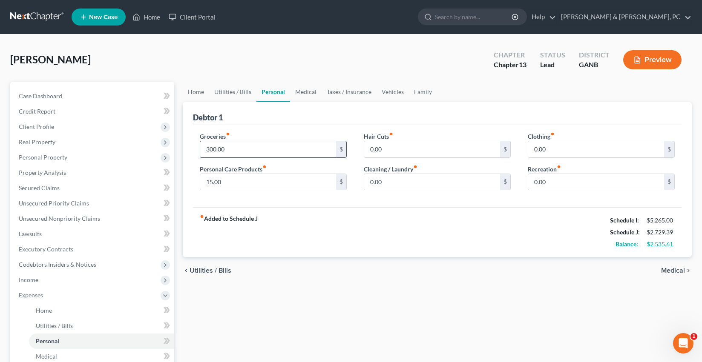
drag, startPoint x: 239, startPoint y: 152, endPoint x: 267, endPoint y: 150, distance: 27.7
click at [267, 150] on input "300.00" at bounding box center [268, 149] width 136 height 16
type input "500"
click at [236, 182] on input "15.00" at bounding box center [268, 182] width 136 height 16
type input "50"
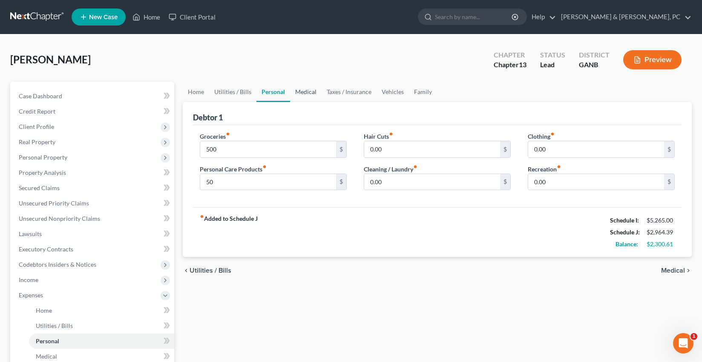
click at [293, 94] on link "Medical" at bounding box center [306, 92] width 32 height 20
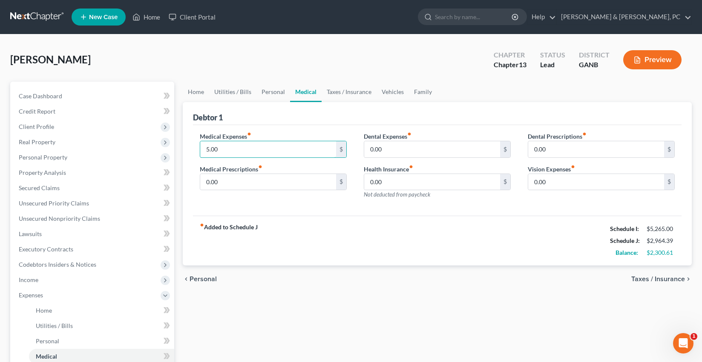
drag, startPoint x: 229, startPoint y: 148, endPoint x: 198, endPoint y: 148, distance: 30.2
click at [198, 148] on div "Medical Expenses fiber_manual_record 5.00 $ Medical Prescriptions fiber_manual_…" at bounding box center [273, 169] width 164 height 74
click at [201, 150] on input "1" at bounding box center [268, 149] width 136 height 16
type input "15"
click at [357, 92] on link "Taxes / Insurance" at bounding box center [349, 92] width 55 height 20
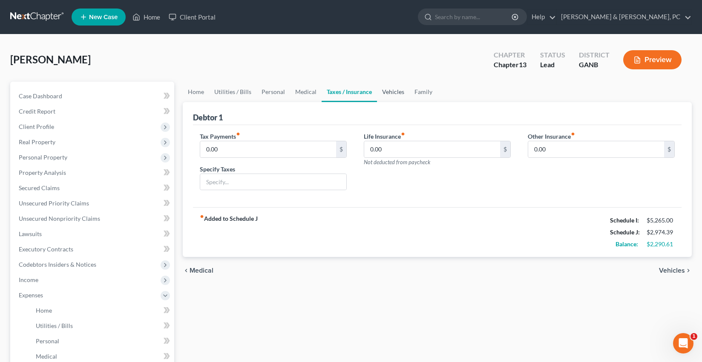
click at [393, 92] on link "Vehicles" at bounding box center [393, 92] width 32 height 20
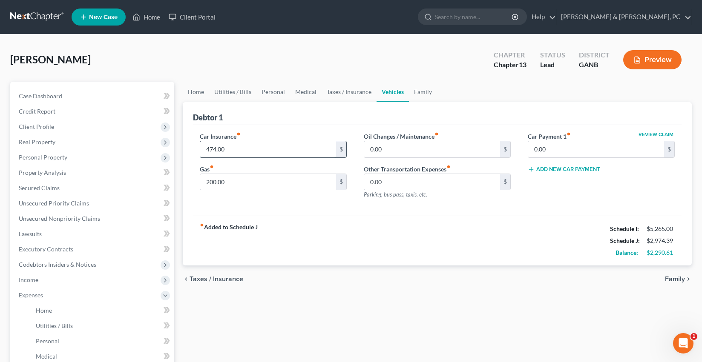
click at [264, 149] on input "474.00" at bounding box center [268, 149] width 136 height 16
type input "186"
click at [431, 92] on link "Family" at bounding box center [423, 92] width 28 height 20
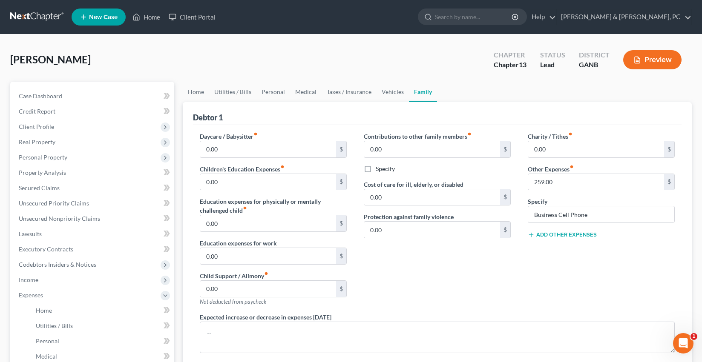
click at [479, 98] on ul "Home Utilities / Bills Personal Medical Taxes / Insurance Vehicles Family" at bounding box center [437, 92] width 509 height 20
click at [565, 183] on input "259.00" at bounding box center [596, 182] width 136 height 16
click at [268, 95] on link "Personal" at bounding box center [273, 92] width 34 height 20
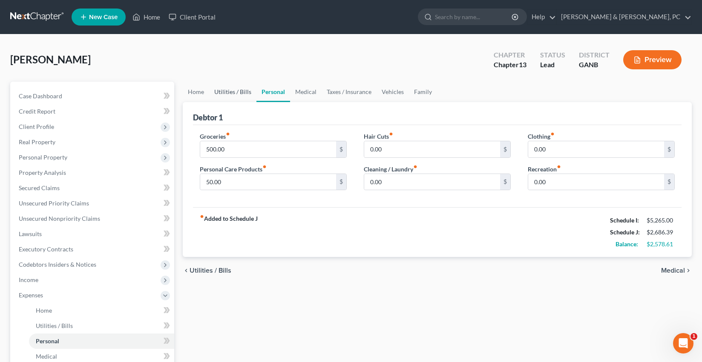
click at [227, 92] on link "Utilities / Bills" at bounding box center [232, 92] width 47 height 20
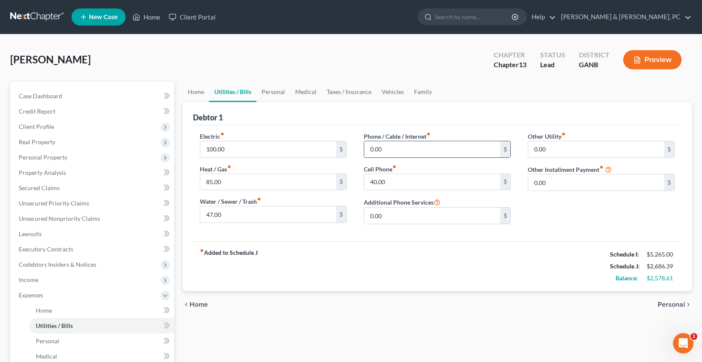
click at [394, 153] on input "0.00" at bounding box center [432, 149] width 136 height 16
type input "200"
click at [242, 149] on input "100.00" at bounding box center [268, 149] width 136 height 16
type input "115"
click at [277, 97] on link "Personal" at bounding box center [273, 92] width 34 height 20
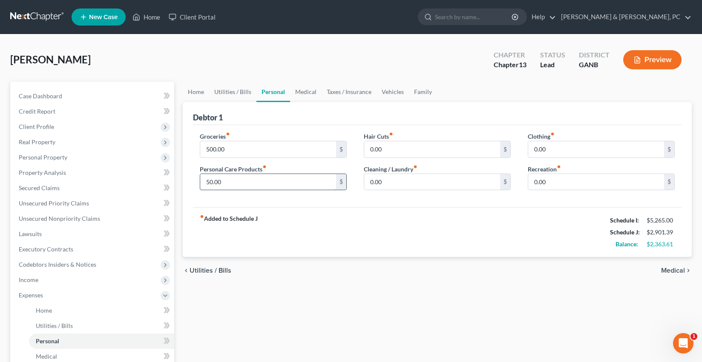
click at [244, 182] on input "50.00" at bounding box center [268, 182] width 136 height 16
type input "100"
click at [222, 86] on link "Utilities / Bills" at bounding box center [232, 92] width 47 height 20
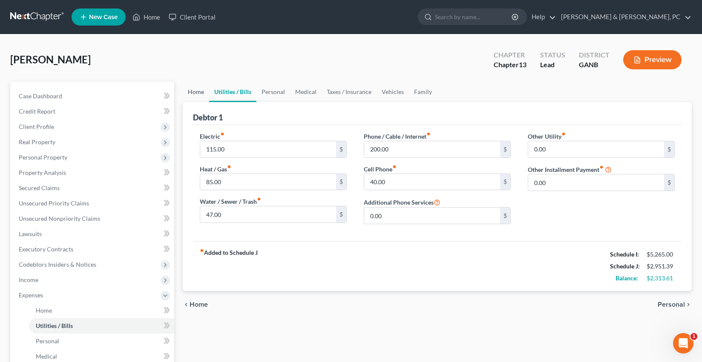
click at [204, 94] on link "Home" at bounding box center [196, 92] width 26 height 20
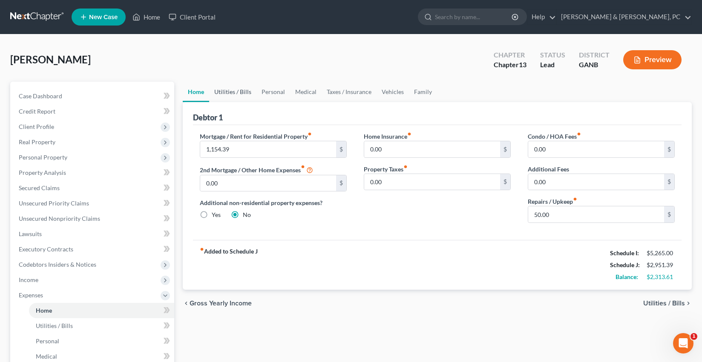
click at [233, 95] on link "Utilities / Bills" at bounding box center [232, 92] width 47 height 20
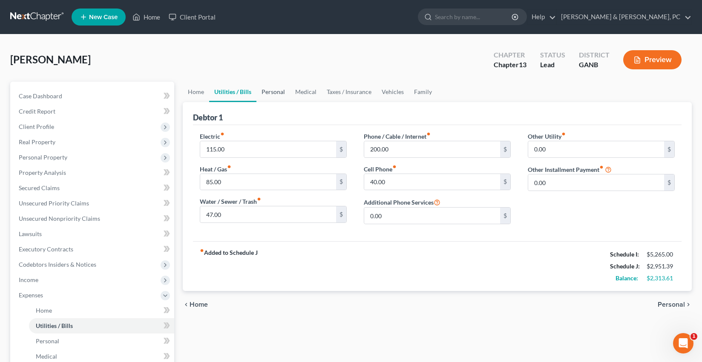
click at [266, 95] on link "Personal" at bounding box center [273, 92] width 34 height 20
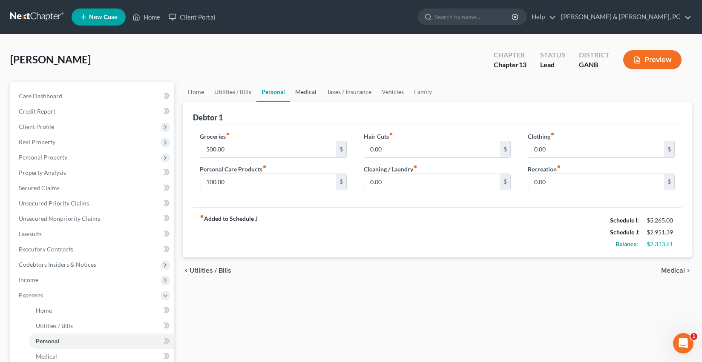
click at [311, 96] on link "Medical" at bounding box center [306, 92] width 32 height 20
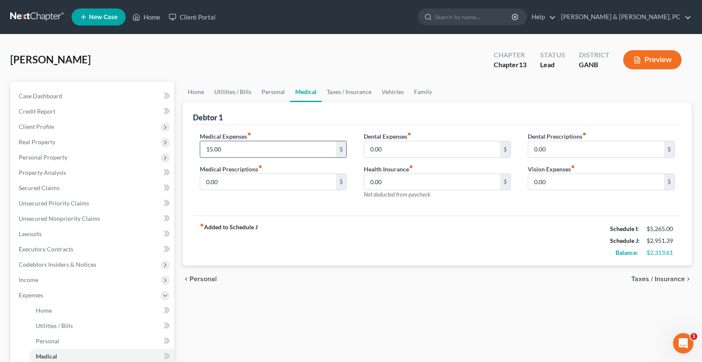
click at [259, 147] on input "15.00" at bounding box center [268, 149] width 136 height 16
type input "25"
click at [335, 96] on link "Taxes / Insurance" at bounding box center [349, 92] width 55 height 20
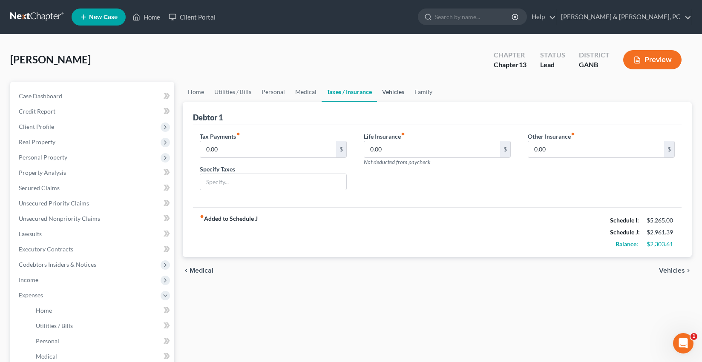
click at [377, 93] on link "Vehicles" at bounding box center [393, 92] width 32 height 20
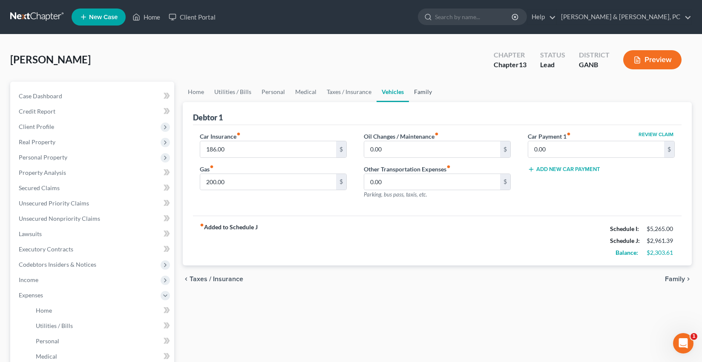
click at [421, 94] on link "Family" at bounding box center [423, 92] width 28 height 20
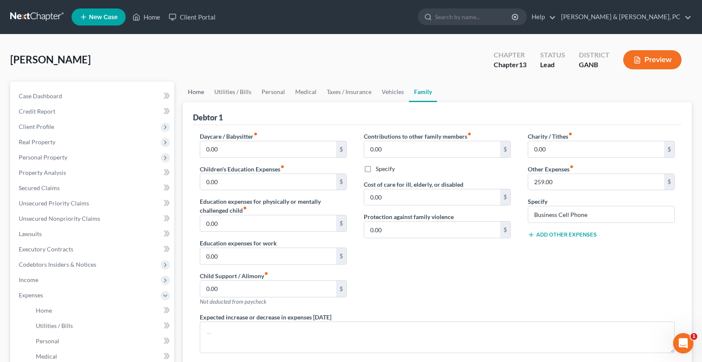
click at [193, 92] on link "Home" at bounding box center [196, 92] width 26 height 20
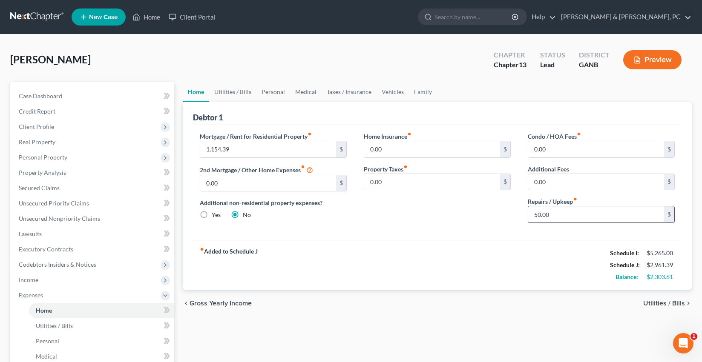
click at [554, 212] on input "50.00" at bounding box center [596, 215] width 136 height 16
type input "100"
click at [236, 92] on link "Utilities / Bills" at bounding box center [232, 92] width 47 height 20
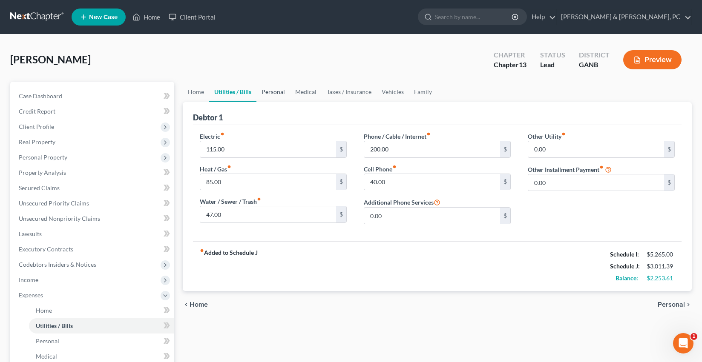
click at [260, 95] on link "Personal" at bounding box center [273, 92] width 34 height 20
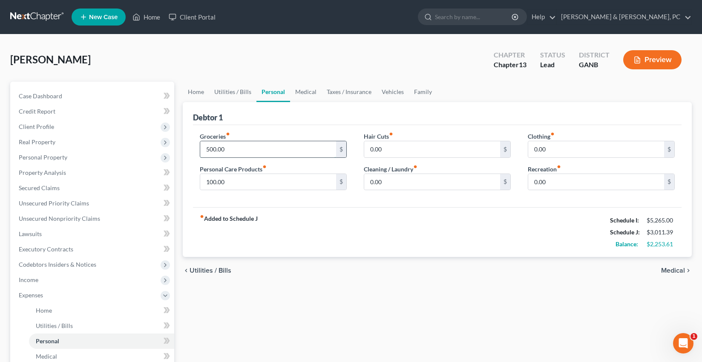
click at [253, 148] on input "500.00" at bounding box center [268, 149] width 136 height 16
type input "800"
click at [308, 95] on link "Medical" at bounding box center [306, 92] width 32 height 20
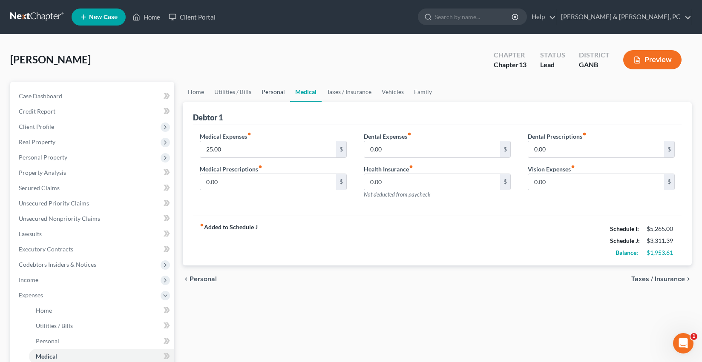
click at [268, 93] on link "Personal" at bounding box center [273, 92] width 34 height 20
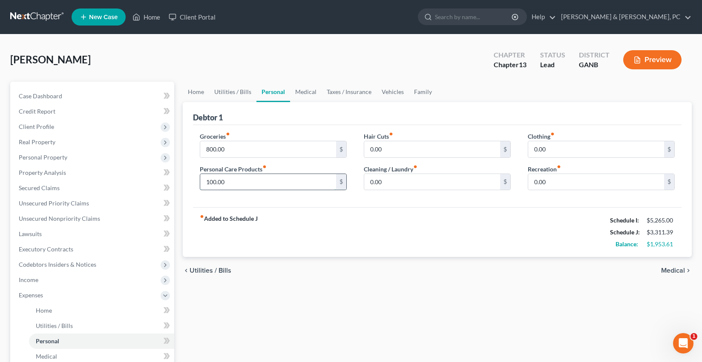
click at [235, 181] on input "100.00" at bounding box center [268, 182] width 136 height 16
click at [233, 148] on input "800.00" at bounding box center [268, 149] width 136 height 16
type input "853.61"
click at [198, 93] on link "Home" at bounding box center [196, 92] width 26 height 20
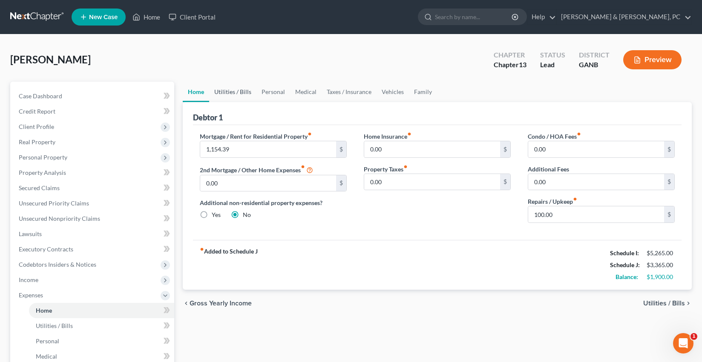
click at [225, 88] on link "Utilities / Bills" at bounding box center [232, 92] width 47 height 20
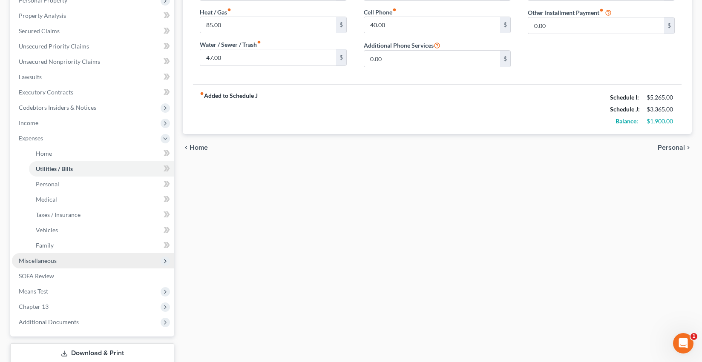
scroll to position [158, 0]
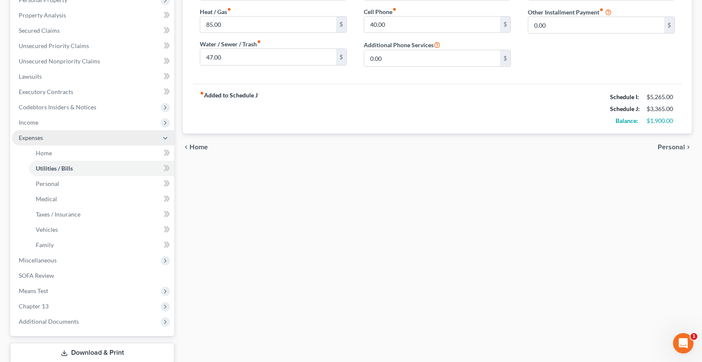
click at [62, 140] on span "Expenses" at bounding box center [93, 137] width 162 height 15
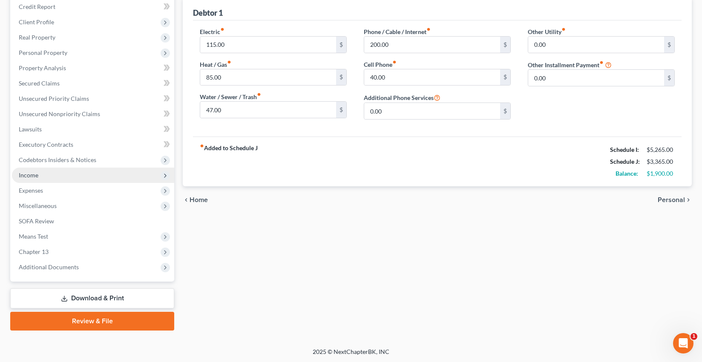
click at [61, 175] on span "Income" at bounding box center [93, 175] width 162 height 15
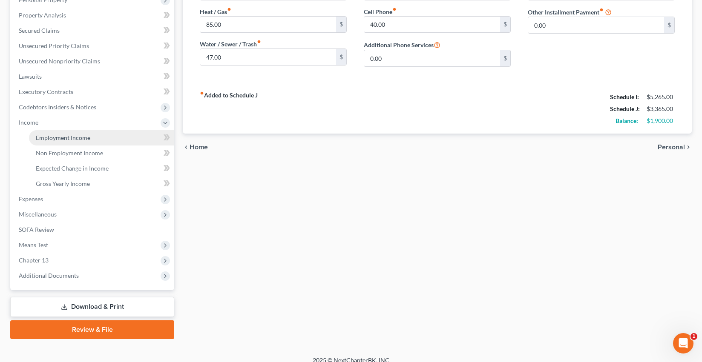
click at [59, 143] on link "Employment Income" at bounding box center [101, 137] width 145 height 15
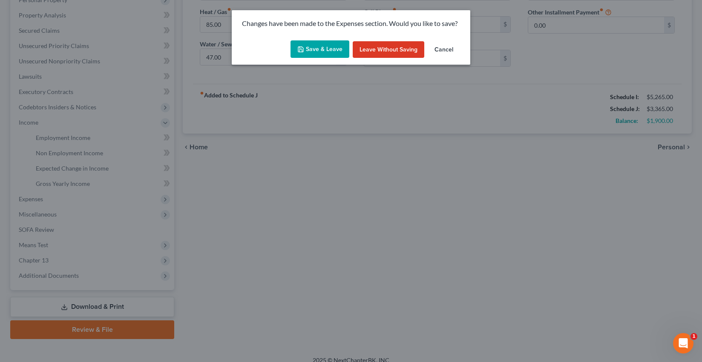
click at [318, 53] on button "Save & Leave" at bounding box center [319, 49] width 59 height 18
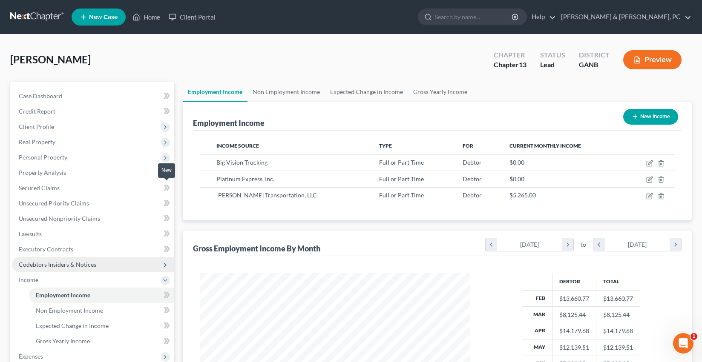
scroll to position [152, 287]
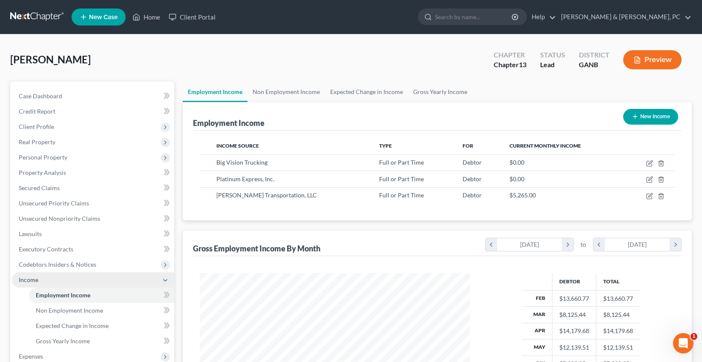
click at [55, 276] on span "Income" at bounding box center [93, 280] width 162 height 15
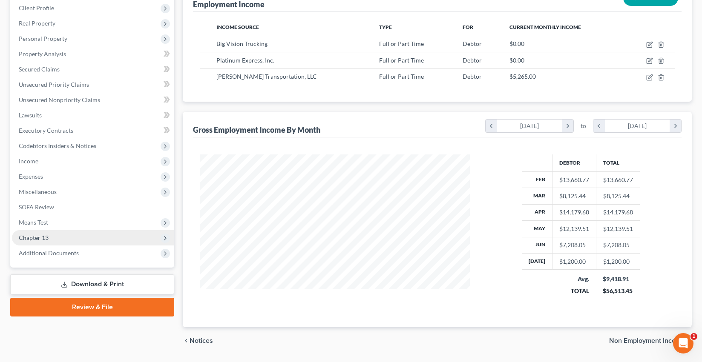
scroll to position [119, 0]
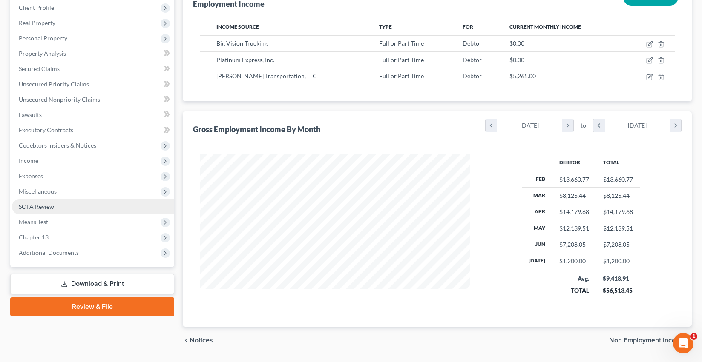
click at [66, 209] on link "SOFA Review" at bounding box center [93, 206] width 162 height 15
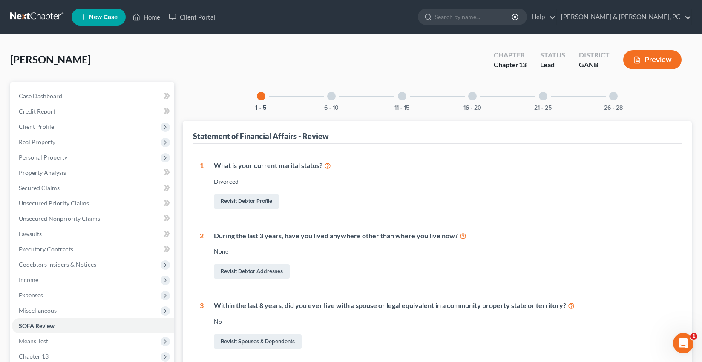
click at [544, 95] on div at bounding box center [543, 96] width 9 height 9
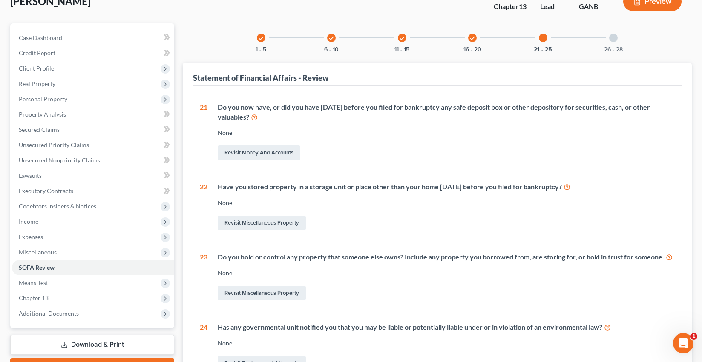
scroll to position [22, 0]
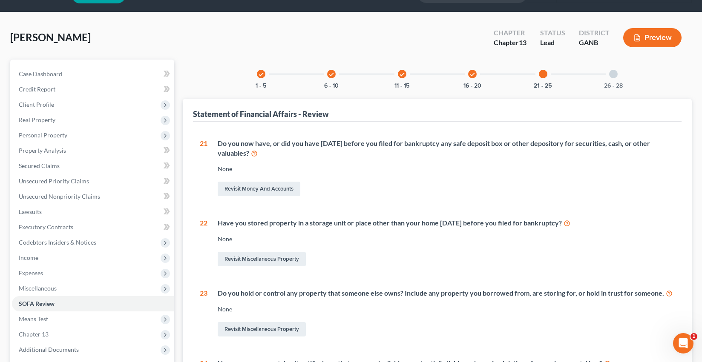
click at [470, 75] on icon "check" at bounding box center [472, 75] width 6 height 6
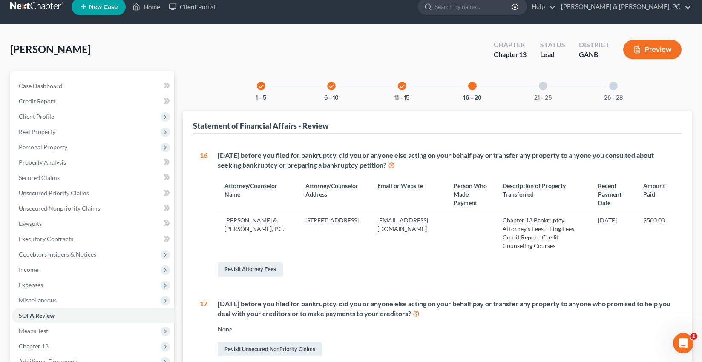
scroll to position [0, 0]
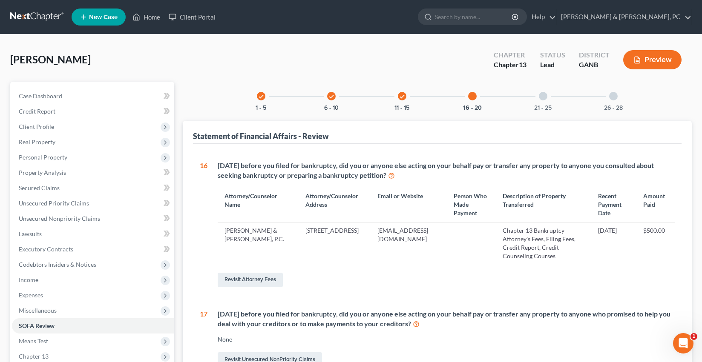
click at [546, 99] on div "21 - 25" at bounding box center [543, 96] width 29 height 29
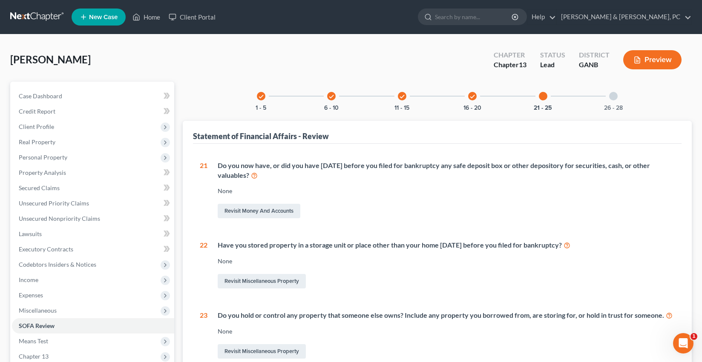
click at [612, 95] on div at bounding box center [613, 96] width 9 height 9
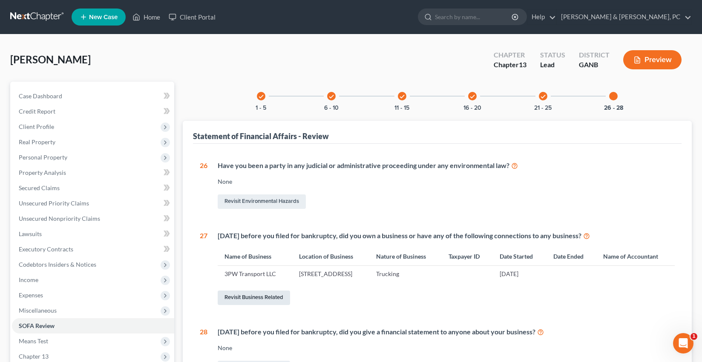
click at [233, 305] on link "Revisit Business Related" at bounding box center [254, 298] width 72 height 14
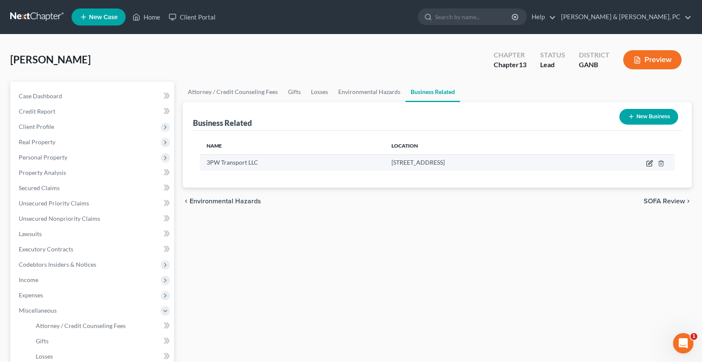
click at [650, 162] on icon "button" at bounding box center [649, 163] width 7 height 7
select select "sole_proprietor"
select select "10"
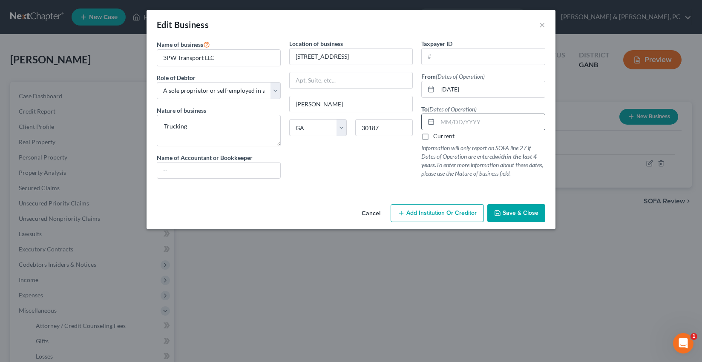
click at [437, 121] on div at bounding box center [430, 122] width 16 height 16
click at [441, 121] on input "text" at bounding box center [490, 122] width 107 height 16
type input "[DATE]"
click at [537, 221] on button "Save & Close" at bounding box center [516, 213] width 58 height 18
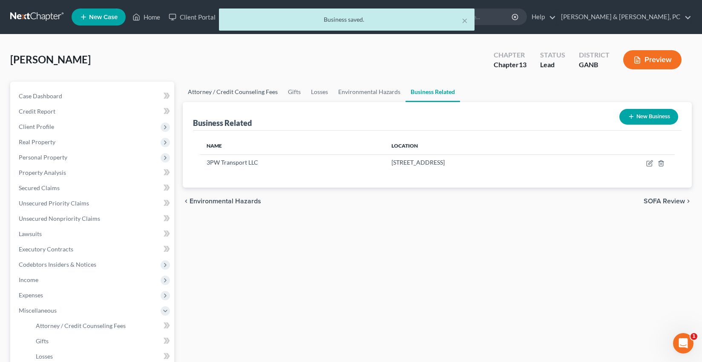
click at [227, 94] on link "Attorney / Credit Counseling Fees" at bounding box center [233, 92] width 100 height 20
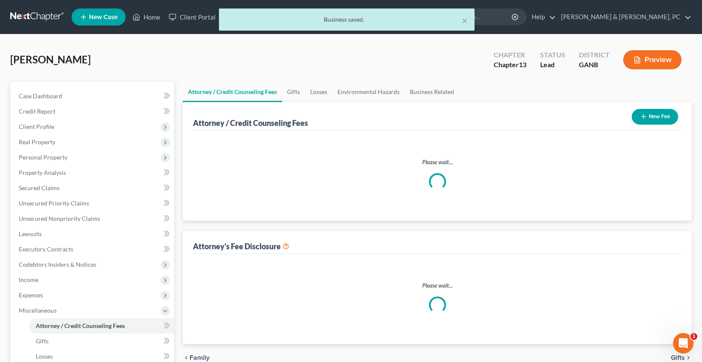
select select "0"
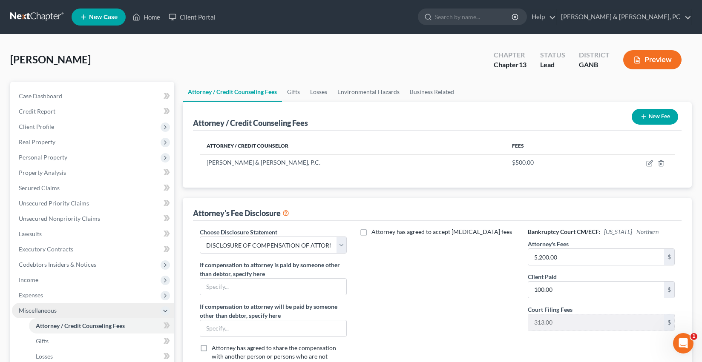
click at [48, 307] on span "Miscellaneous" at bounding box center [38, 310] width 38 height 7
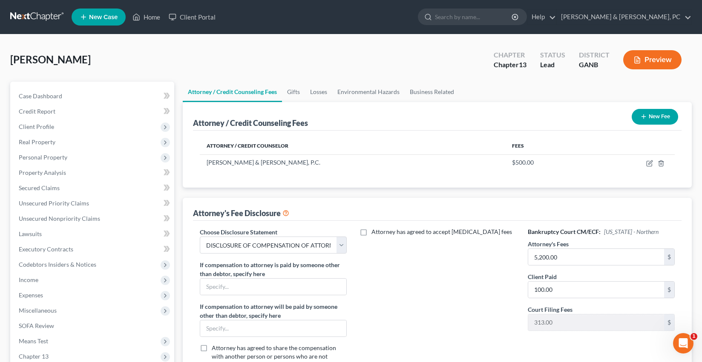
click at [26, 9] on nav "Home New Case Client Portal Blevins & Hong, PC shong@cobbcountylaw.com My Accou…" at bounding box center [351, 17] width 702 height 34
click at [30, 19] on link at bounding box center [37, 16] width 55 height 15
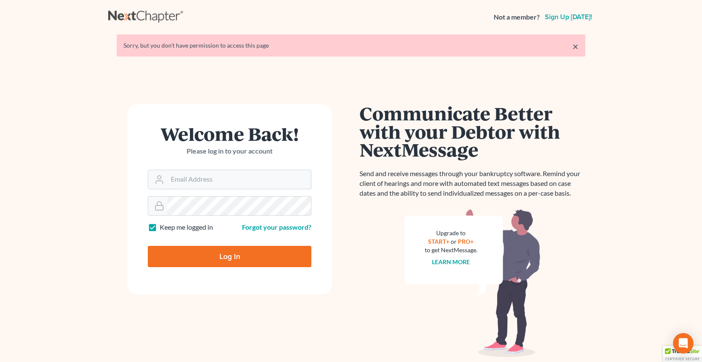
type input "[PERSON_NAME][EMAIL_ADDRESS][DOMAIN_NAME]"
click at [218, 258] on input "Log In" at bounding box center [230, 256] width 164 height 21
type input "Thinking..."
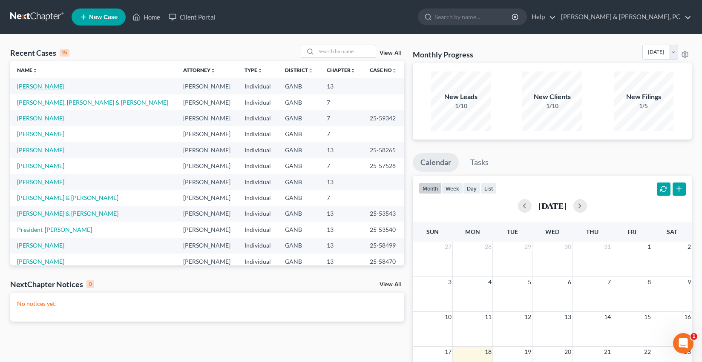
click at [48, 87] on link "[PERSON_NAME]" at bounding box center [40, 86] width 47 height 7
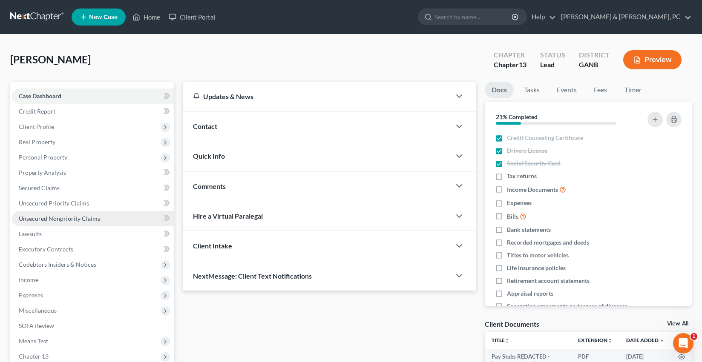
click at [66, 219] on span "Unsecured Nonpriority Claims" at bounding box center [59, 218] width 81 height 7
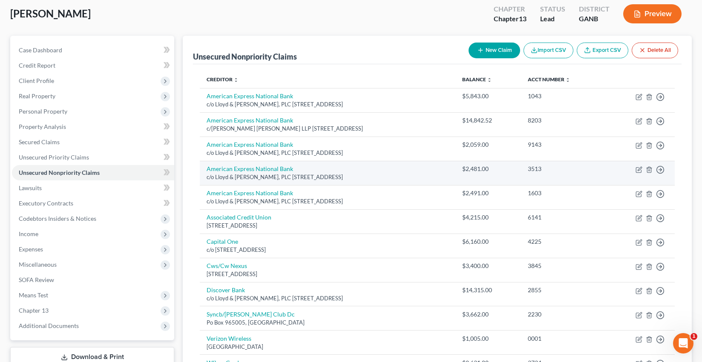
scroll to position [46, 0]
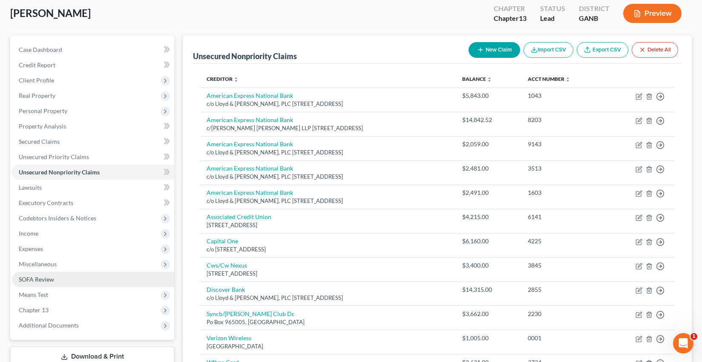
click at [82, 281] on link "SOFA Review" at bounding box center [93, 279] width 162 height 15
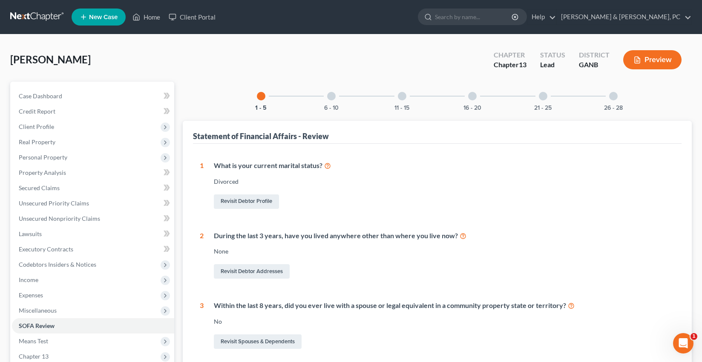
click at [475, 94] on div at bounding box center [472, 96] width 9 height 9
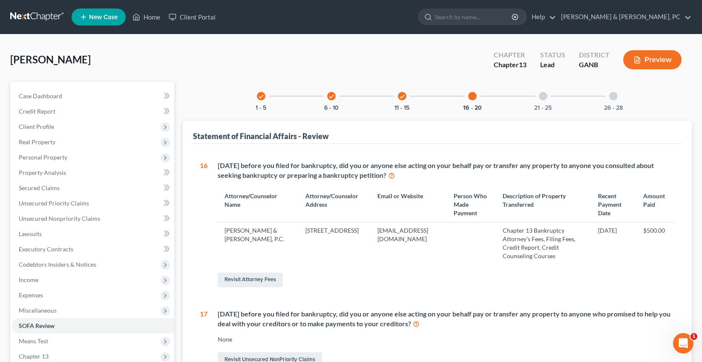
click at [546, 98] on div at bounding box center [543, 96] width 9 height 9
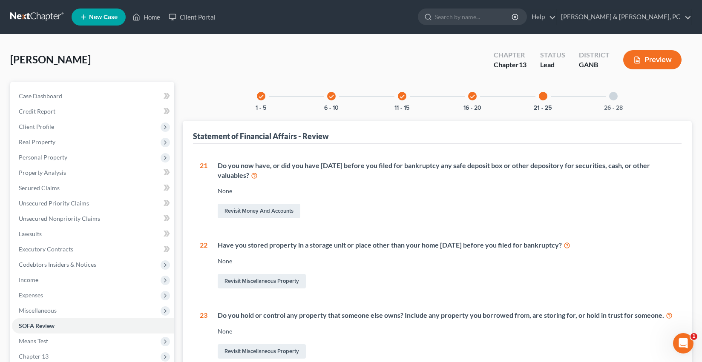
click at [615, 95] on div at bounding box center [613, 96] width 9 height 9
